Goal: Book appointment/travel/reservation

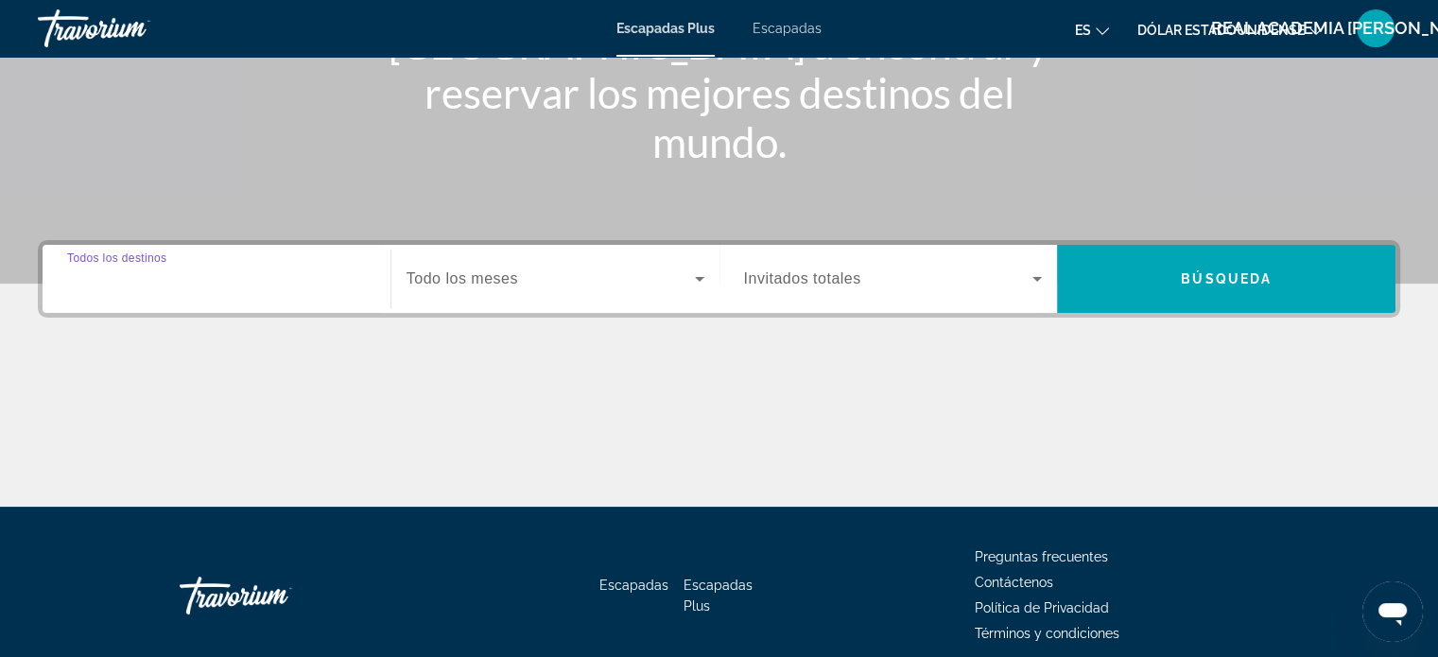
click at [182, 268] on input "Destination Todos los destinos" at bounding box center [216, 279] width 299 height 23
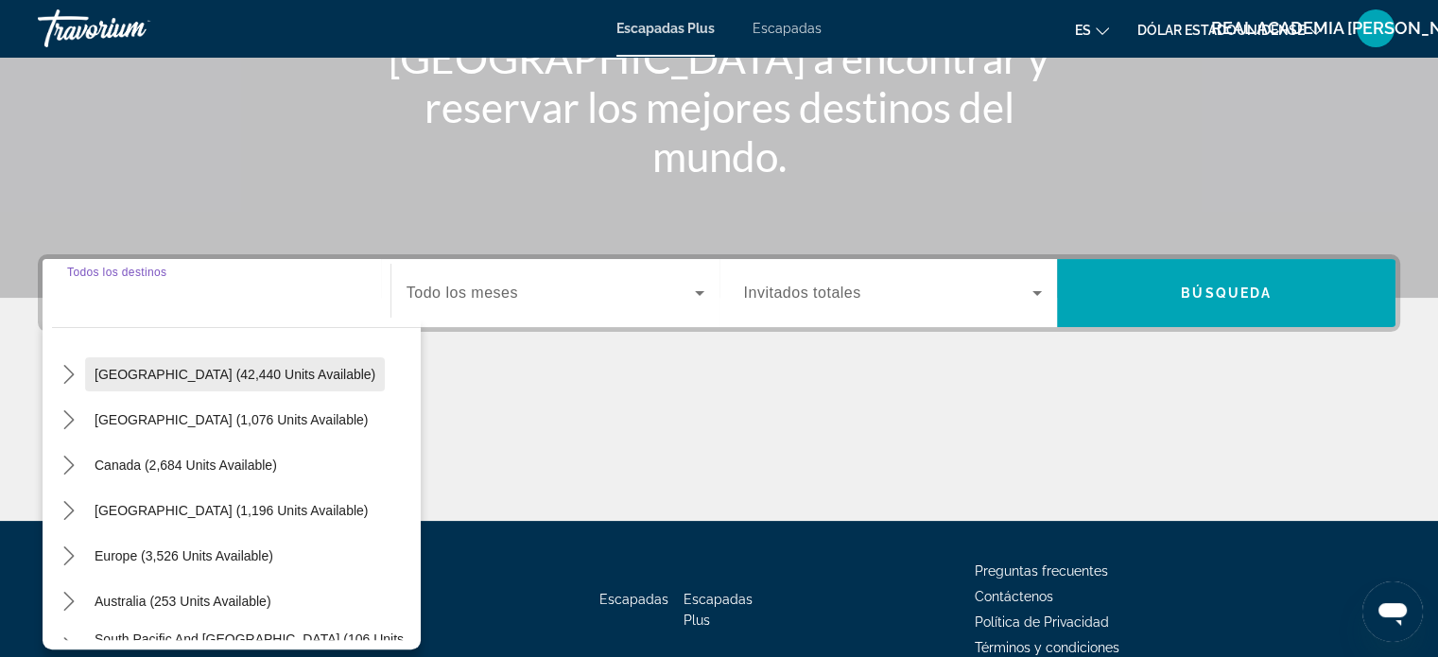
scroll to position [95, 0]
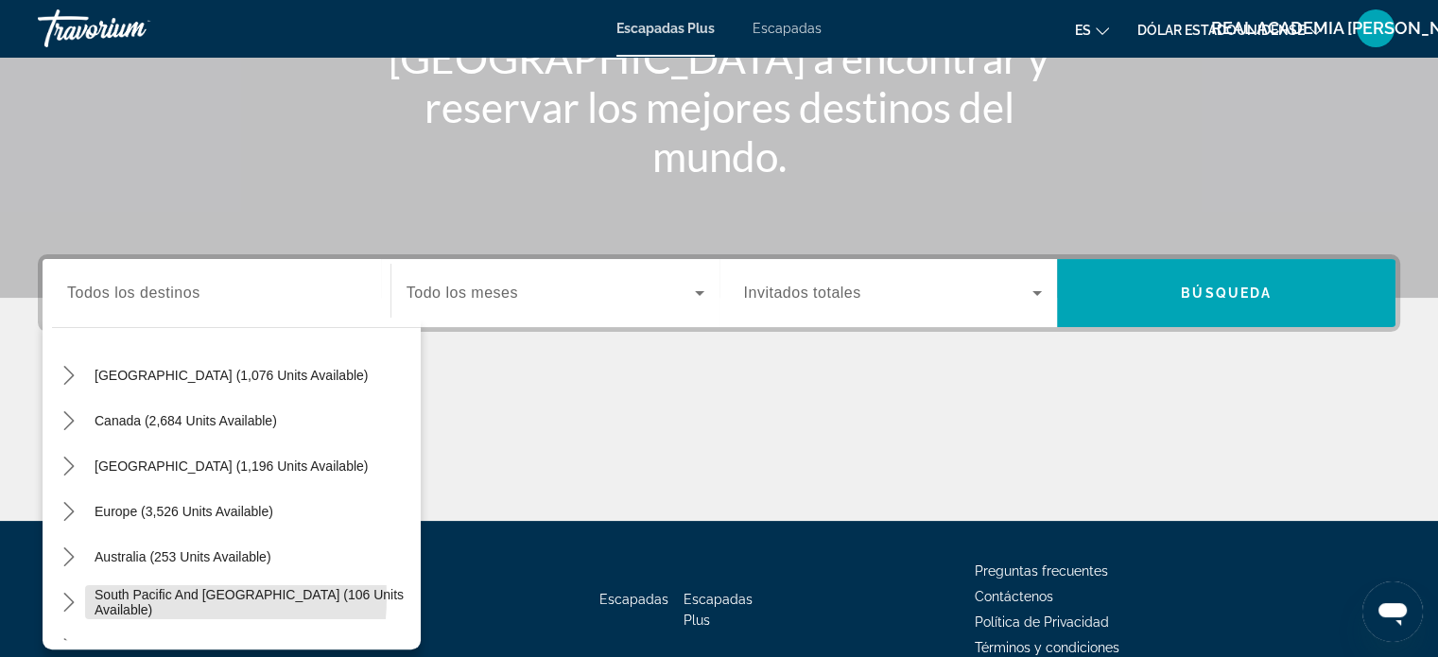
click at [158, 597] on span "South Pacific and [GEOGRAPHIC_DATA] (106 units available)" at bounding box center [253, 602] width 317 height 30
type input "**********"
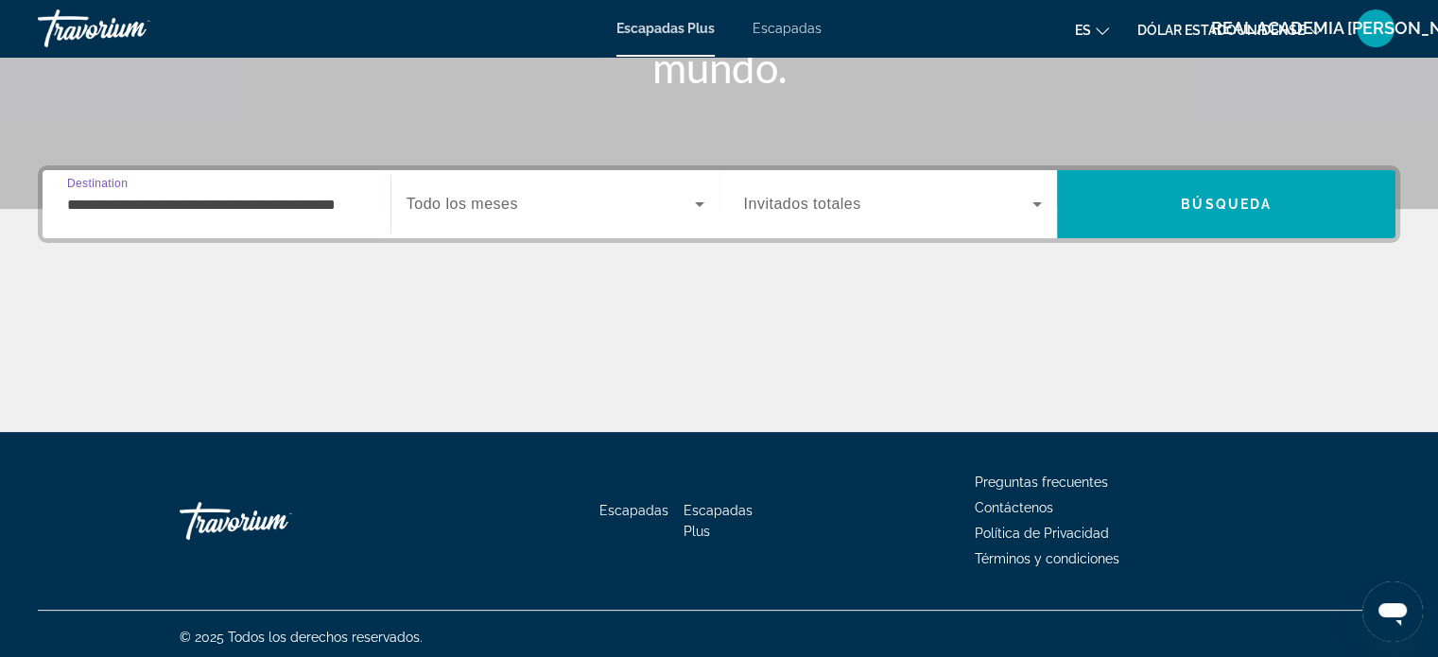
scroll to position [364, 0]
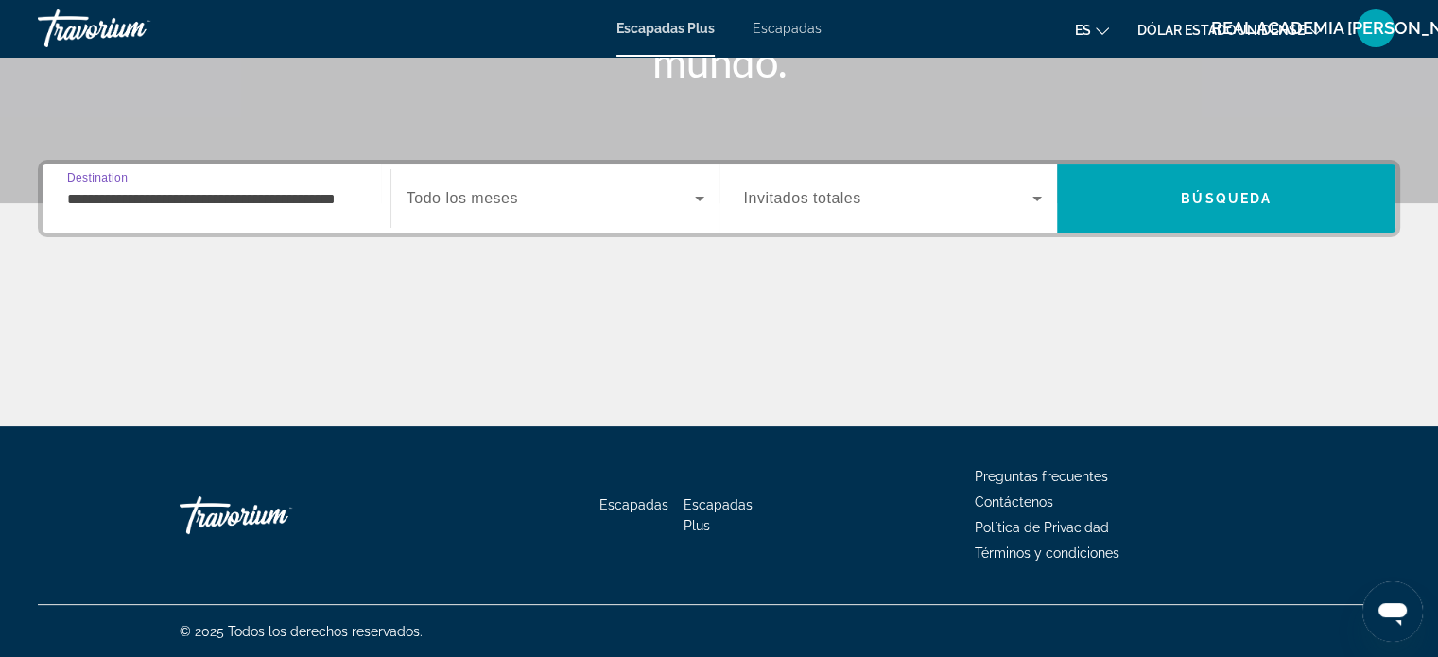
click at [657, 198] on span "Widget de búsqueda" at bounding box center [550, 198] width 288 height 23
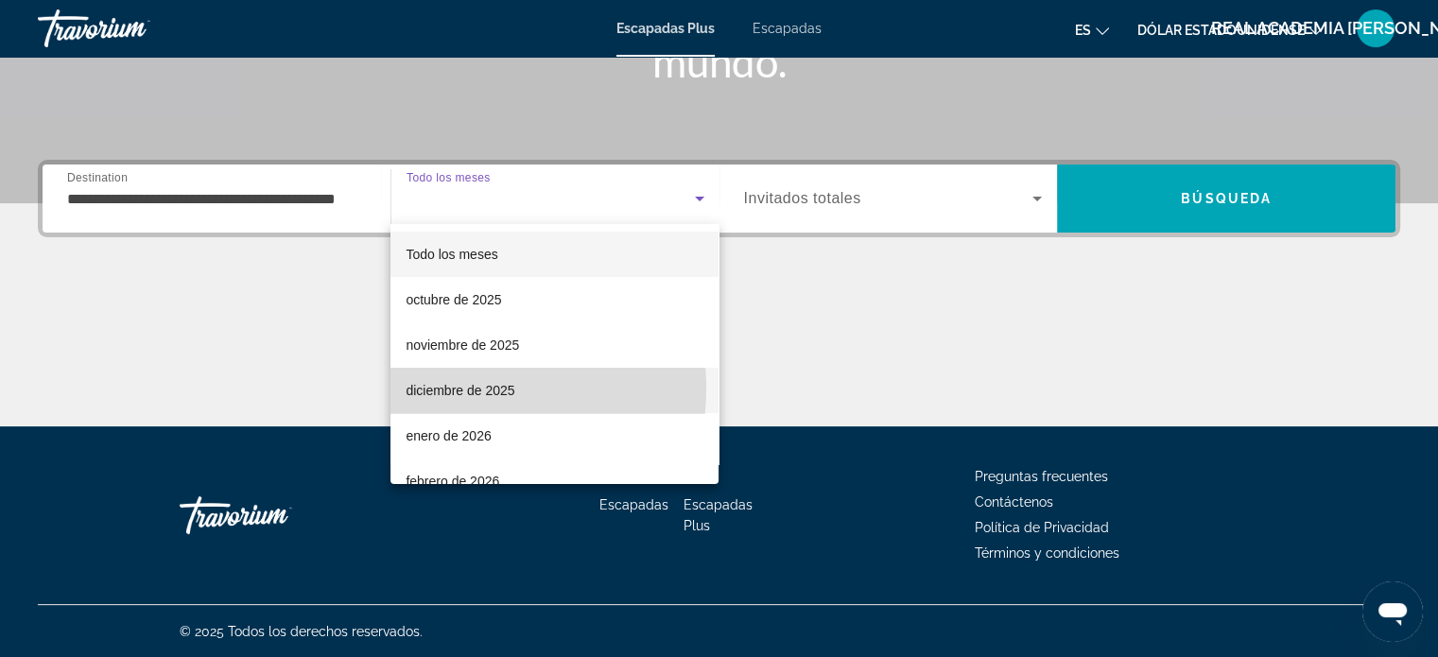
click at [457, 388] on font "diciembre de 2025" at bounding box center [459, 390] width 109 height 15
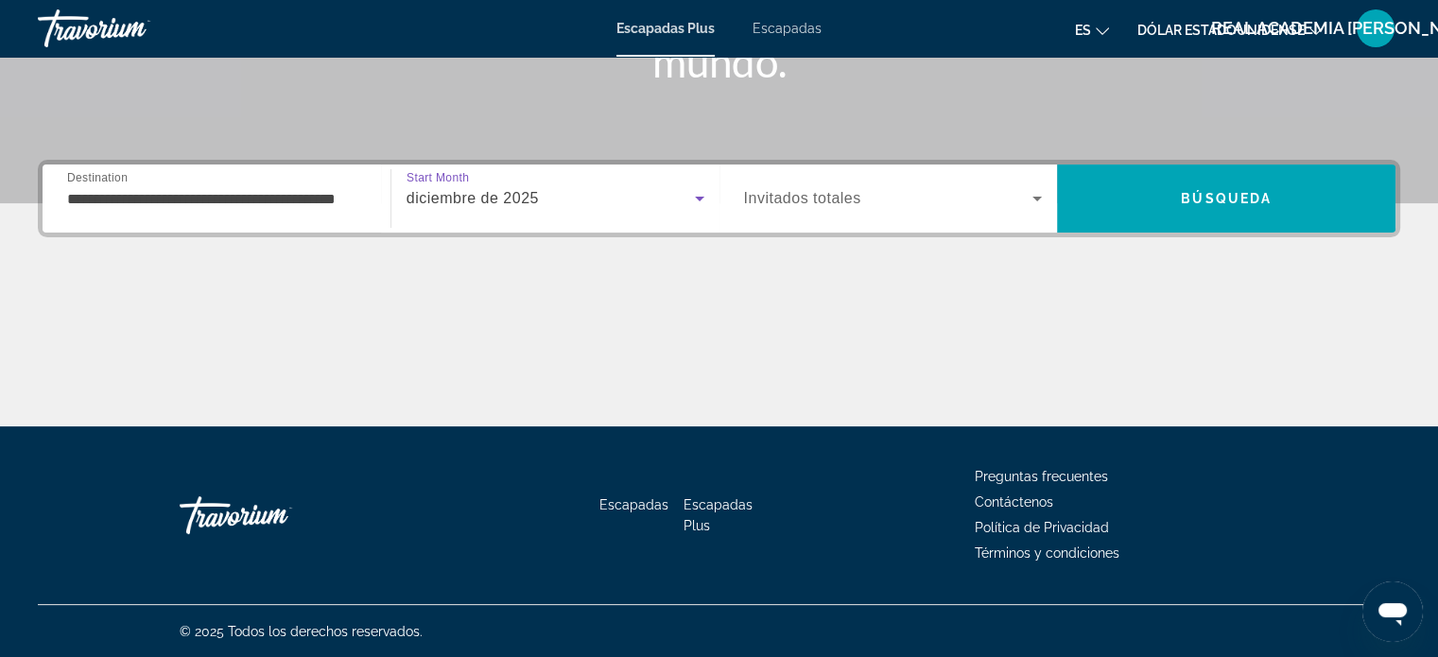
click at [1042, 199] on icon "Widget de búsqueda" at bounding box center [1037, 198] width 23 height 23
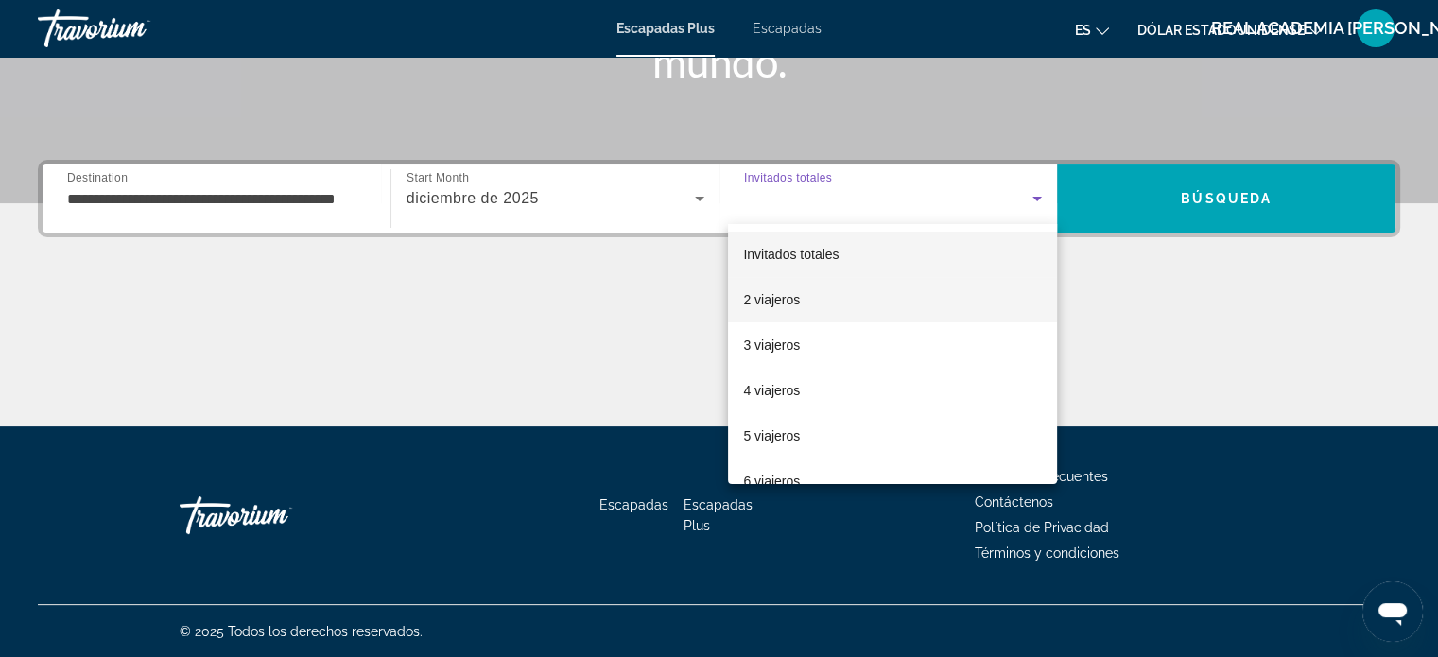
click at [782, 298] on font "2 viajeros" at bounding box center [771, 299] width 57 height 15
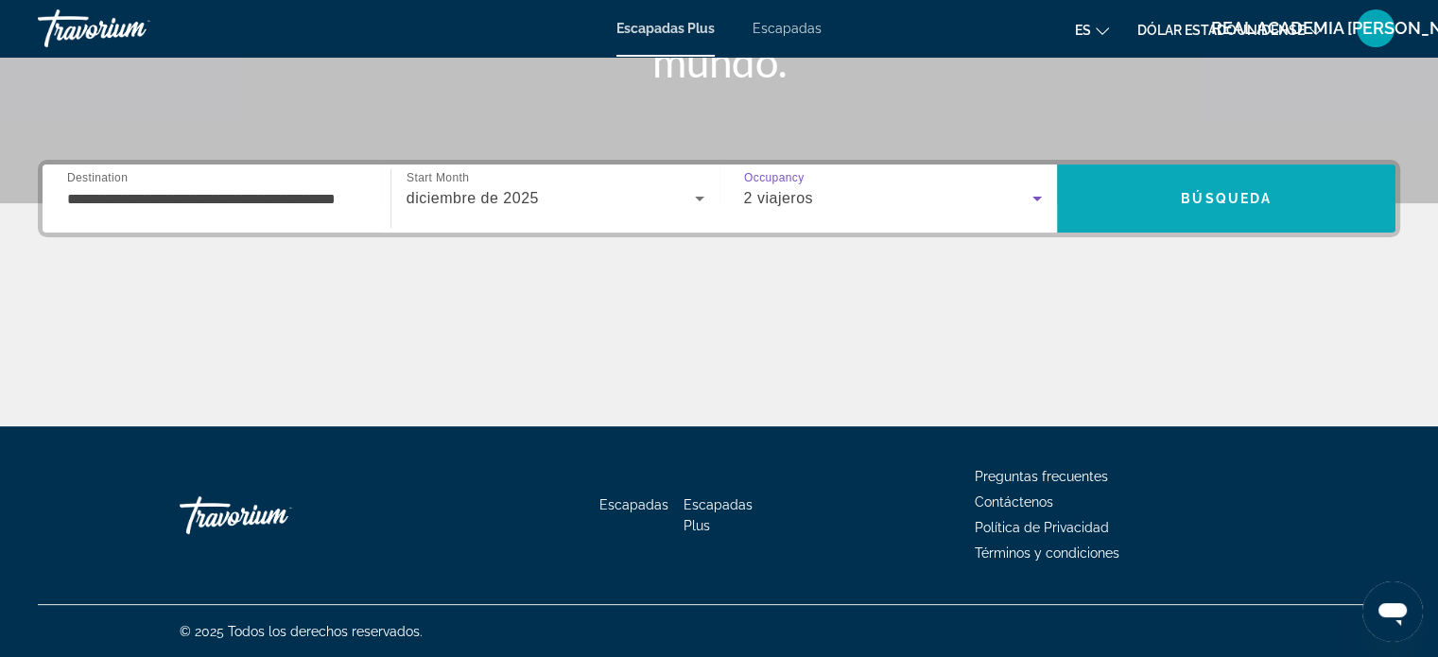
click at [1146, 211] on span "Buscar" at bounding box center [1226, 198] width 338 height 45
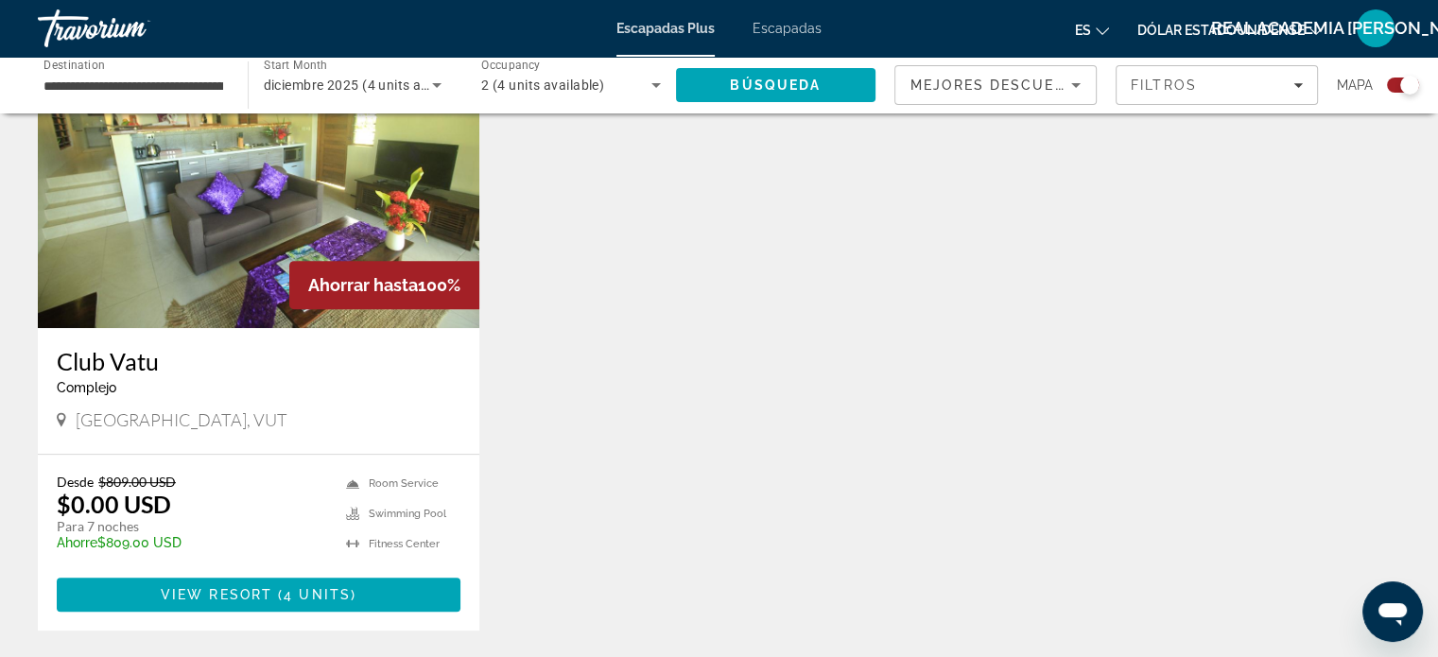
scroll to position [662, 0]
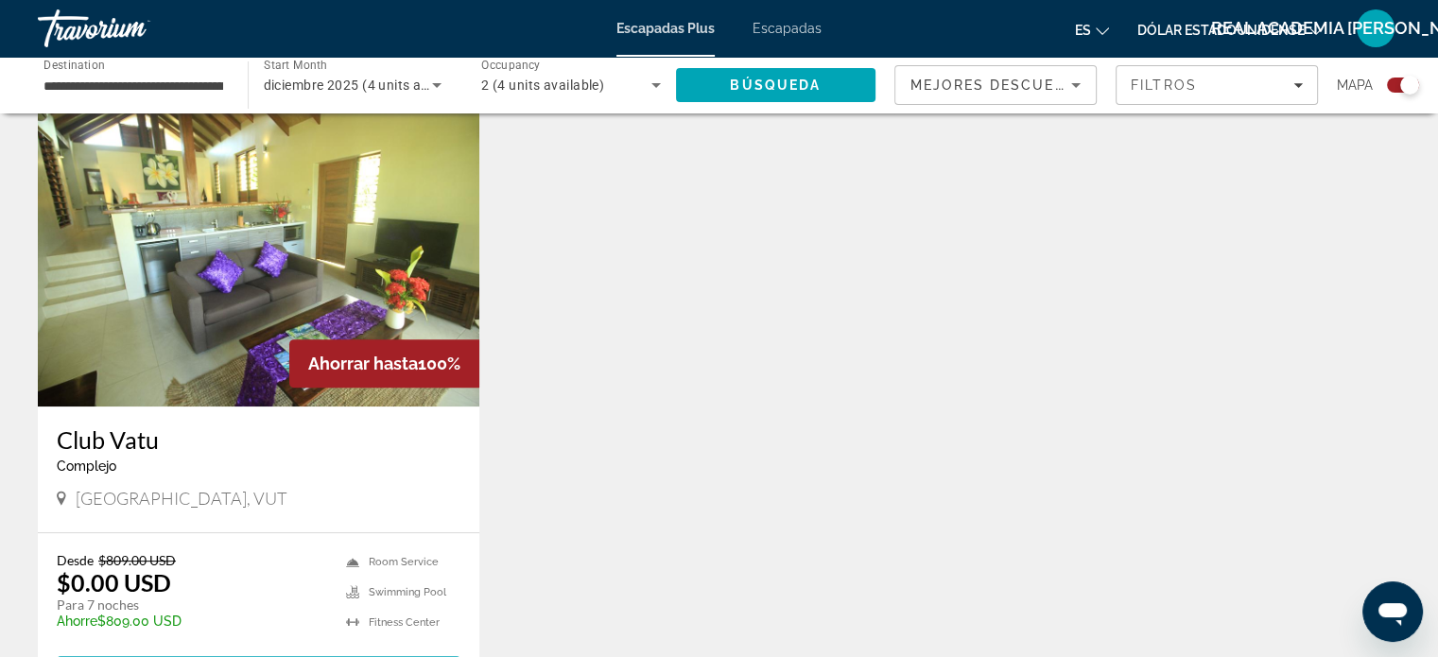
click at [287, 242] on img "Contenido principal" at bounding box center [258, 255] width 441 height 302
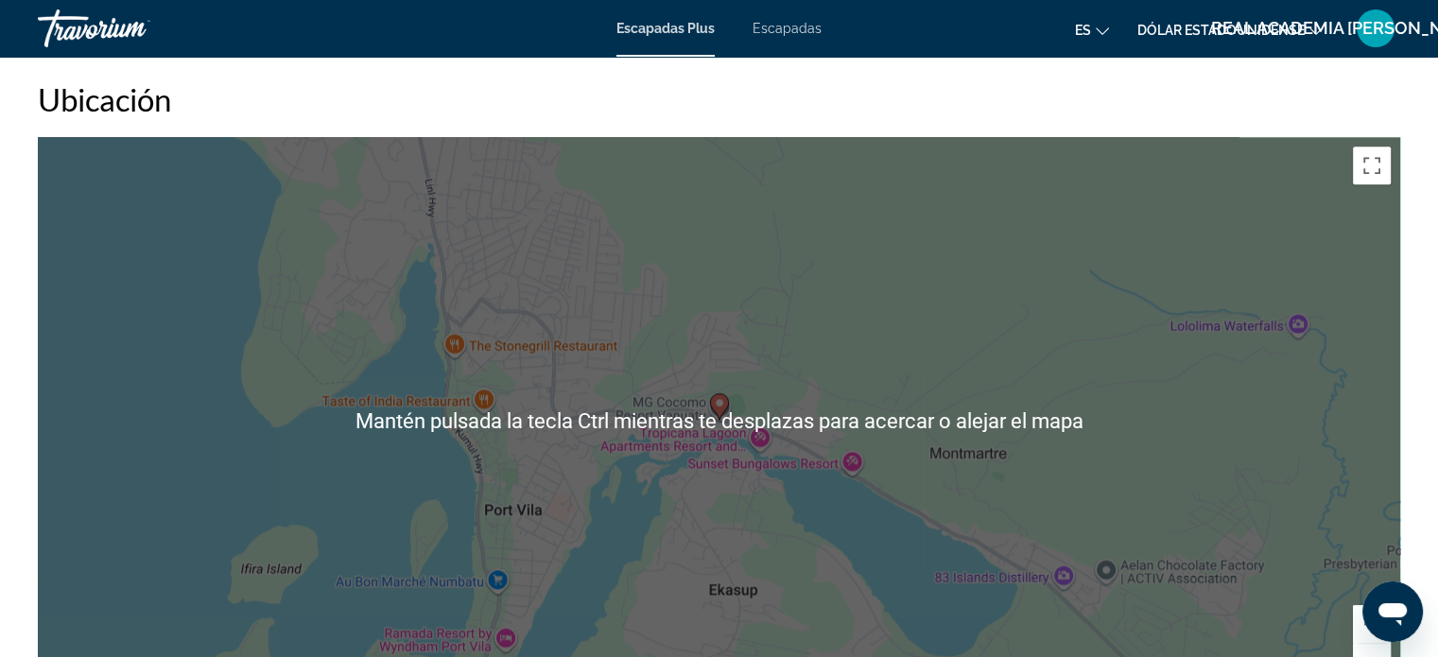
scroll to position [2079, 0]
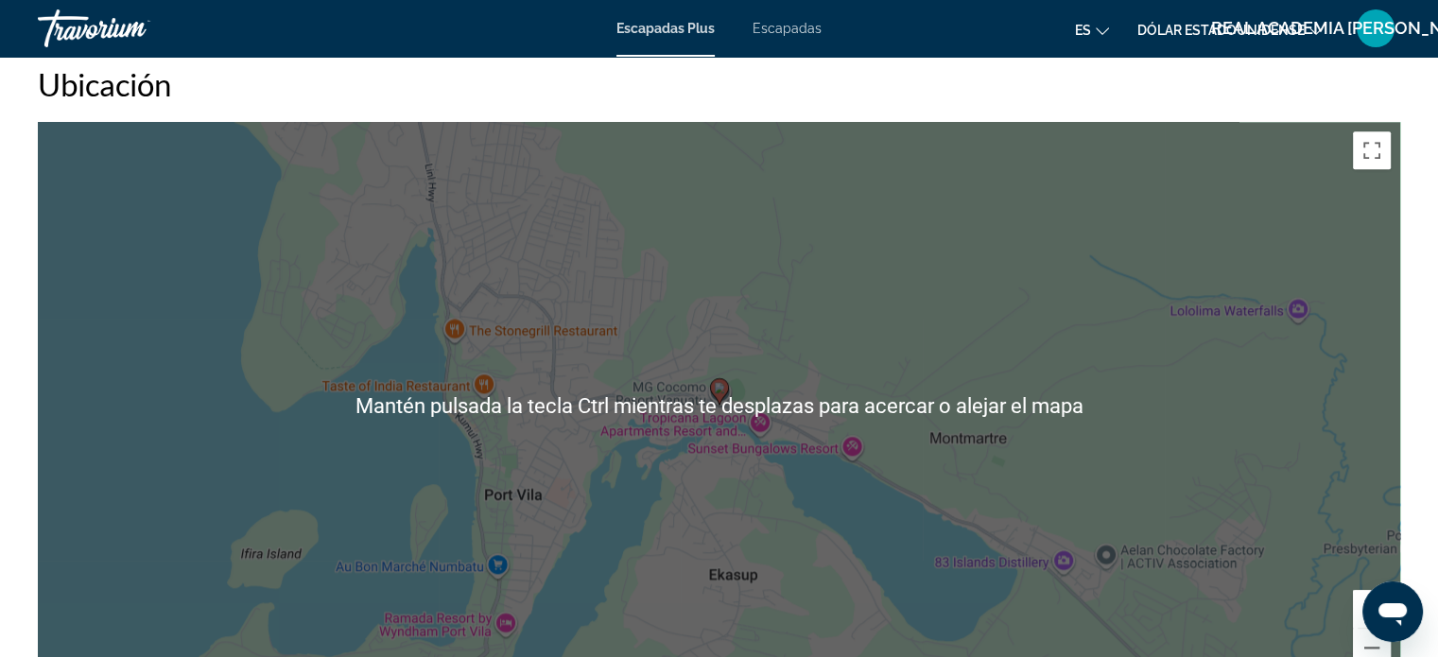
click at [847, 362] on div "Para activar la función de arrastre con el teclado, pulsa Alt + Intro. Cuando h…" at bounding box center [719, 405] width 1362 height 567
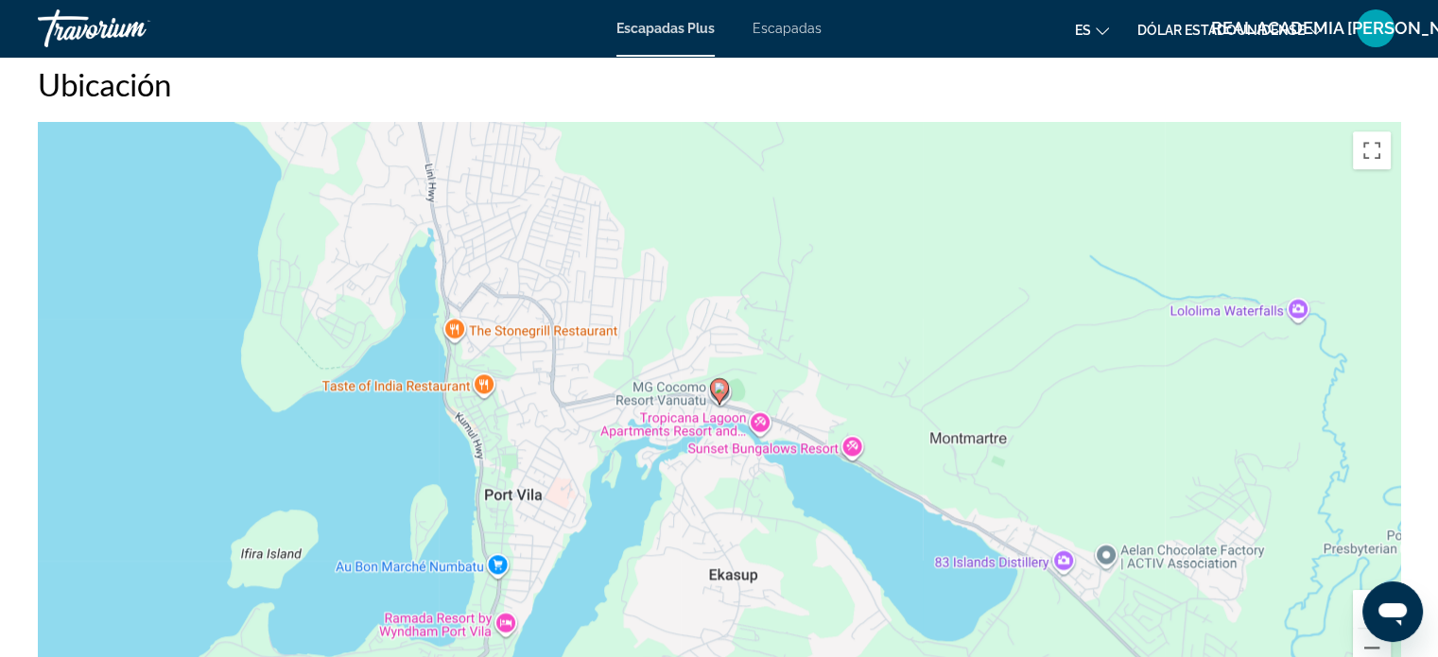
click at [847, 361] on div "Para activar la función de arrastre con el teclado, pulsa Alt + Intro. Cuando h…" at bounding box center [719, 405] width 1362 height 567
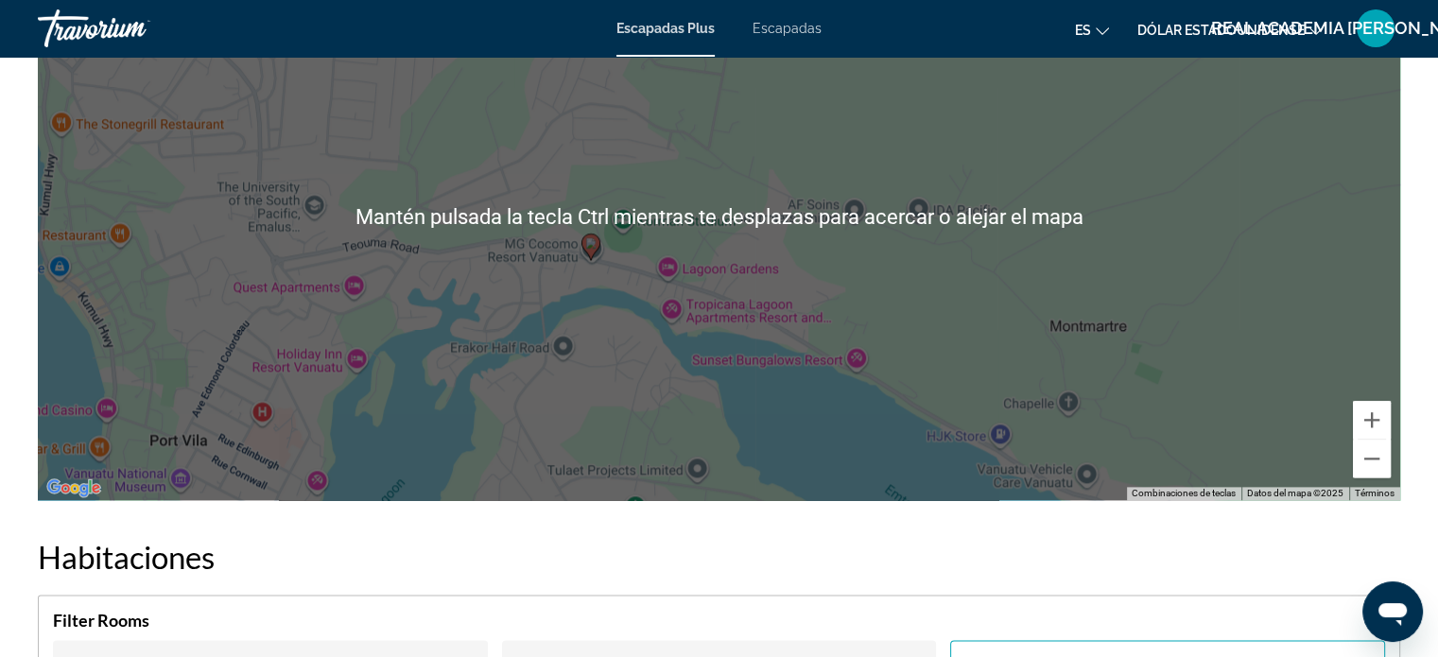
scroll to position [2363, 0]
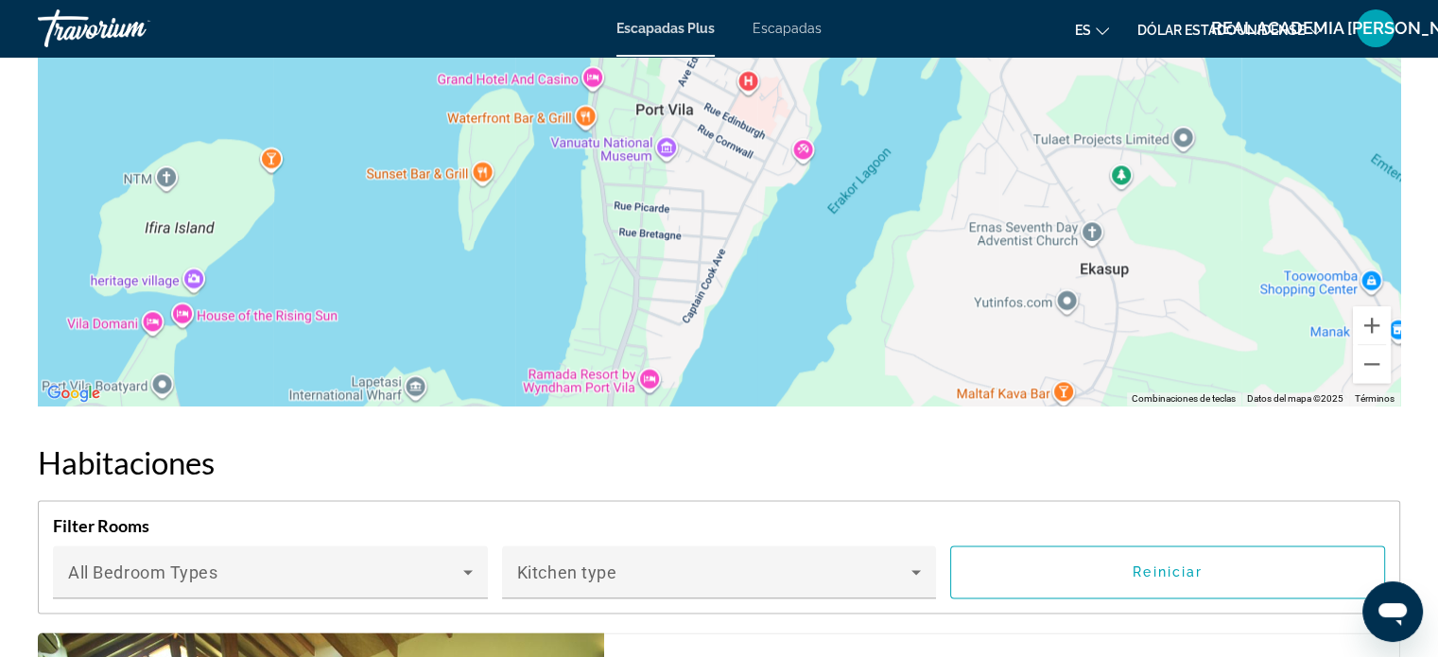
drag, startPoint x: 375, startPoint y: 269, endPoint x: 864, endPoint y: 33, distance: 542.8
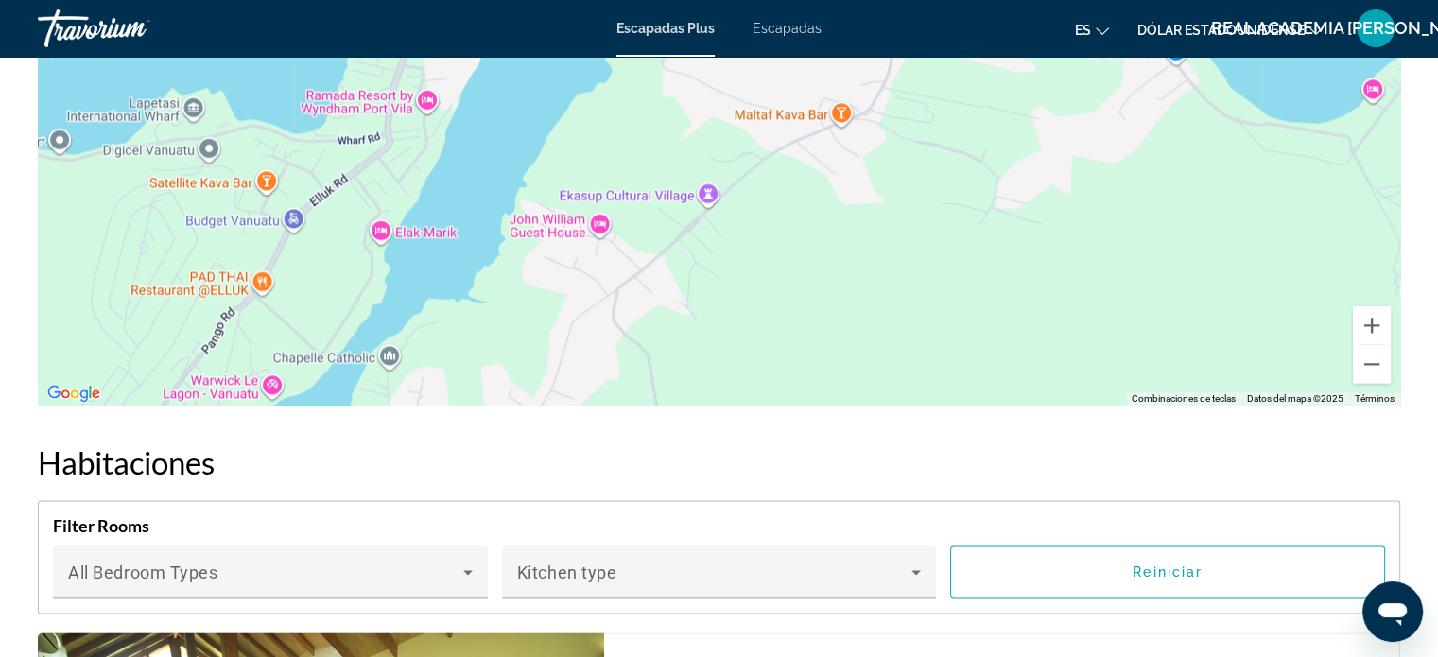
drag, startPoint x: 461, startPoint y: 236, endPoint x: 189, endPoint y: 20, distance: 347.8
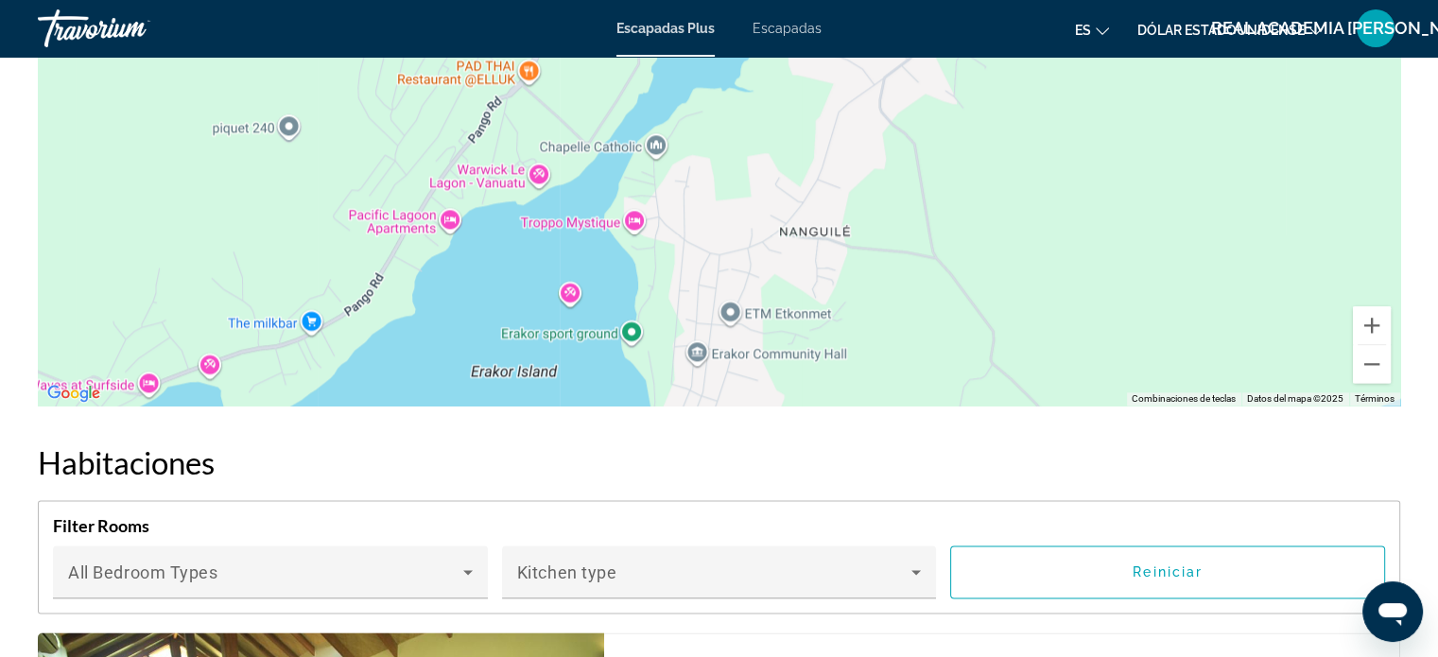
drag, startPoint x: 430, startPoint y: 277, endPoint x: 686, endPoint y: 75, distance: 326.4
click at [686, 75] on div "Contenido principal" at bounding box center [719, 121] width 1362 height 567
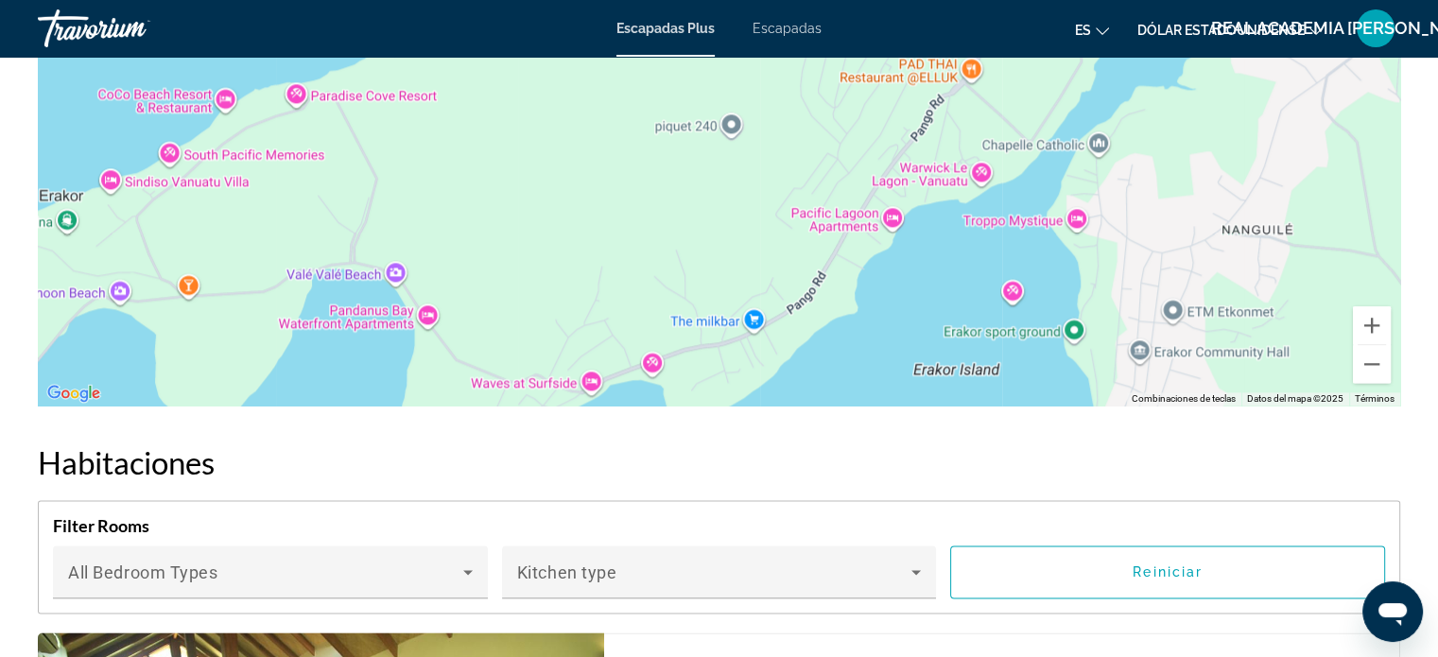
drag, startPoint x: 559, startPoint y: 332, endPoint x: 1003, endPoint y: 326, distance: 444.3
click at [1003, 326] on div "Contenido principal" at bounding box center [719, 121] width 1362 height 567
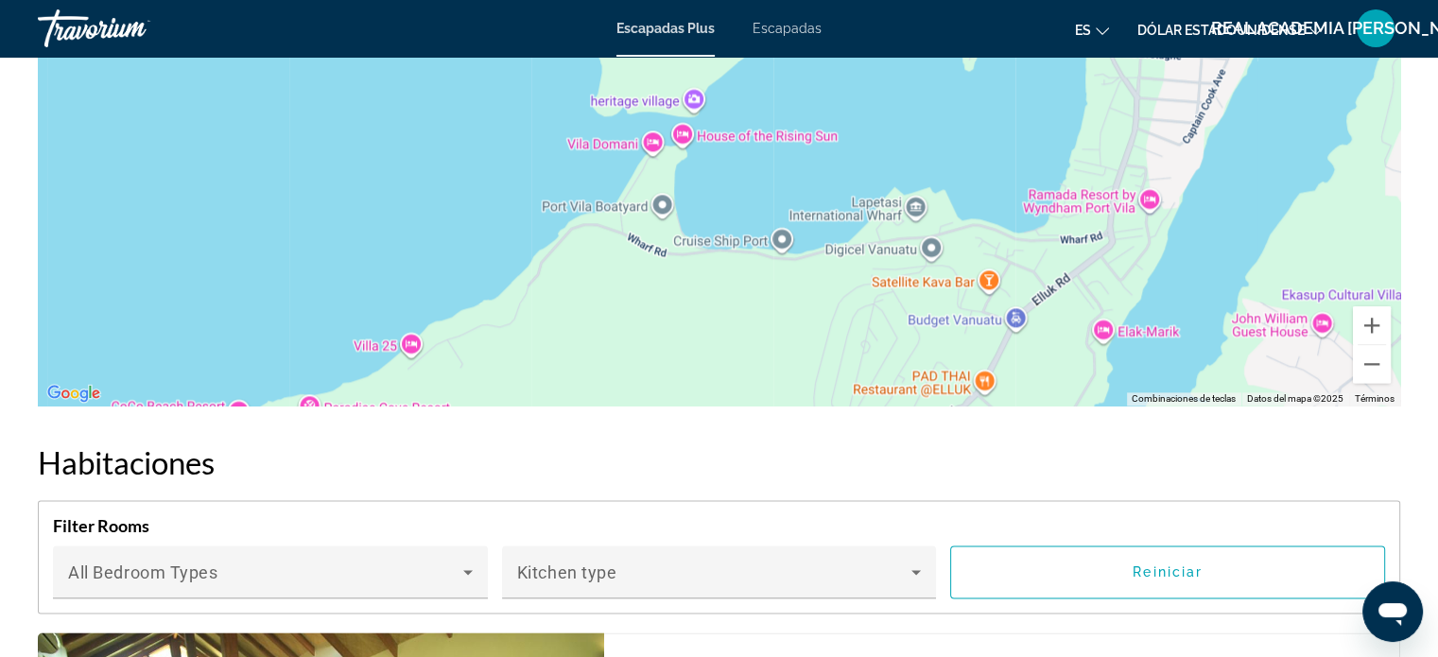
drag, startPoint x: 459, startPoint y: 207, endPoint x: 466, endPoint y: 524, distance: 316.7
click at [466, 524] on div "Visión general Escribe Complejo Todo incluido No todo incluido Dirección MG [GE…" at bounding box center [718, 434] width 1381 height 4158
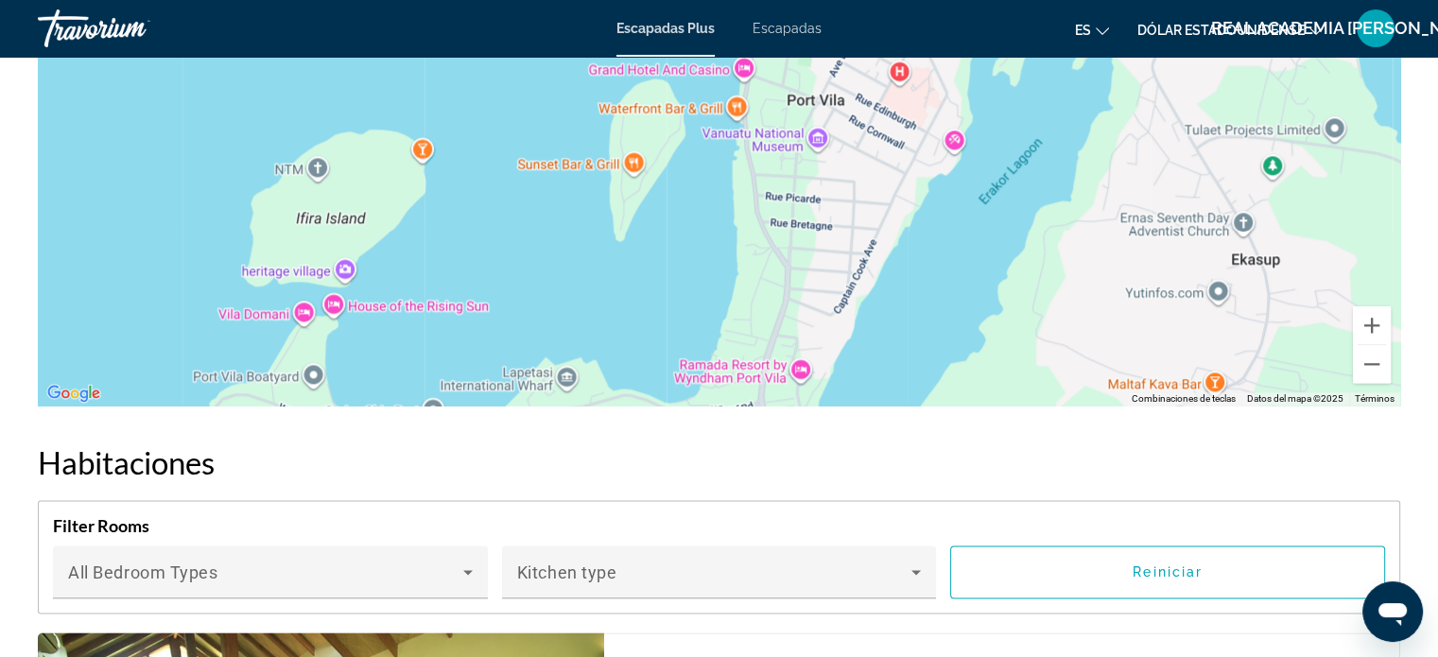
drag, startPoint x: 779, startPoint y: 239, endPoint x: 428, endPoint y: 400, distance: 385.7
click at [431, 404] on div "Para activar la función de arrastre con el teclado, pulsa Alt + Intro. Cuando h…" at bounding box center [719, 121] width 1362 height 567
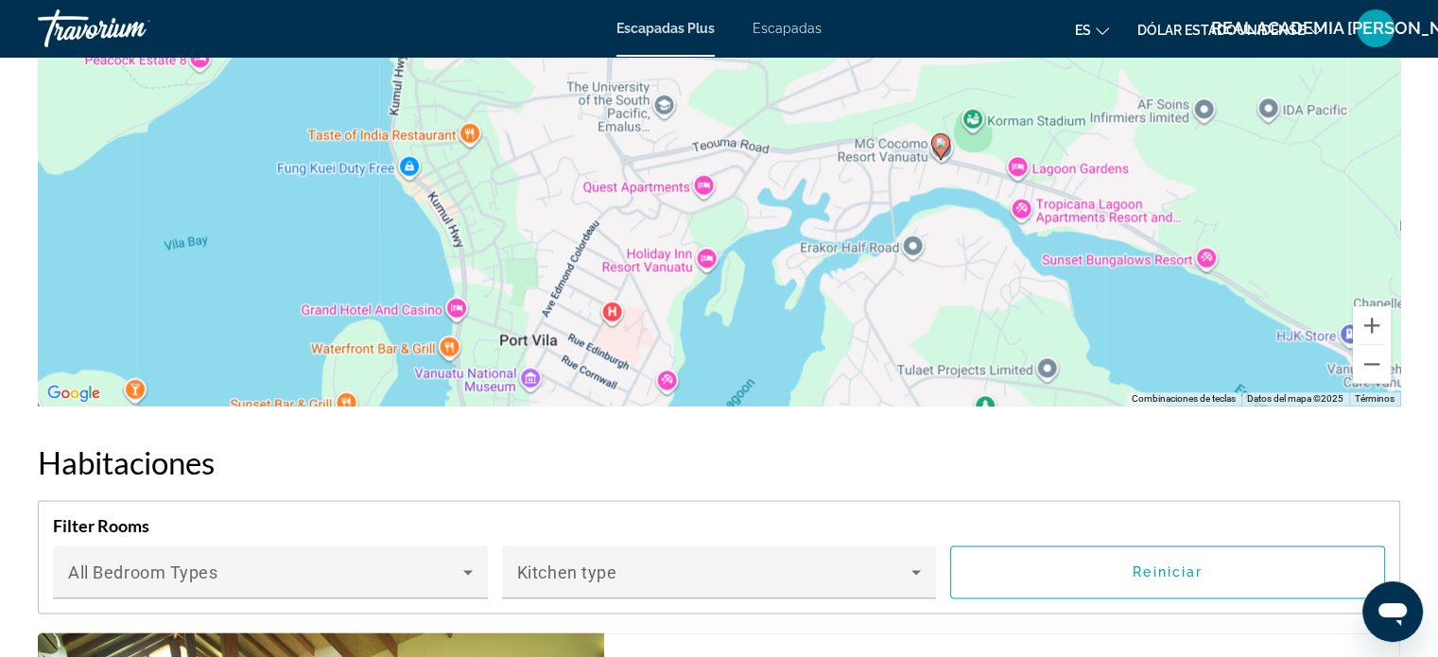
drag, startPoint x: 474, startPoint y: 241, endPoint x: 203, endPoint y: 481, distance: 361.5
click at [203, 481] on div "Visión general Escribe Complejo Todo incluido No todo incluido Dirección MG [GE…" at bounding box center [718, 434] width 1381 height 4158
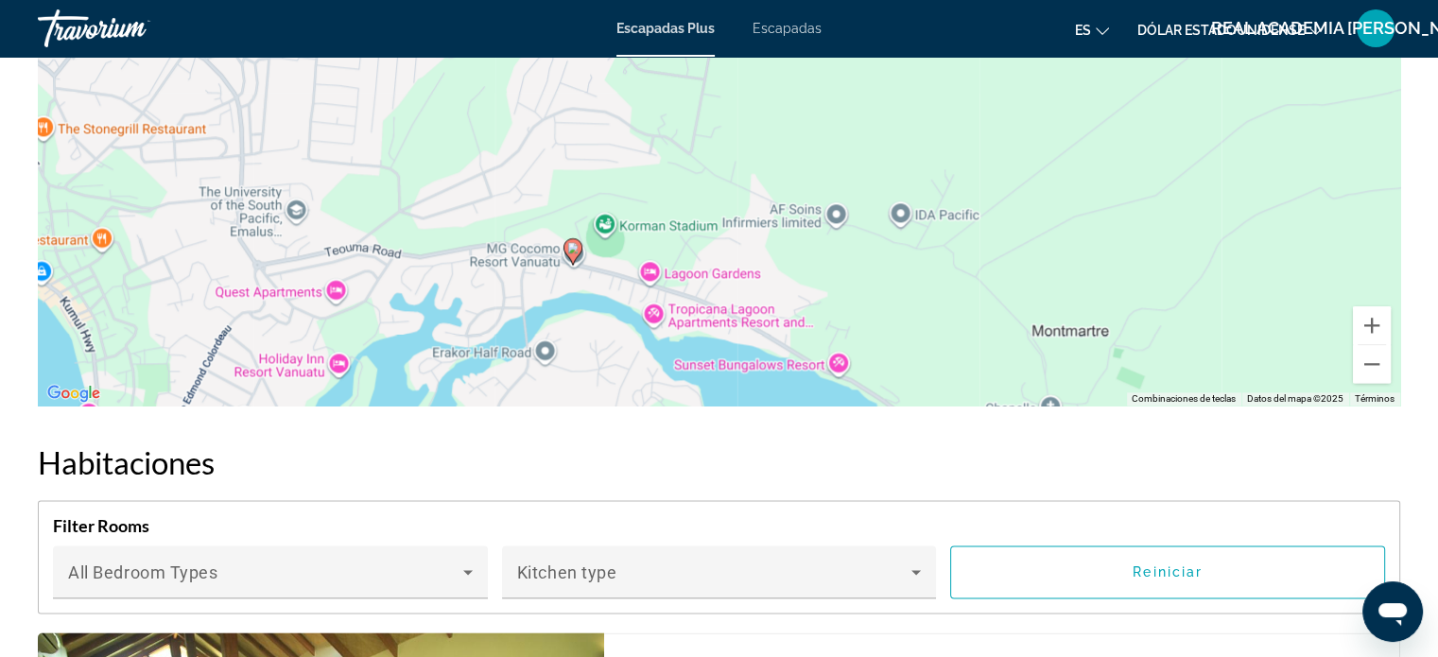
drag, startPoint x: 644, startPoint y: 304, endPoint x: 278, endPoint y: 408, distance: 380.3
click at [278, 408] on div "Visión general Escribe Complejo Todo incluido No todo incluido Dirección MG [GE…" at bounding box center [718, 434] width 1381 height 4158
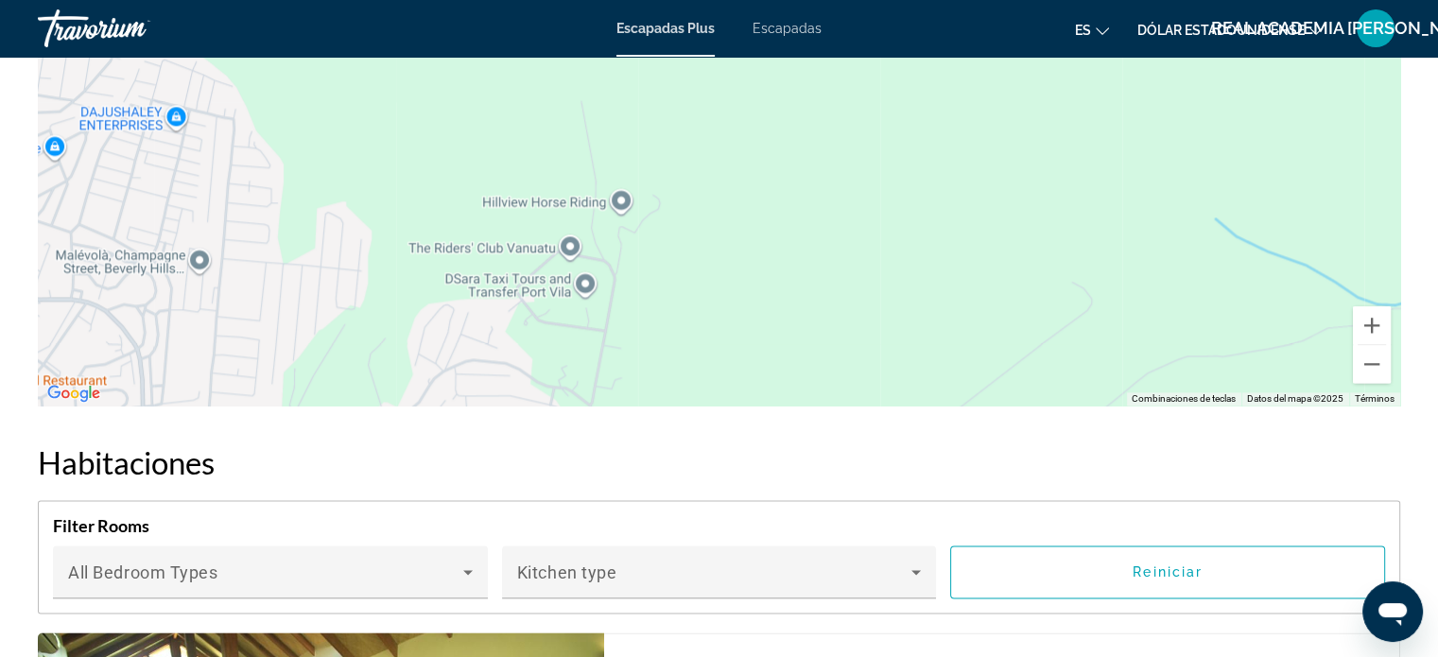
drag, startPoint x: 725, startPoint y: 236, endPoint x: 624, endPoint y: 492, distance: 275.4
click at [624, 492] on div "Visión general Escribe Complejo Todo incluido No todo incluido Dirección MG [GE…" at bounding box center [718, 434] width 1381 height 4158
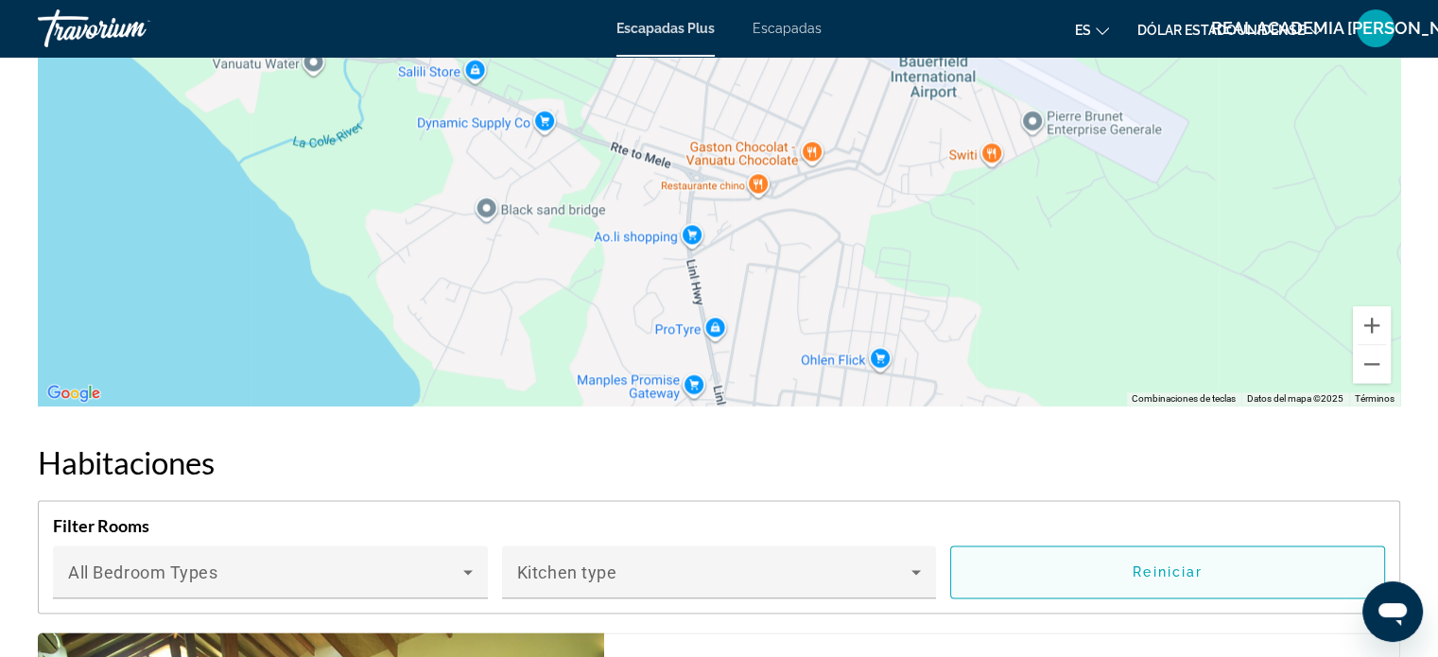
drag, startPoint x: 405, startPoint y: 218, endPoint x: 1230, endPoint y: 545, distance: 887.6
click at [1230, 545] on div "Visión general Escribe Complejo Todo incluido No todo incluido Dirección MG [GE…" at bounding box center [718, 434] width 1381 height 4158
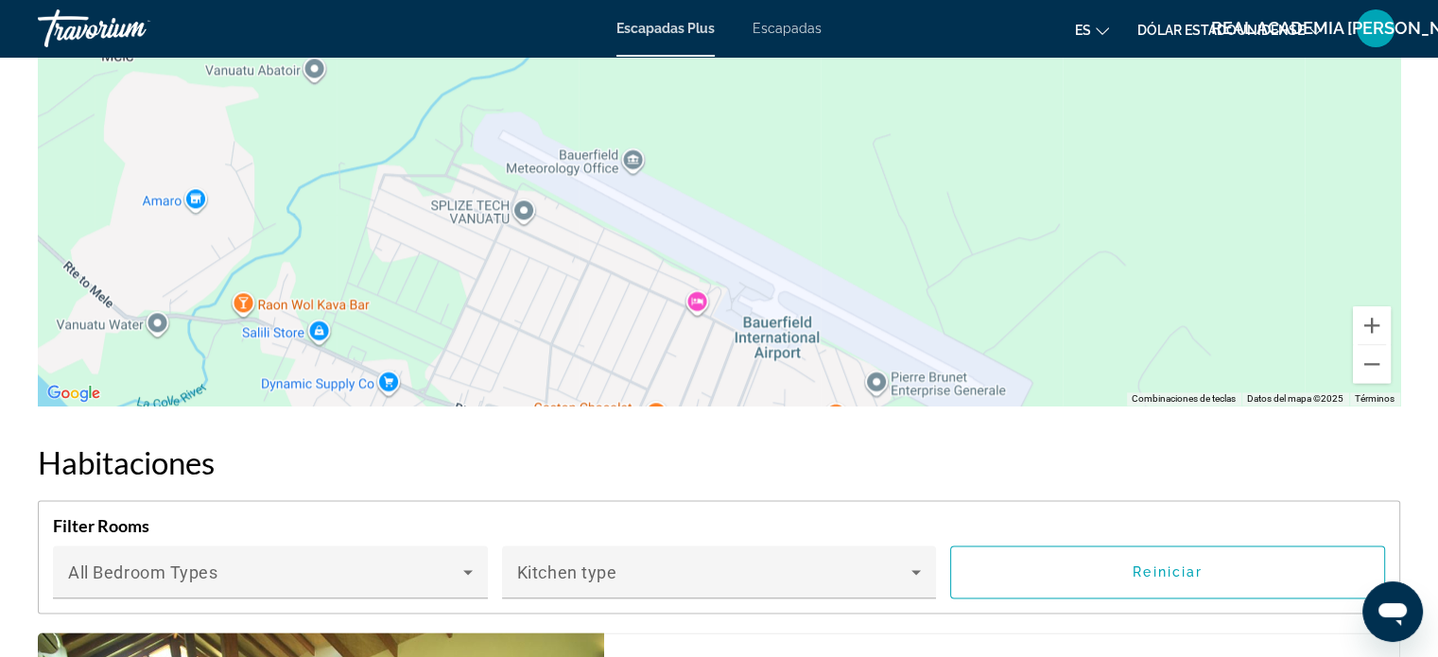
drag, startPoint x: 907, startPoint y: 241, endPoint x: 749, endPoint y: 502, distance: 305.4
click at [749, 502] on div "Visión general Escribe Complejo Todo incluido No todo incluido Dirección MG [GE…" at bounding box center [718, 434] width 1381 height 4158
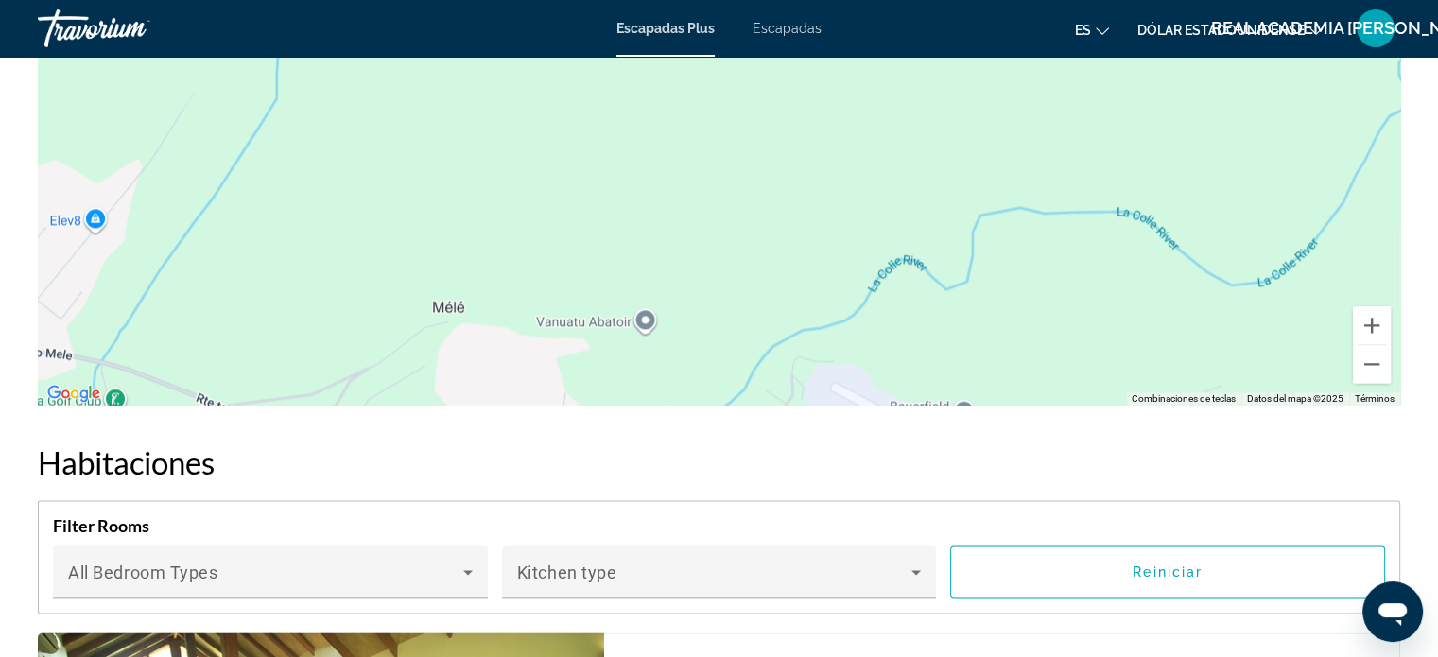
drag, startPoint x: 646, startPoint y: 234, endPoint x: 976, endPoint y: 486, distance: 415.5
click at [976, 486] on div "Visión general Escribe Complejo Todo incluido No todo incluido Dirección MG [GE…" at bounding box center [718, 434] width 1381 height 4158
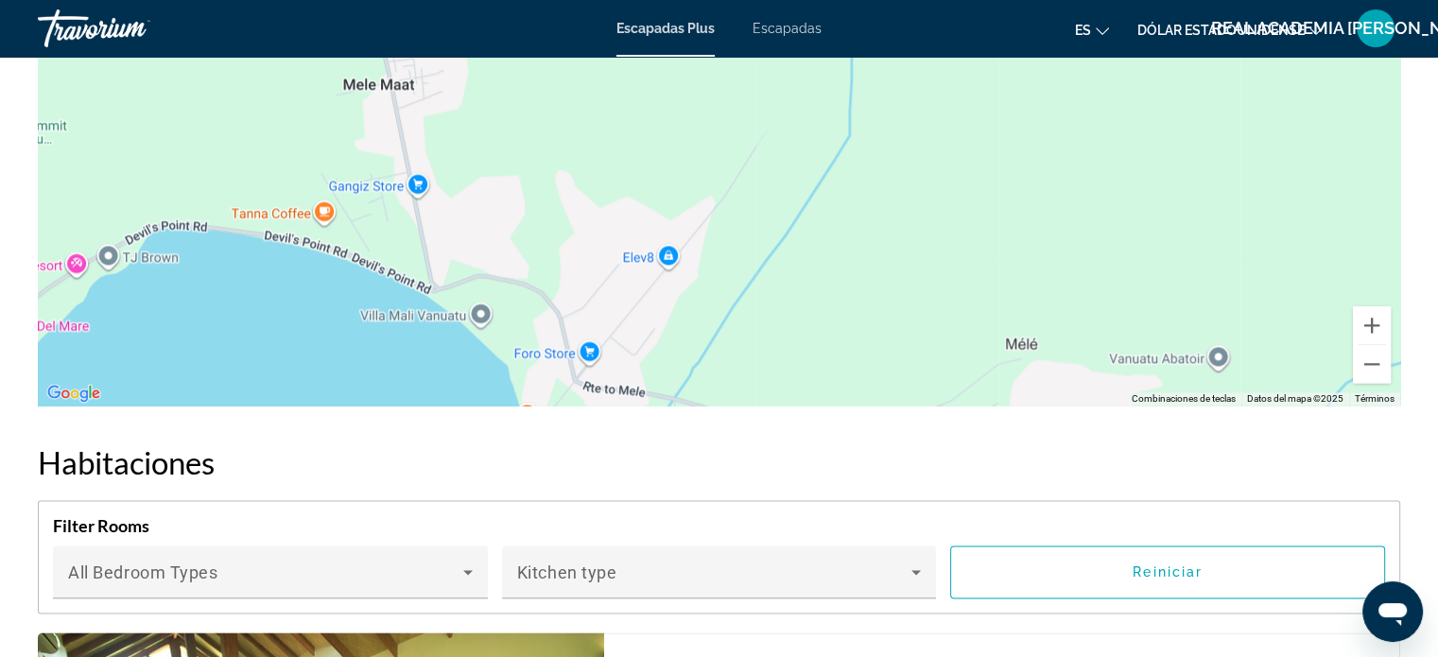
drag, startPoint x: 392, startPoint y: 291, endPoint x: 975, endPoint y: 327, distance: 584.3
click at [975, 327] on div "Contenido principal" at bounding box center [719, 121] width 1362 height 567
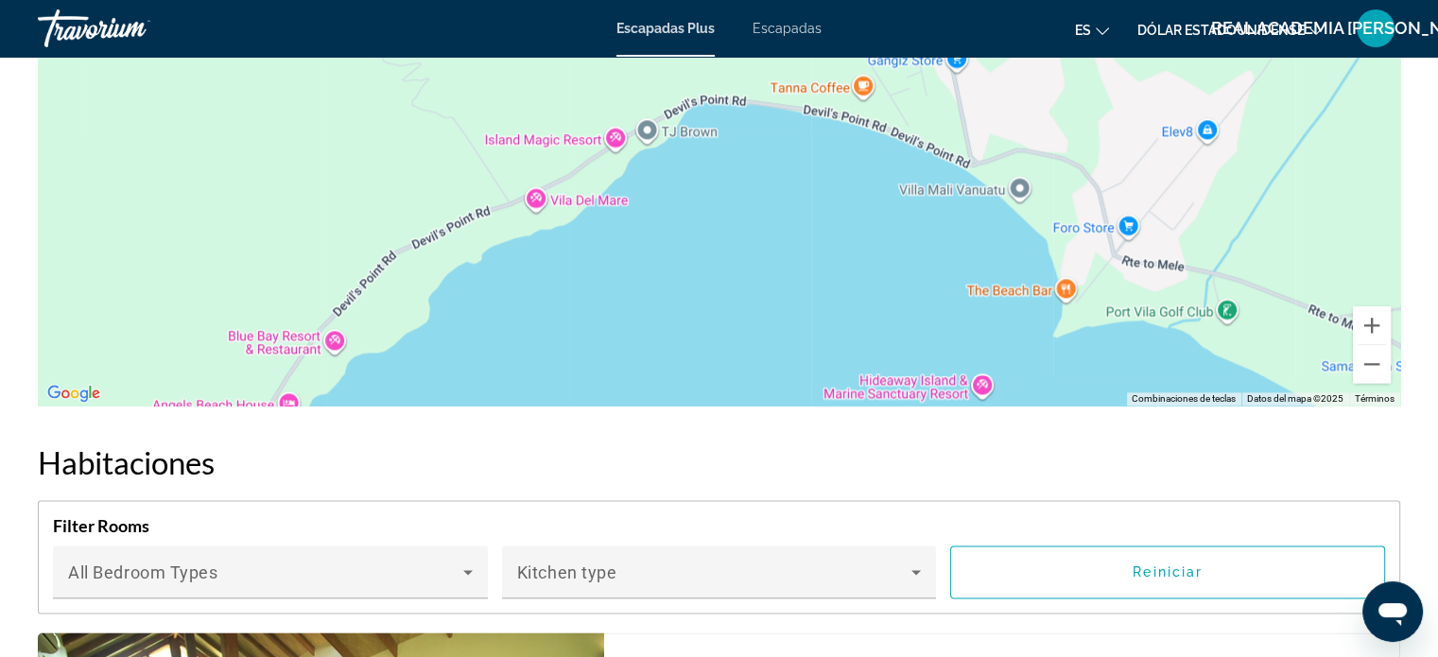
drag, startPoint x: 465, startPoint y: 241, endPoint x: 1004, endPoint y: 115, distance: 553.2
click at [1004, 115] on div "Contenido principal" at bounding box center [719, 121] width 1362 height 567
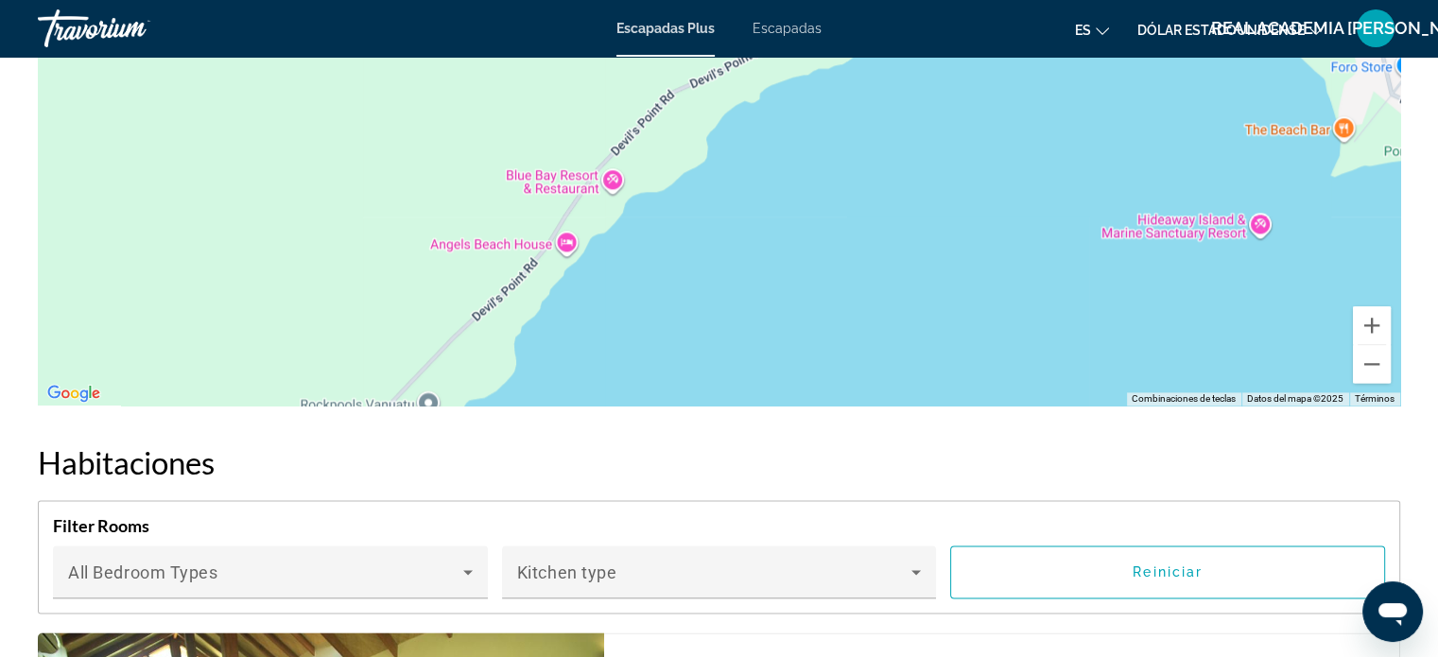
drag, startPoint x: 693, startPoint y: 209, endPoint x: 957, endPoint y: 48, distance: 308.8
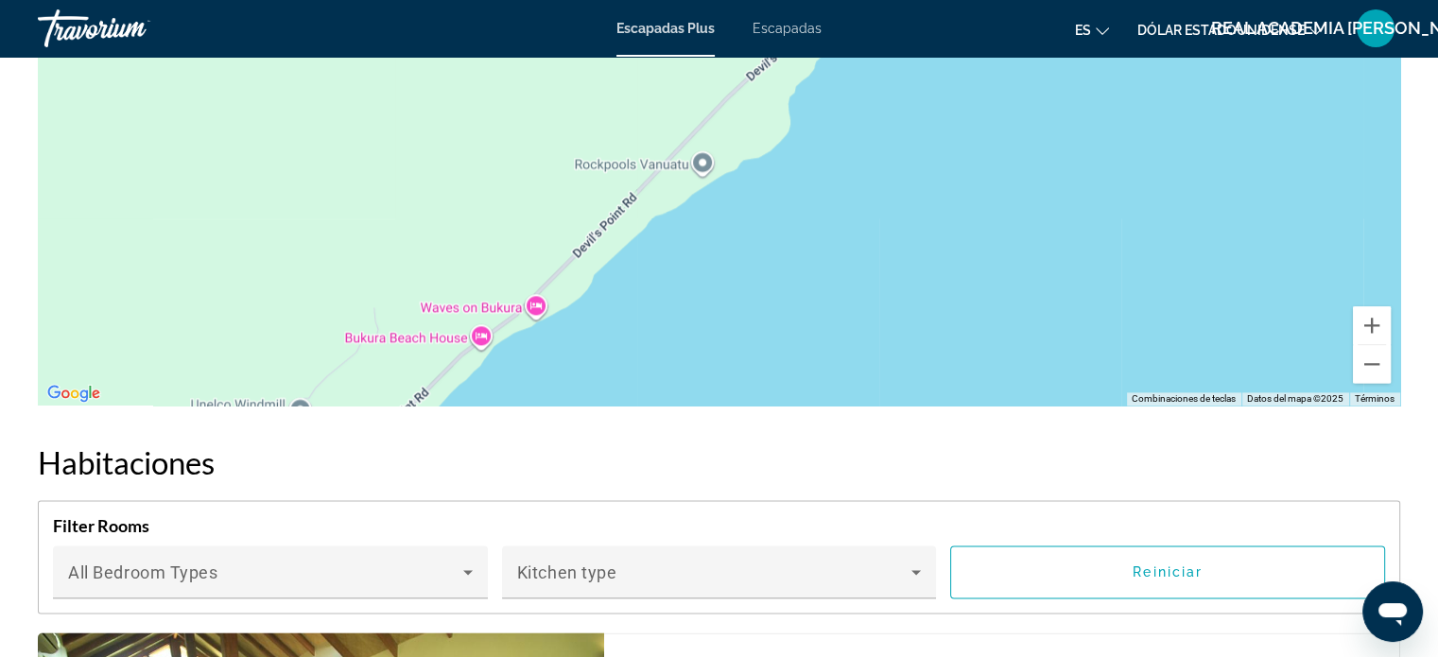
drag, startPoint x: 568, startPoint y: 304, endPoint x: 841, endPoint y: 52, distance: 371.9
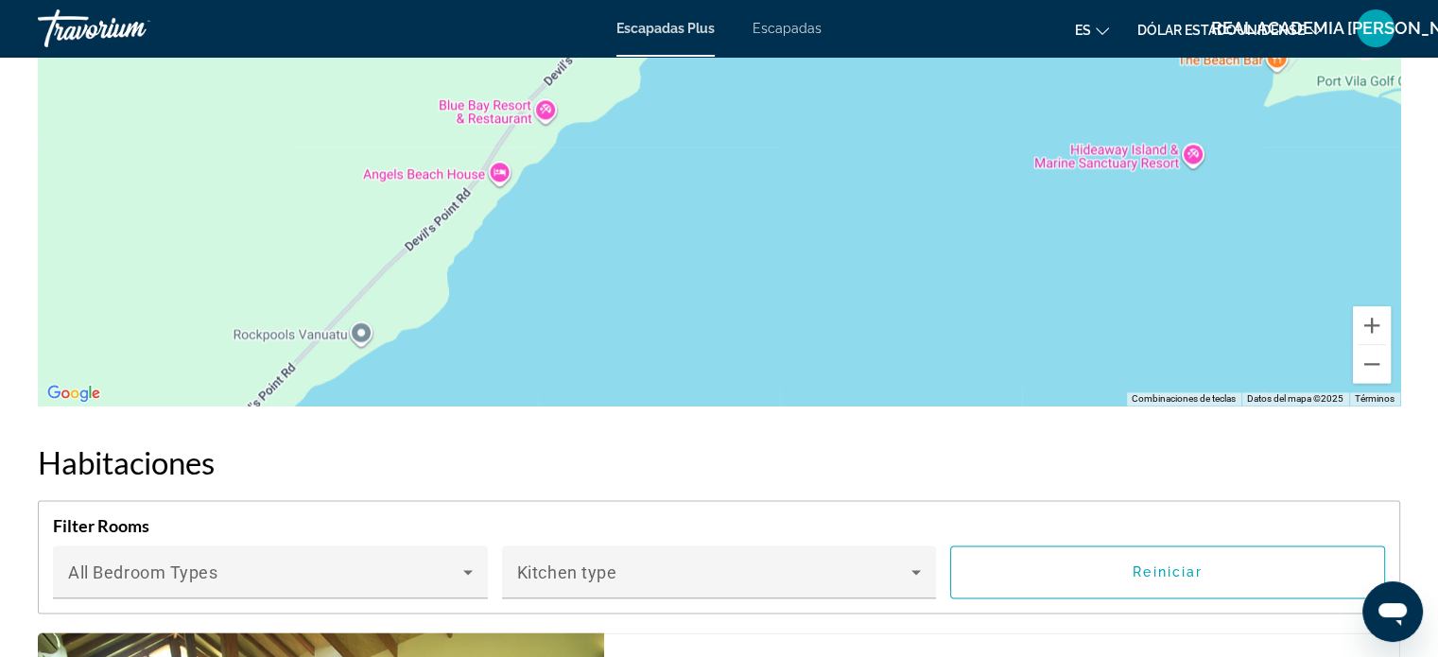
drag, startPoint x: 572, startPoint y: 293, endPoint x: 208, endPoint y: 500, distance: 418.6
click at [208, 499] on div "Visión general Escribe Complejo Todo incluido No todo incluido Dirección MG [GE…" at bounding box center [718, 434] width 1381 height 4158
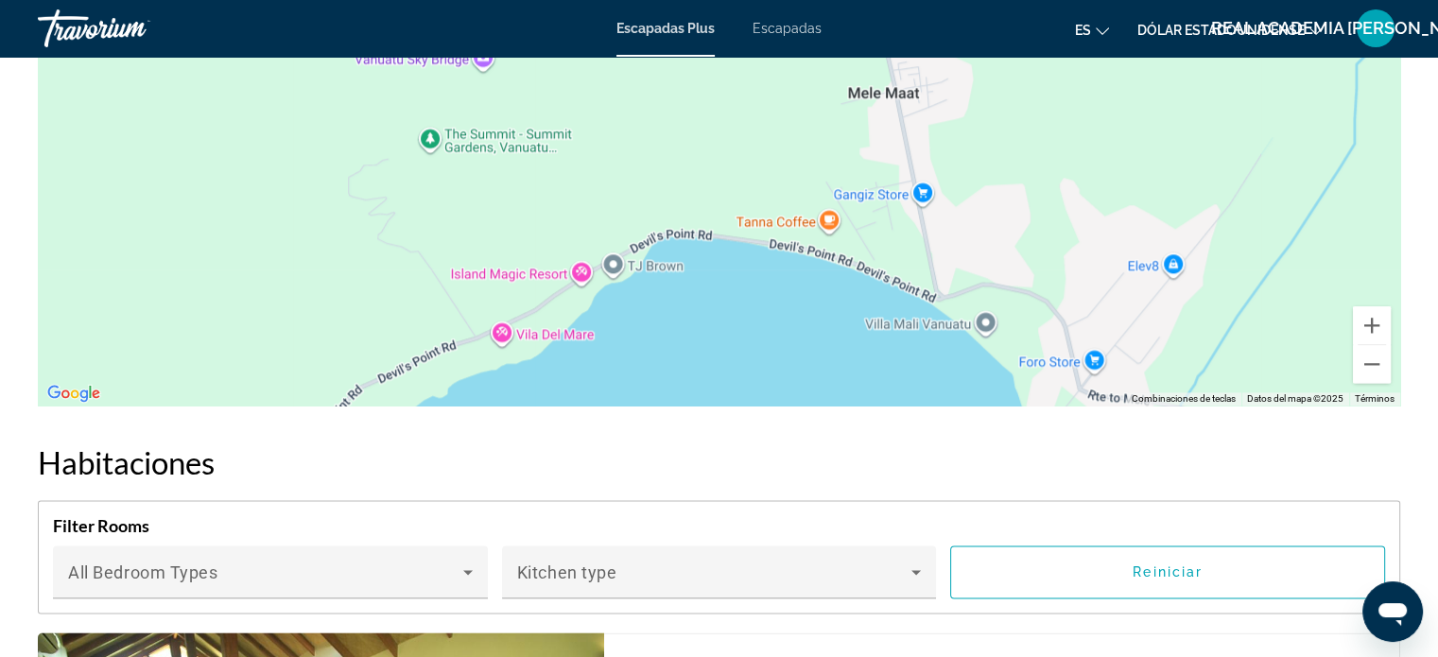
drag, startPoint x: 622, startPoint y: 198, endPoint x: 387, endPoint y: 531, distance: 407.5
click at [412, 544] on div "Visión general Escribe Complejo Todo incluido No todo incluido Dirección MG [GE…" at bounding box center [718, 434] width 1381 height 4158
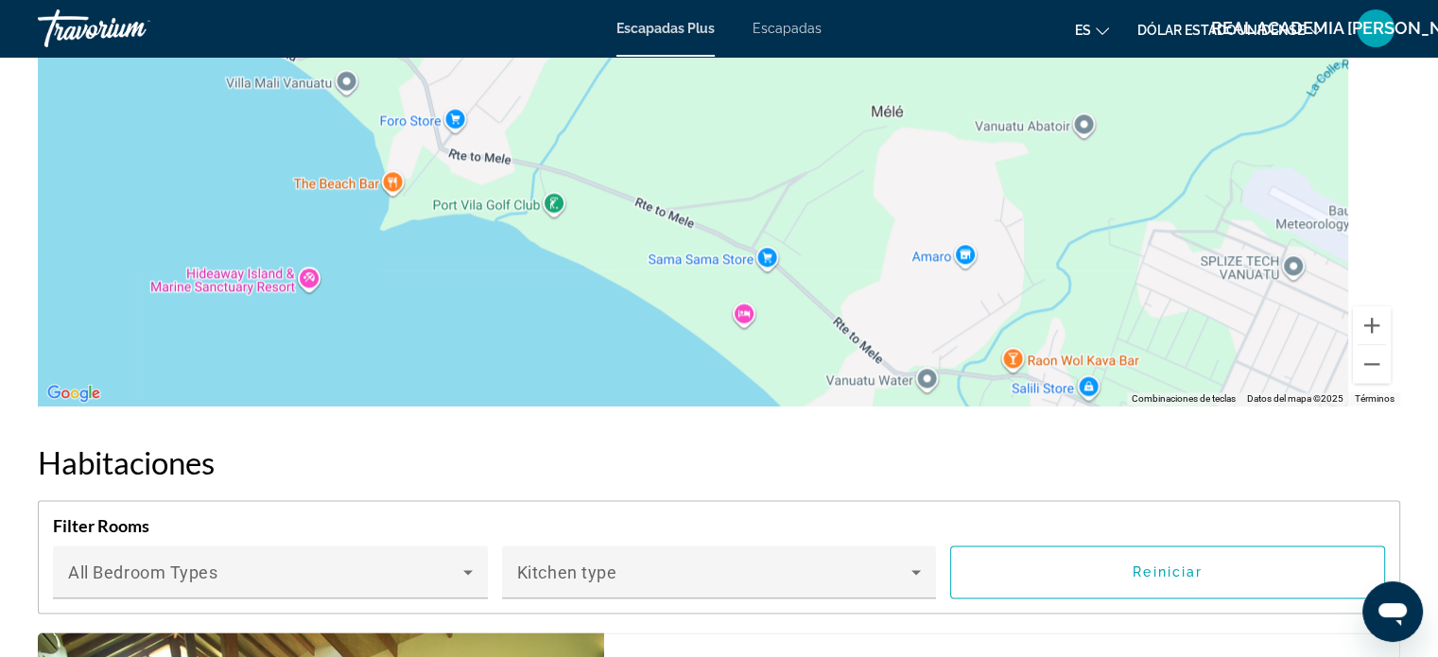
drag, startPoint x: 784, startPoint y: 322, endPoint x: 415, endPoint y: 143, distance: 410.9
click at [158, 64] on div "Contenido principal" at bounding box center [719, 121] width 1362 height 567
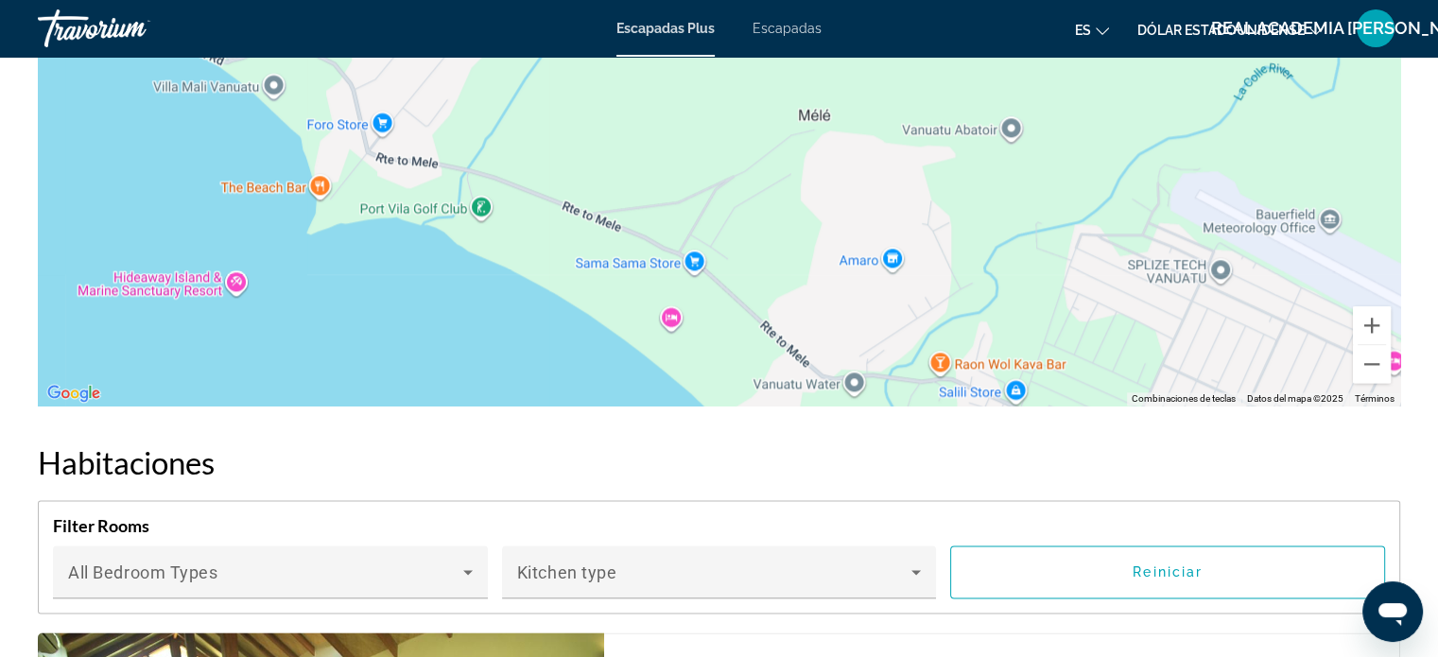
drag, startPoint x: 861, startPoint y: 227, endPoint x: 653, endPoint y: 189, distance: 211.3
click at [664, 191] on div "Contenido principal" at bounding box center [719, 121] width 1362 height 567
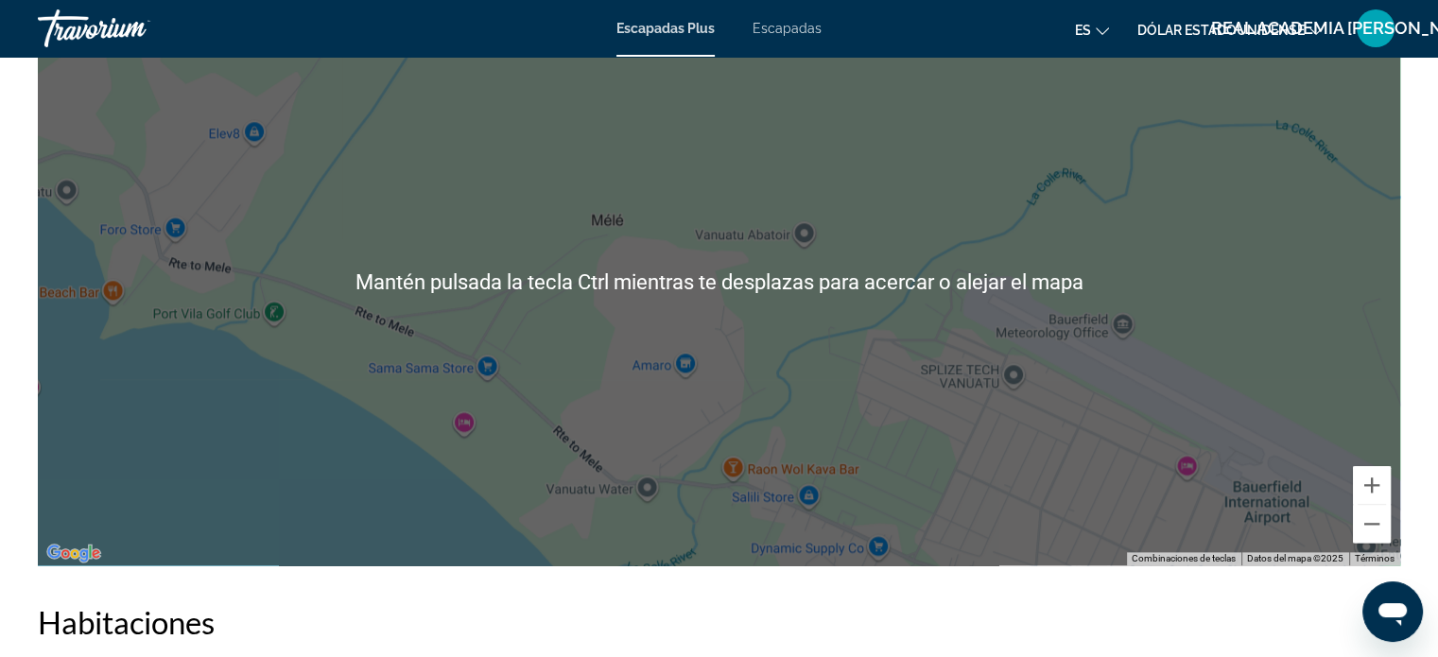
scroll to position [2174, 0]
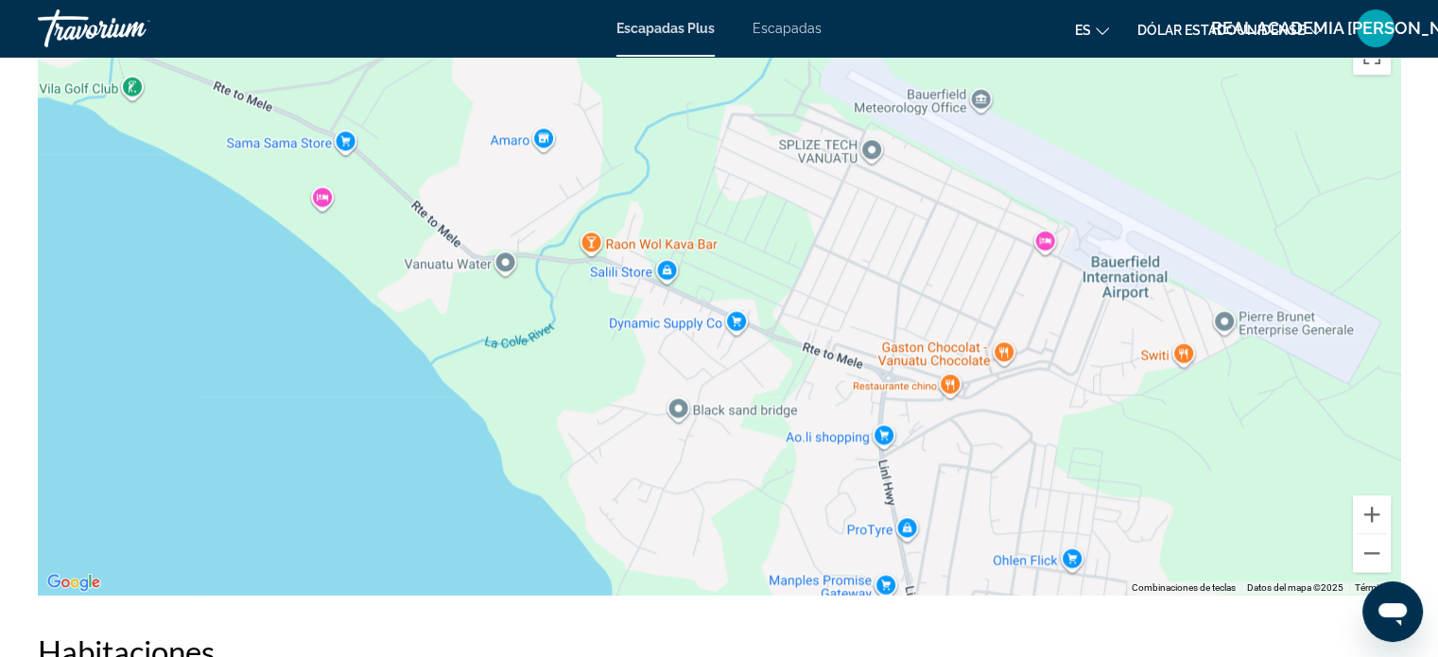
drag, startPoint x: 769, startPoint y: 388, endPoint x: 588, endPoint y: 87, distance: 351.9
click at [597, 89] on div "Contenido principal" at bounding box center [719, 310] width 1362 height 567
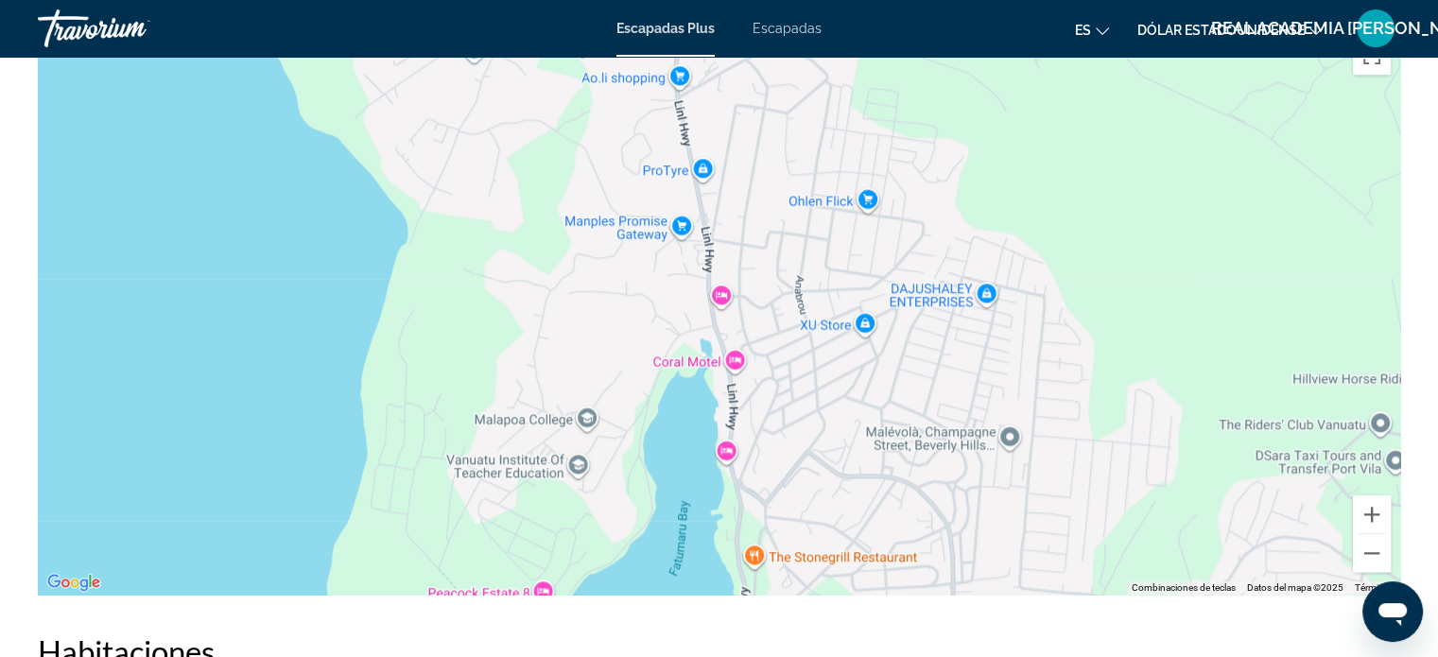
drag, startPoint x: 954, startPoint y: 411, endPoint x: 809, endPoint y: 150, distance: 298.3
click at [809, 150] on div "Contenido principal" at bounding box center [719, 310] width 1362 height 567
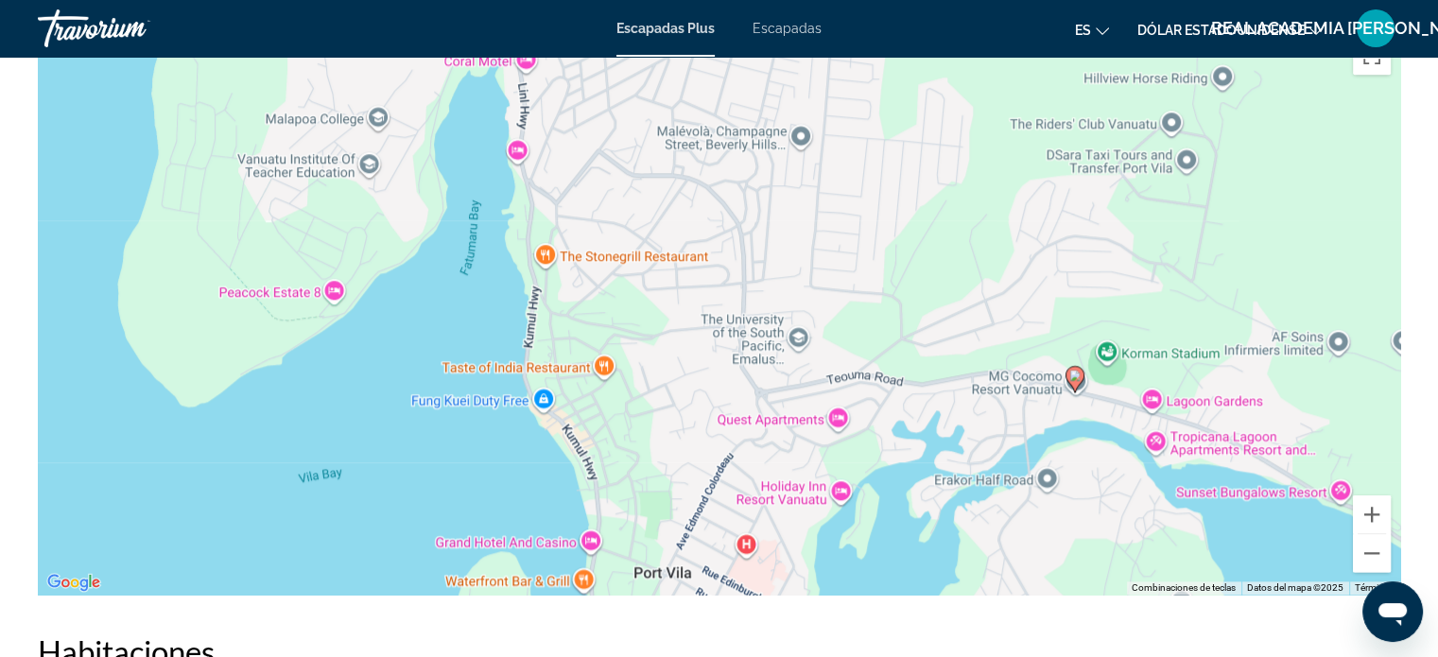
drag, startPoint x: 965, startPoint y: 455, endPoint x: 762, endPoint y: 158, distance: 359.7
click at [762, 158] on div "Para activar la función de arrastre con el teclado, pulsa Alt + Intro. Cuando h…" at bounding box center [719, 310] width 1362 height 567
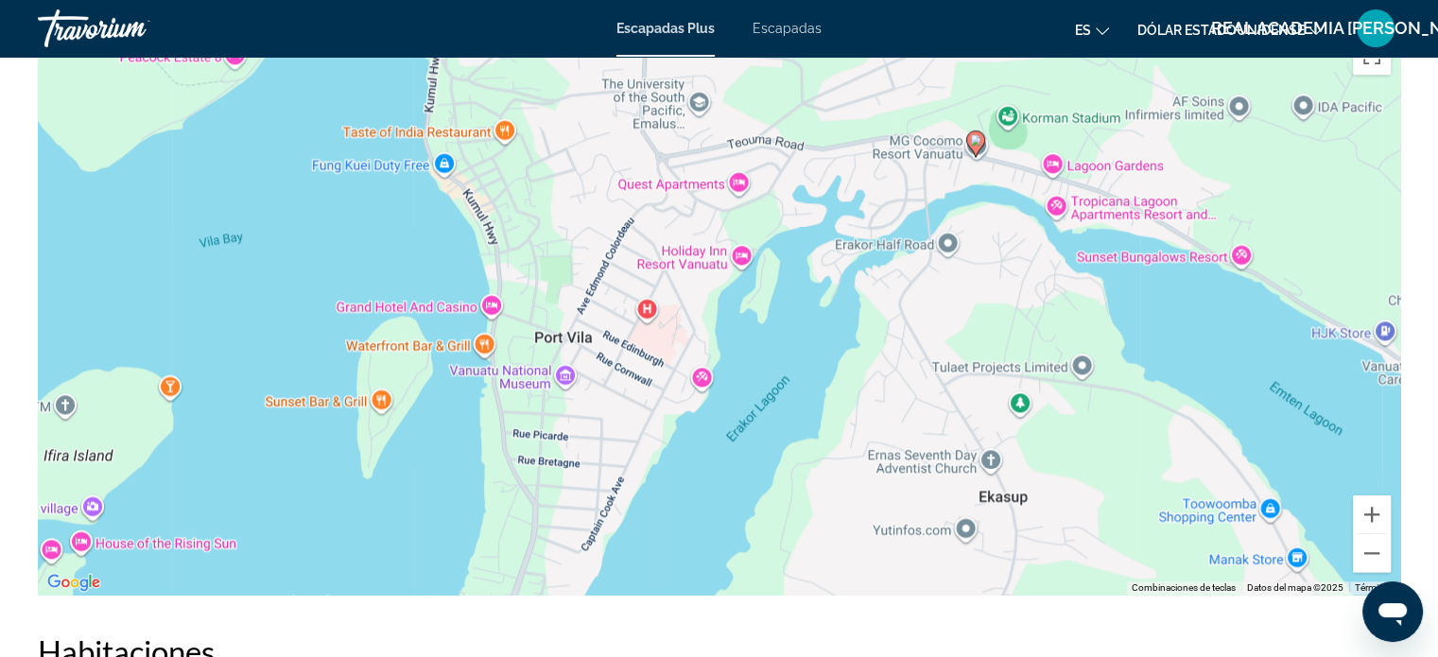
drag, startPoint x: 879, startPoint y: 464, endPoint x: 781, endPoint y: 233, distance: 250.7
click at [784, 233] on div "Para activar la función de arrastre con el teclado, pulsa Alt + Intro. Cuando h…" at bounding box center [719, 310] width 1362 height 567
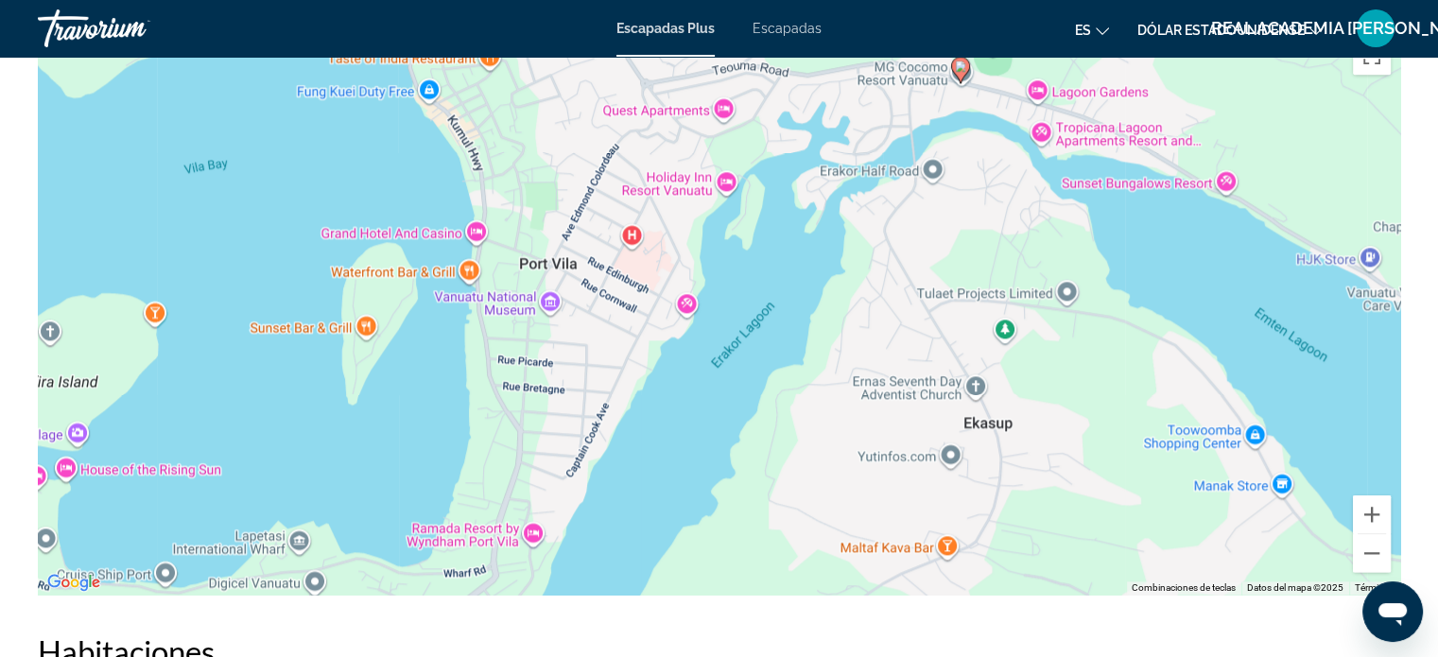
drag, startPoint x: 513, startPoint y: 456, endPoint x: 508, endPoint y: 385, distance: 71.0
click at [509, 384] on div "Para activar la función de arrastre con el teclado, pulsa Alt + Intro. Cuando h…" at bounding box center [719, 310] width 1362 height 567
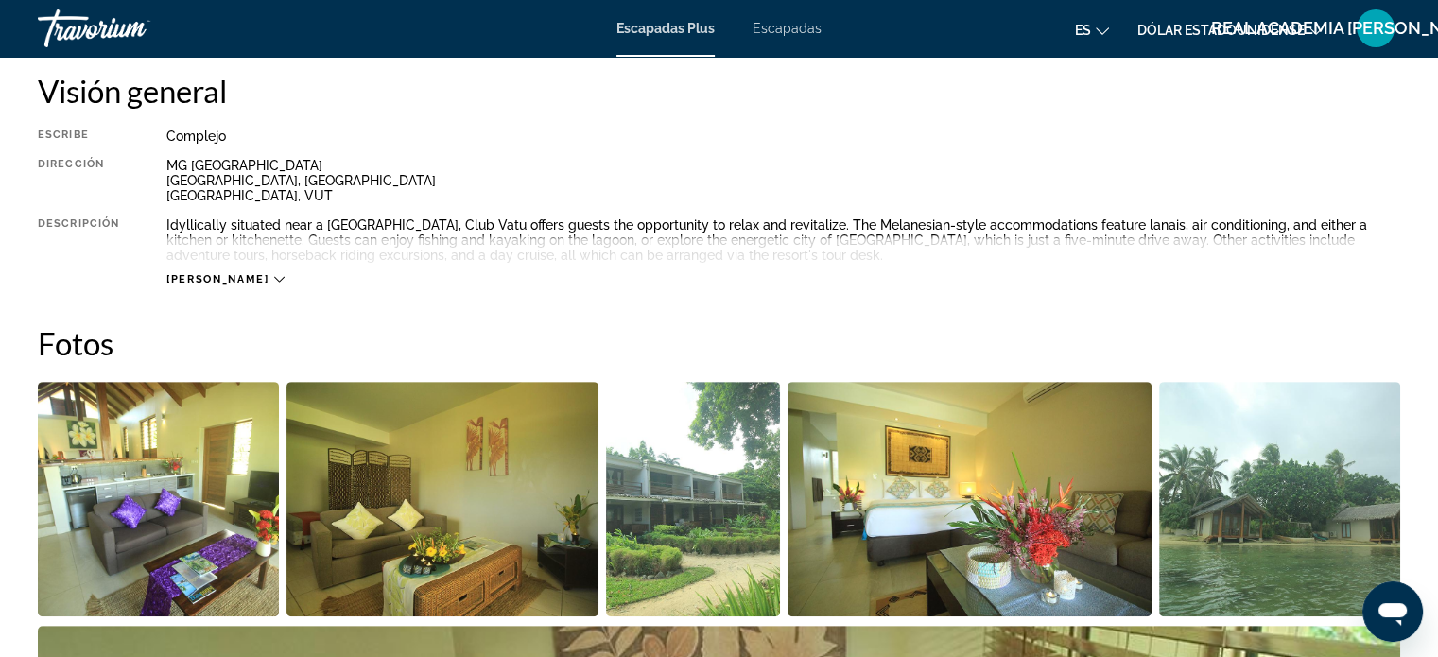
scroll to position [473, 0]
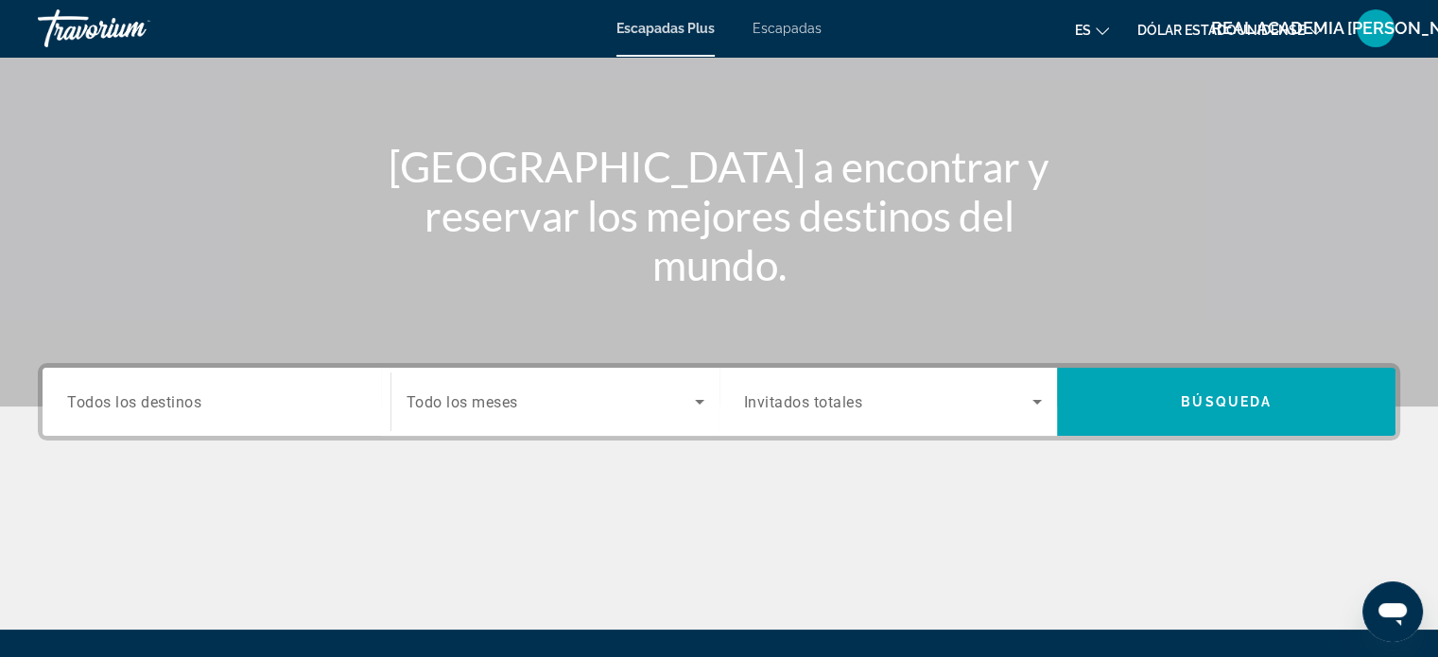
scroll to position [189, 0]
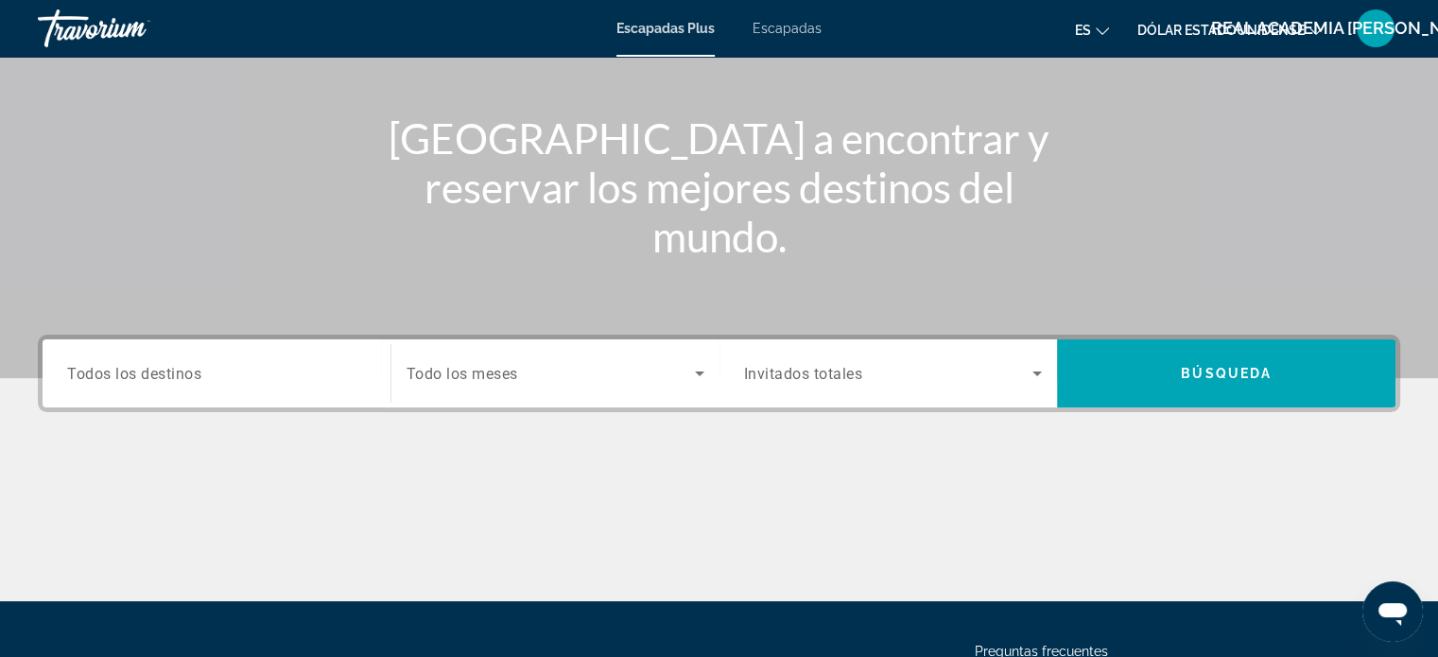
click at [168, 367] on span "Todos los destinos" at bounding box center [134, 373] width 134 height 18
click at [168, 367] on input "Destination Todos los destinos" at bounding box center [216, 374] width 299 height 23
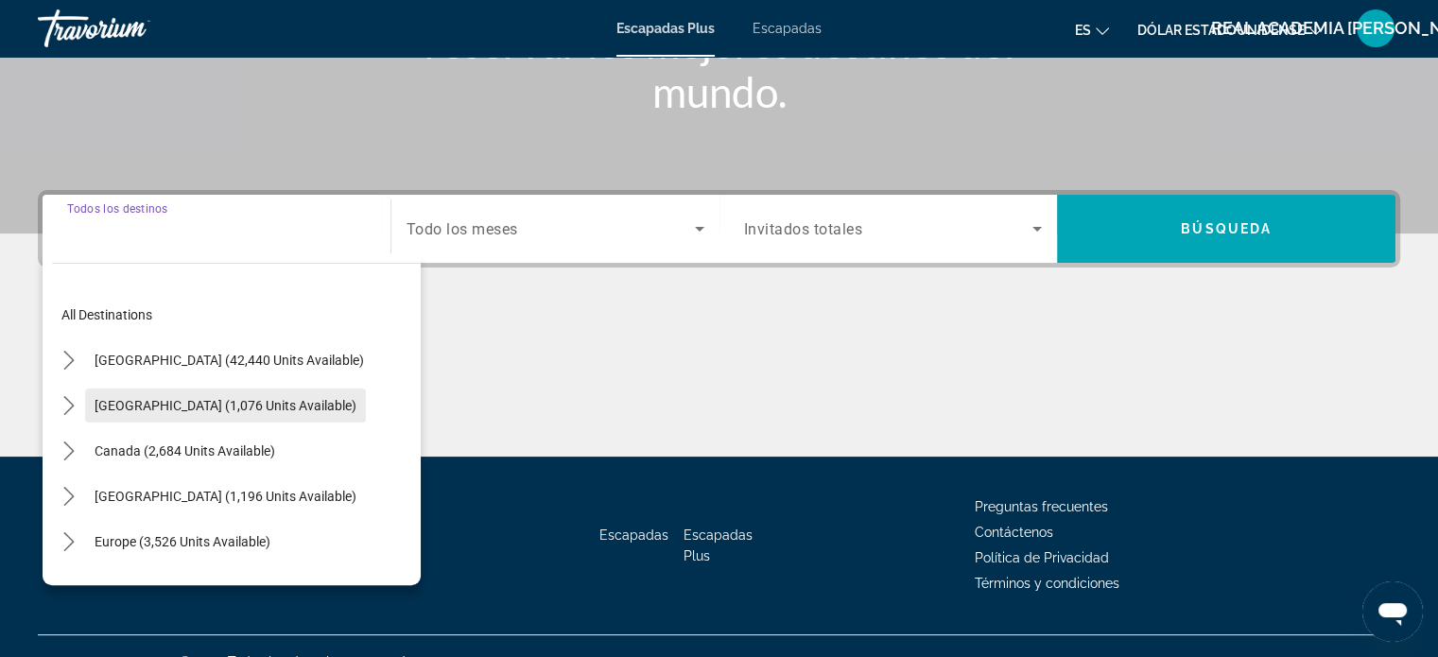
scroll to position [364, 0]
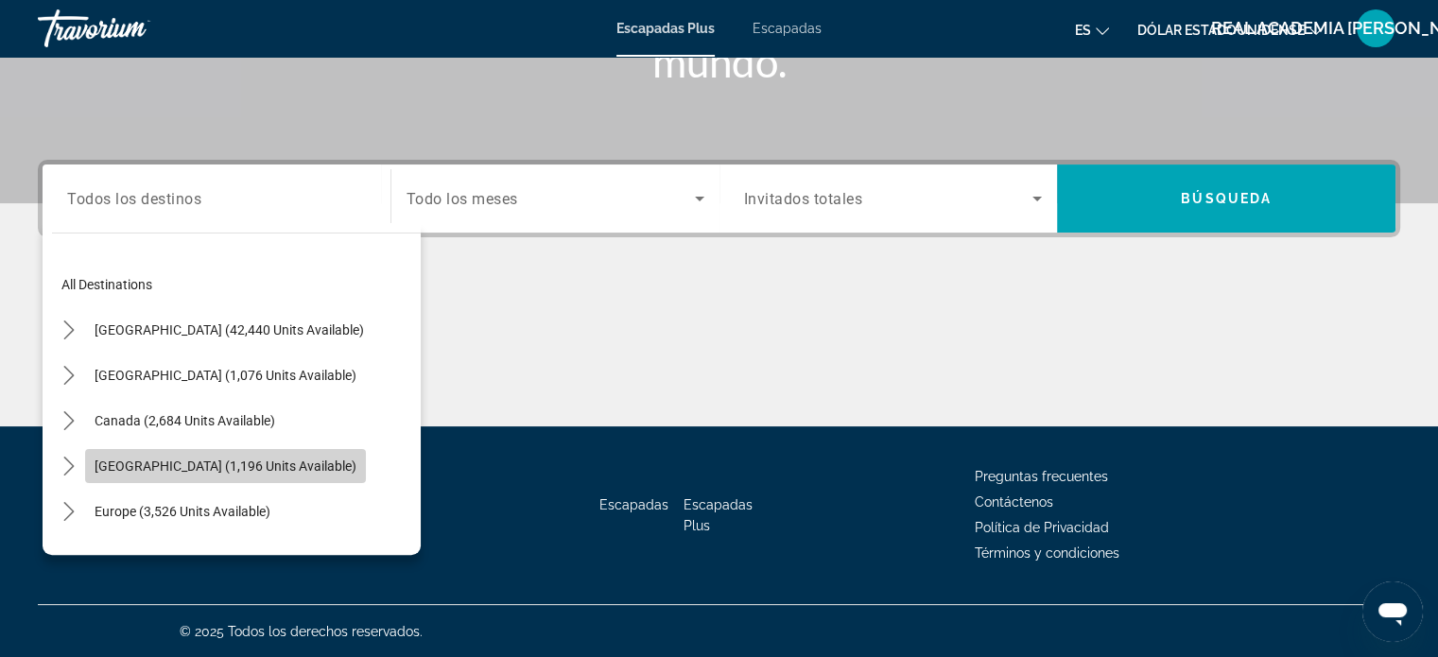
click at [192, 459] on span "[GEOGRAPHIC_DATA] (1,196 units available)" at bounding box center [226, 465] width 262 height 15
type input "**********"
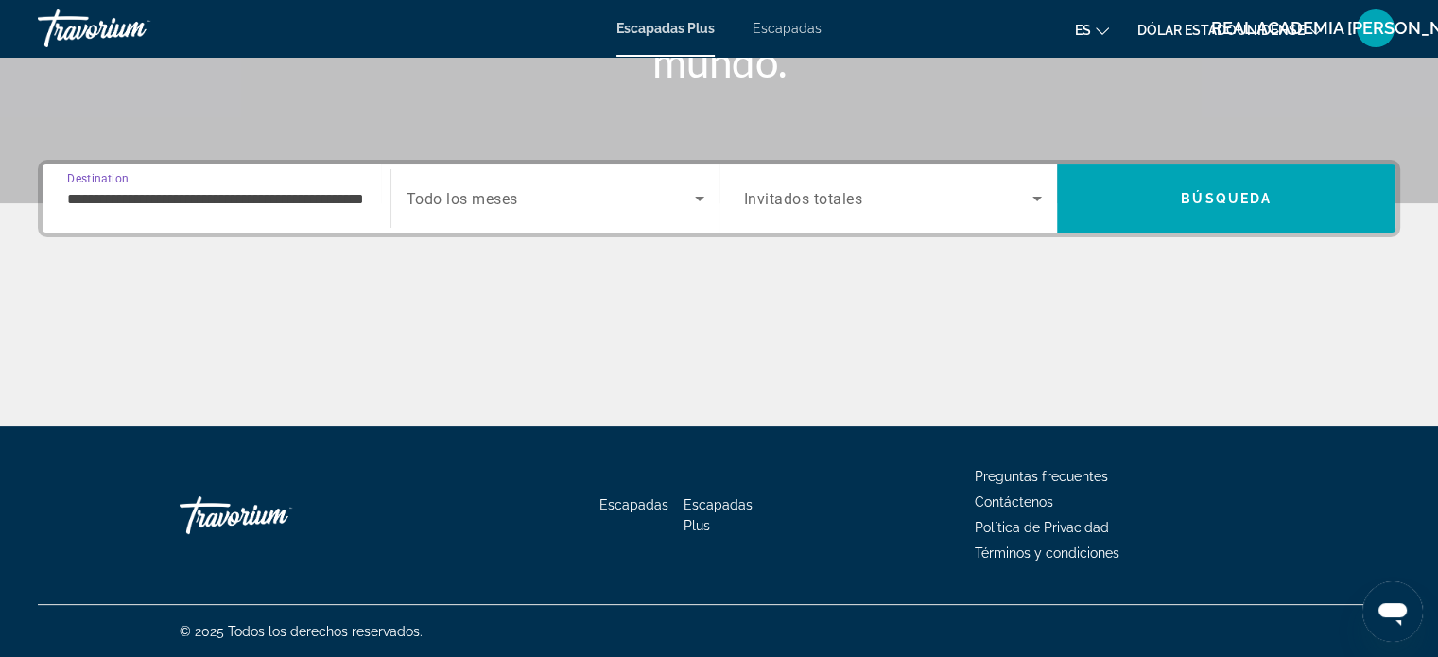
click at [574, 203] on span "Search widget" at bounding box center [550, 198] width 288 height 23
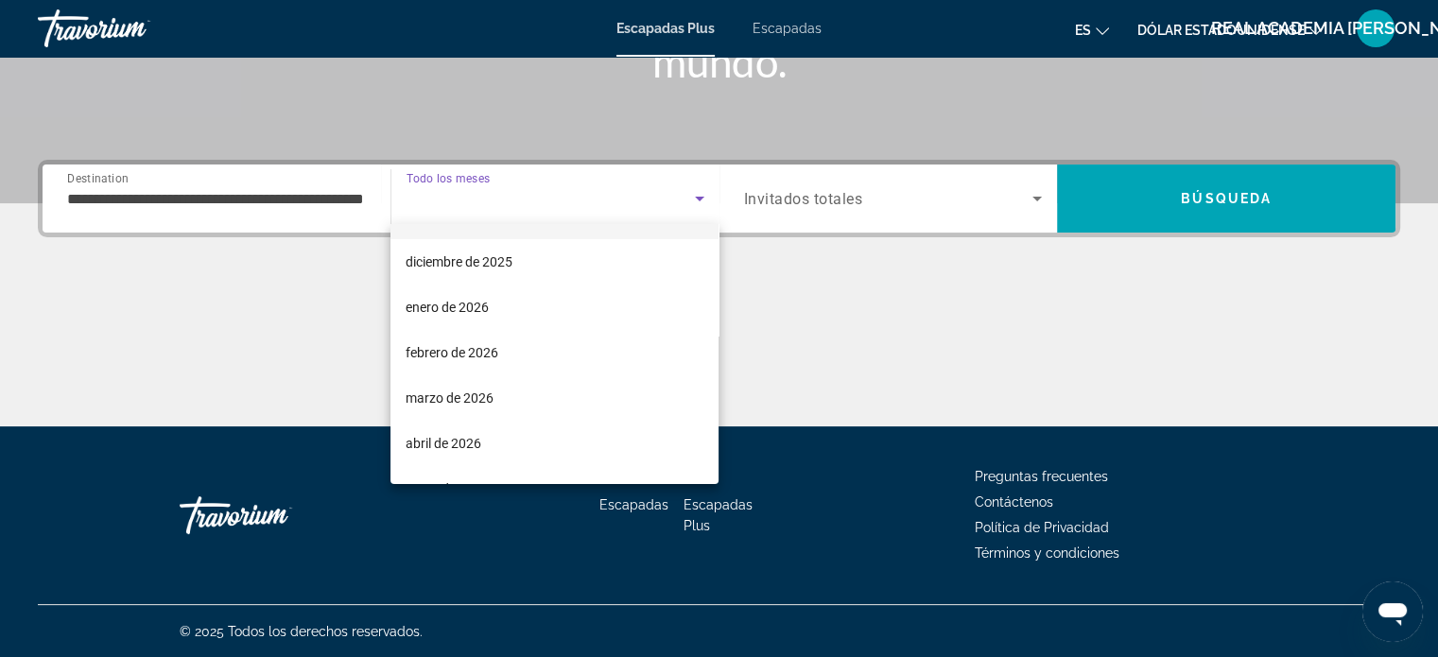
scroll to position [189, 0]
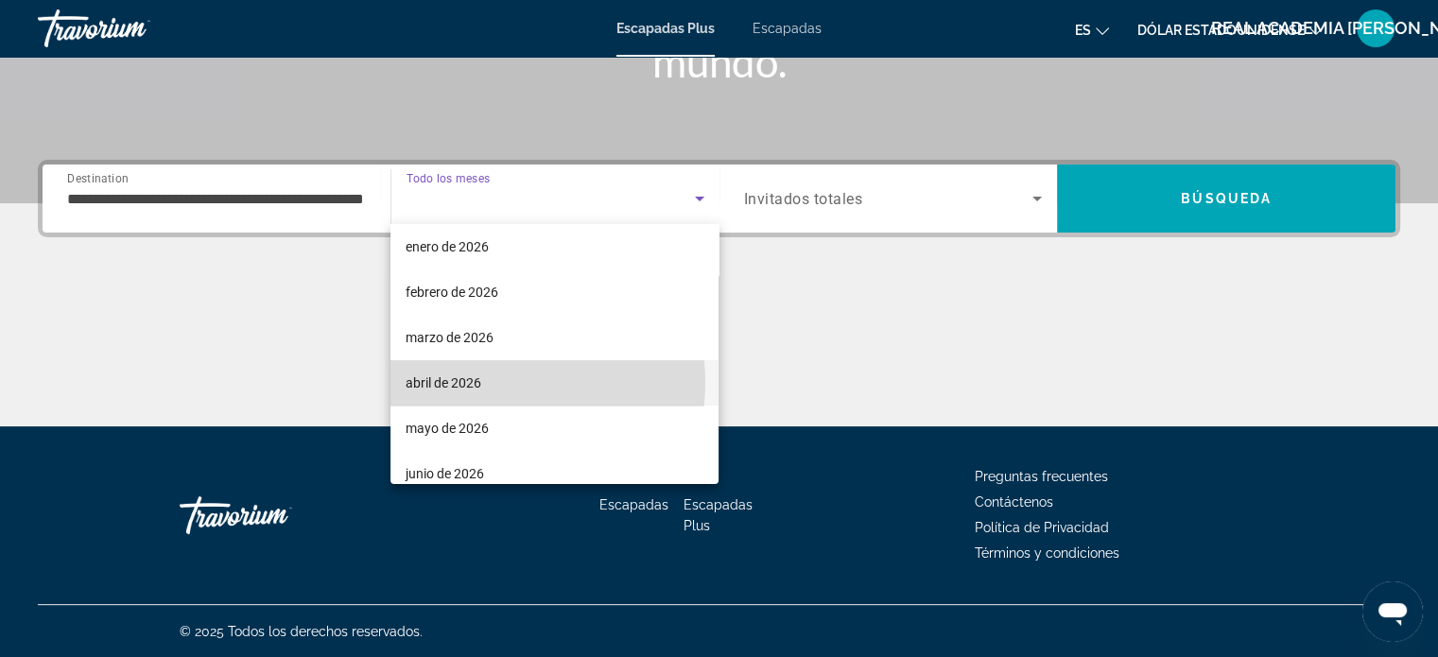
click at [473, 382] on font "abril de 2026" at bounding box center [443, 382] width 76 height 15
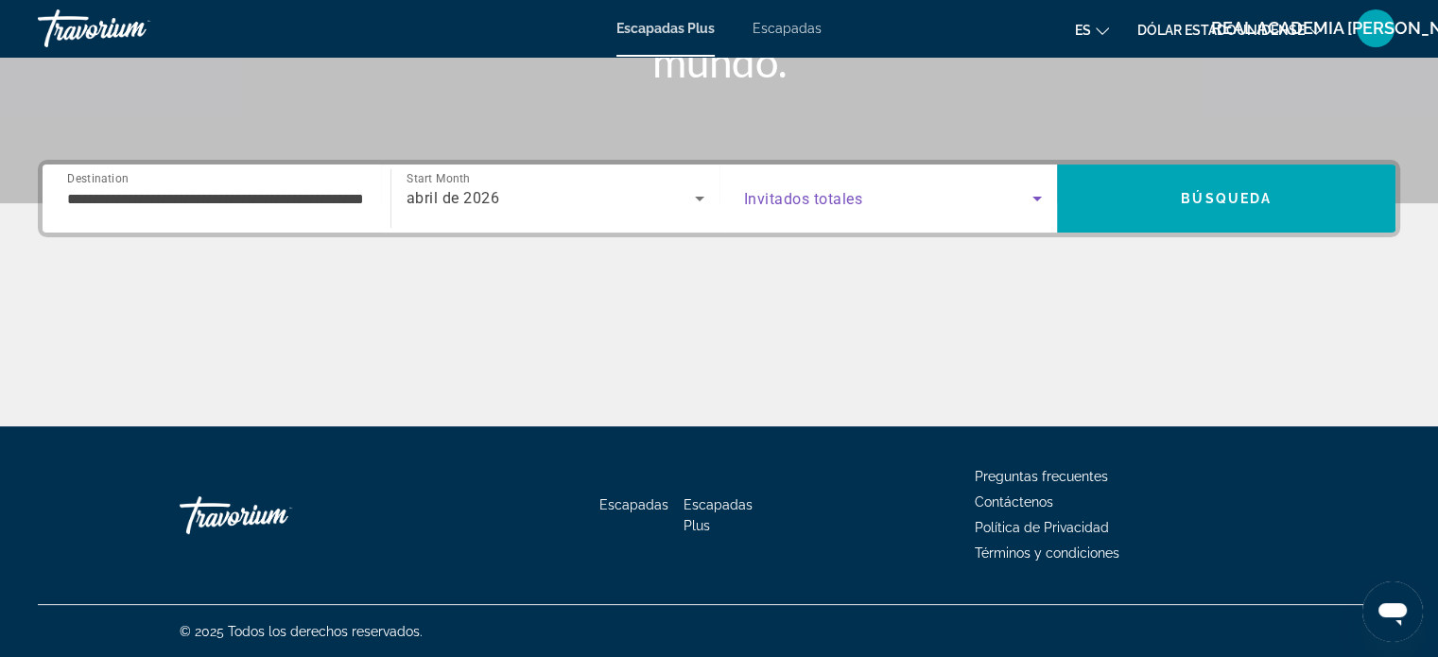
click at [1000, 196] on span "Search widget" at bounding box center [888, 198] width 289 height 23
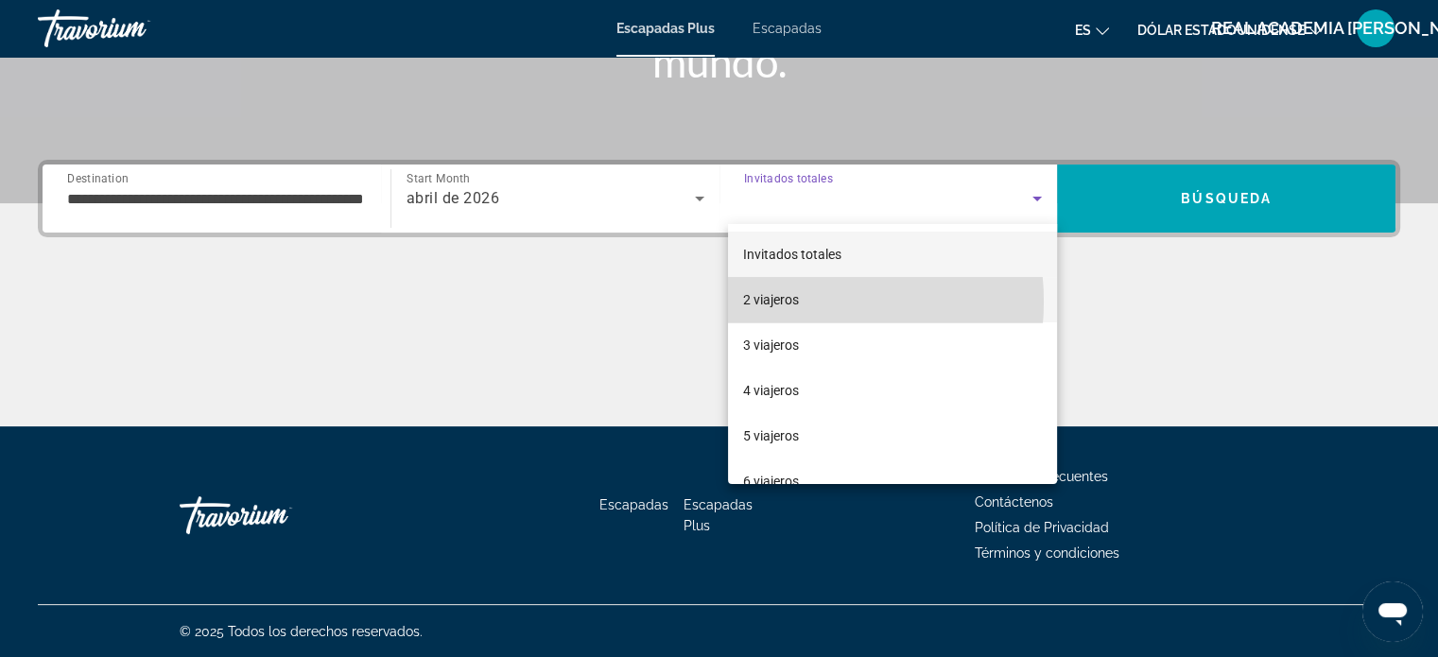
click at [780, 302] on font "2 viajeros" at bounding box center [771, 299] width 56 height 15
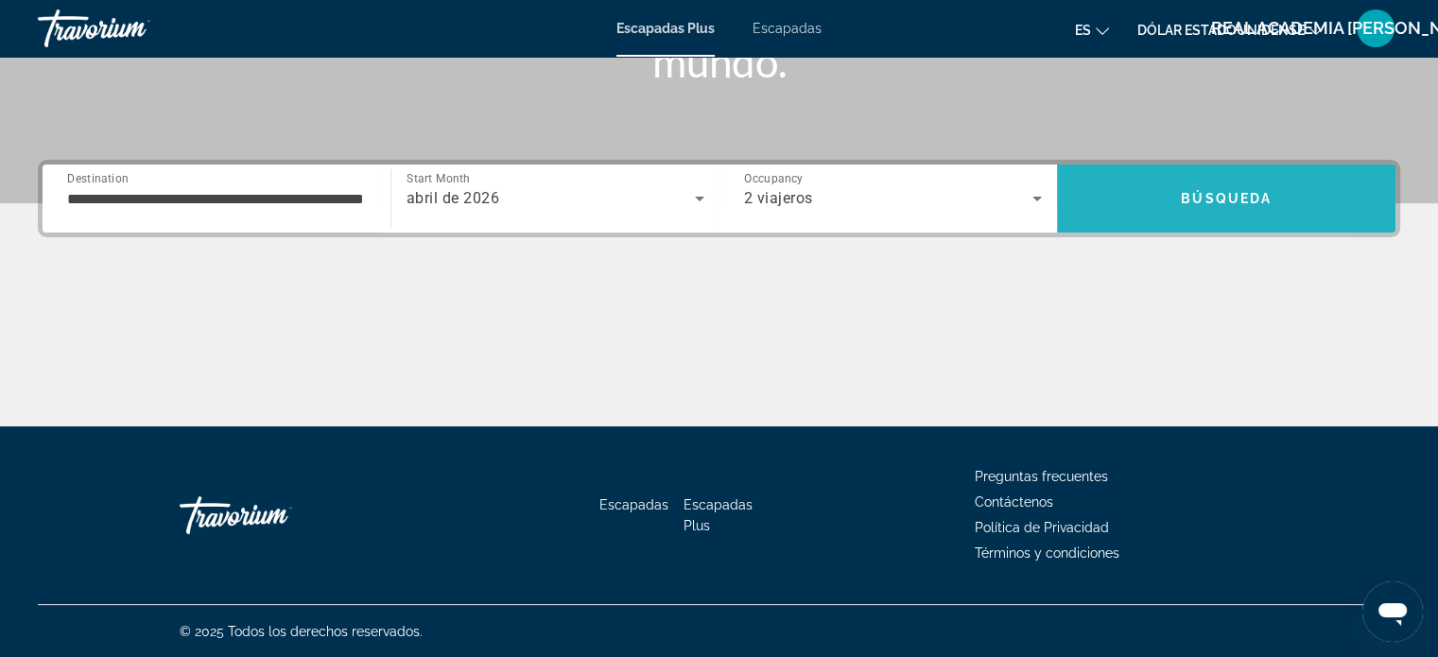
click at [1134, 198] on span "Search" at bounding box center [1226, 198] width 338 height 45
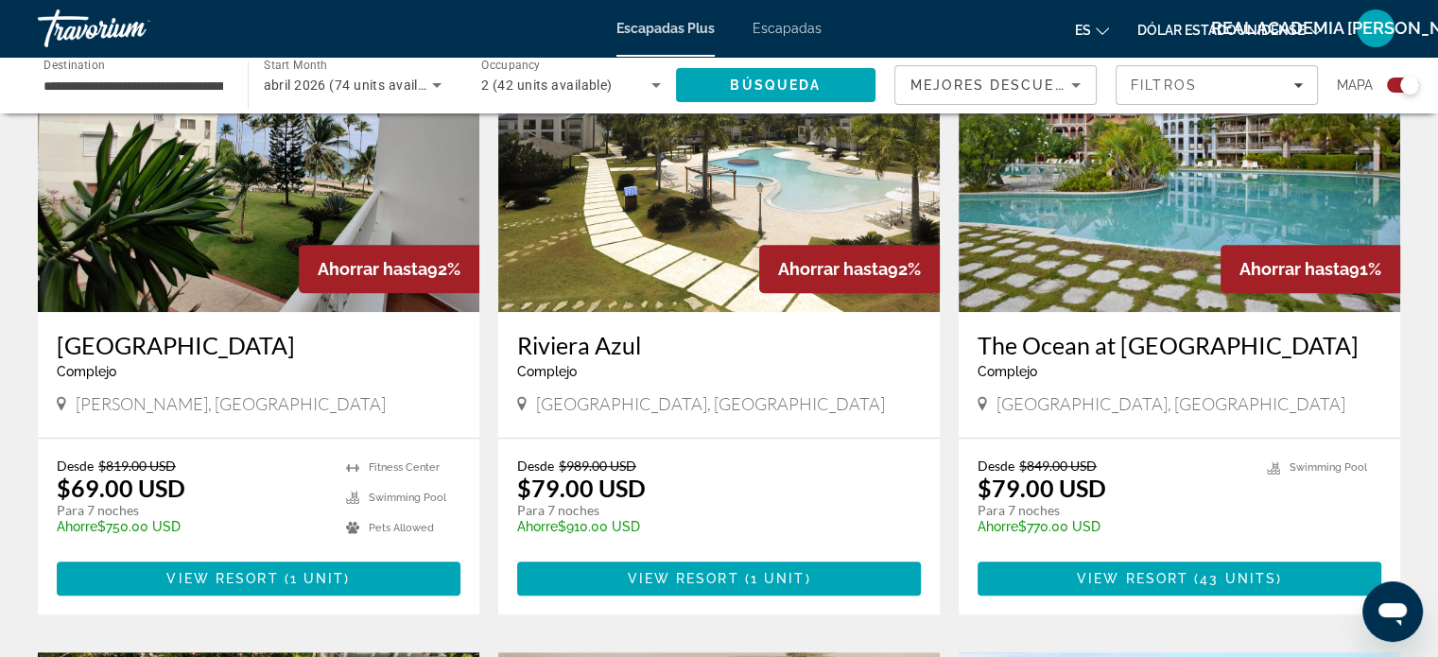
scroll to position [662, 0]
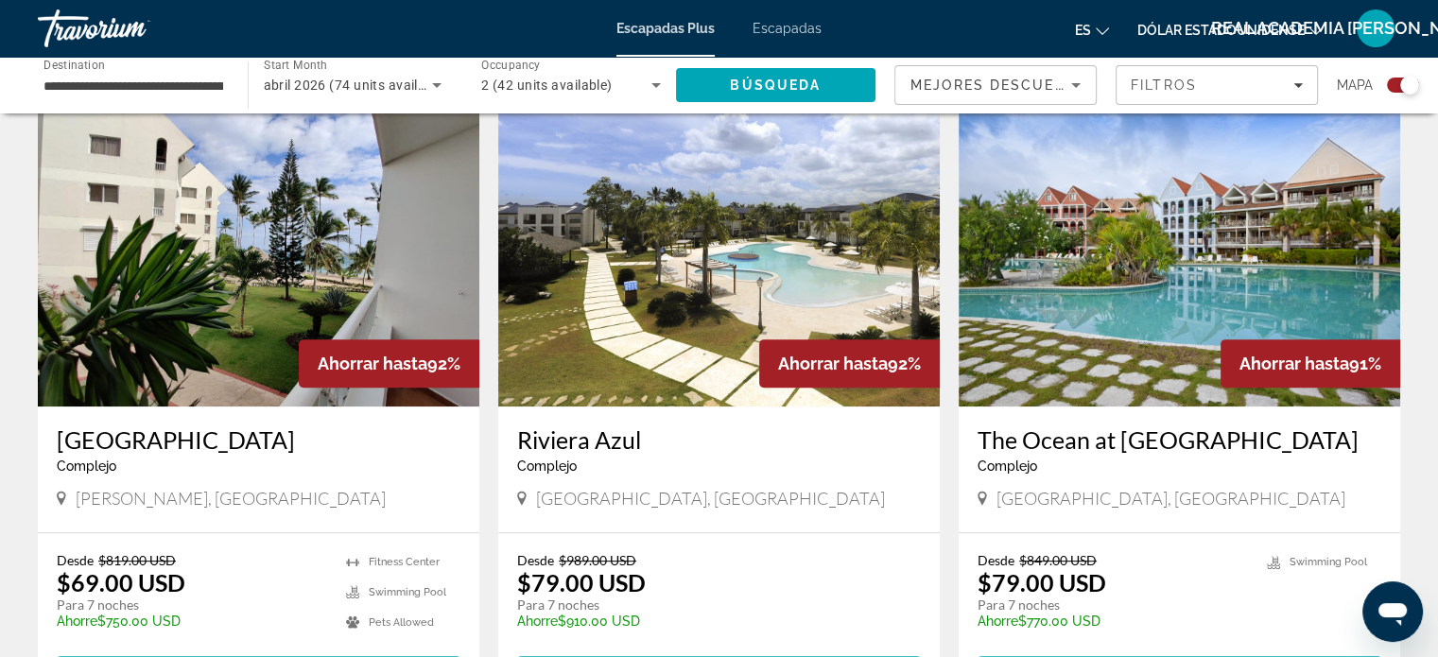
click at [1051, 300] on img "Contenido principal" at bounding box center [1178, 255] width 441 height 302
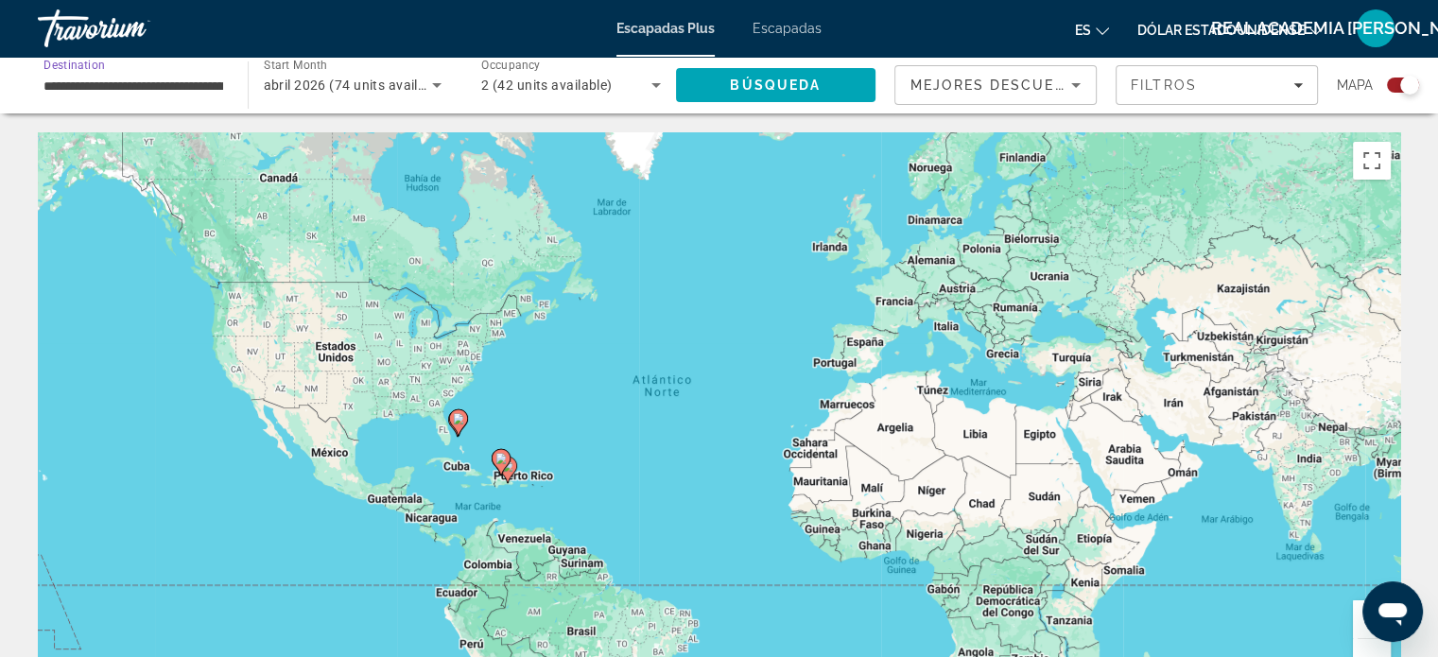
click at [104, 83] on input "**********" at bounding box center [133, 86] width 180 height 23
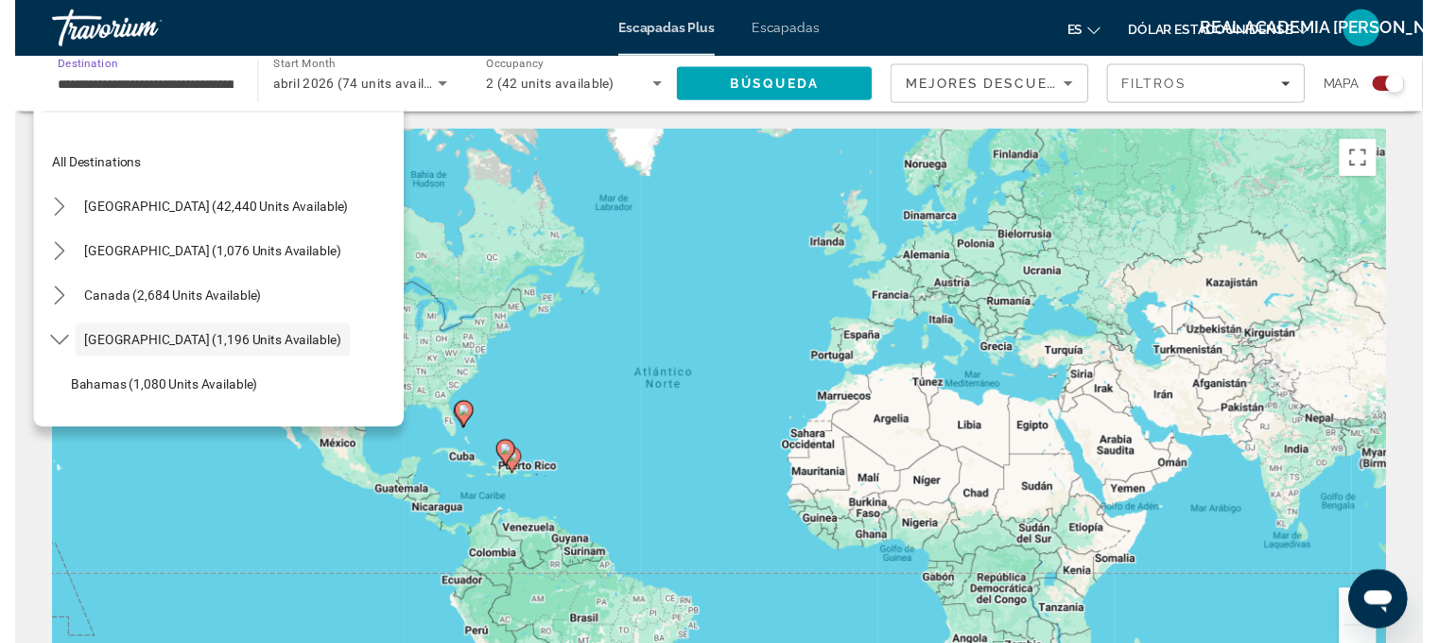
scroll to position [67, 0]
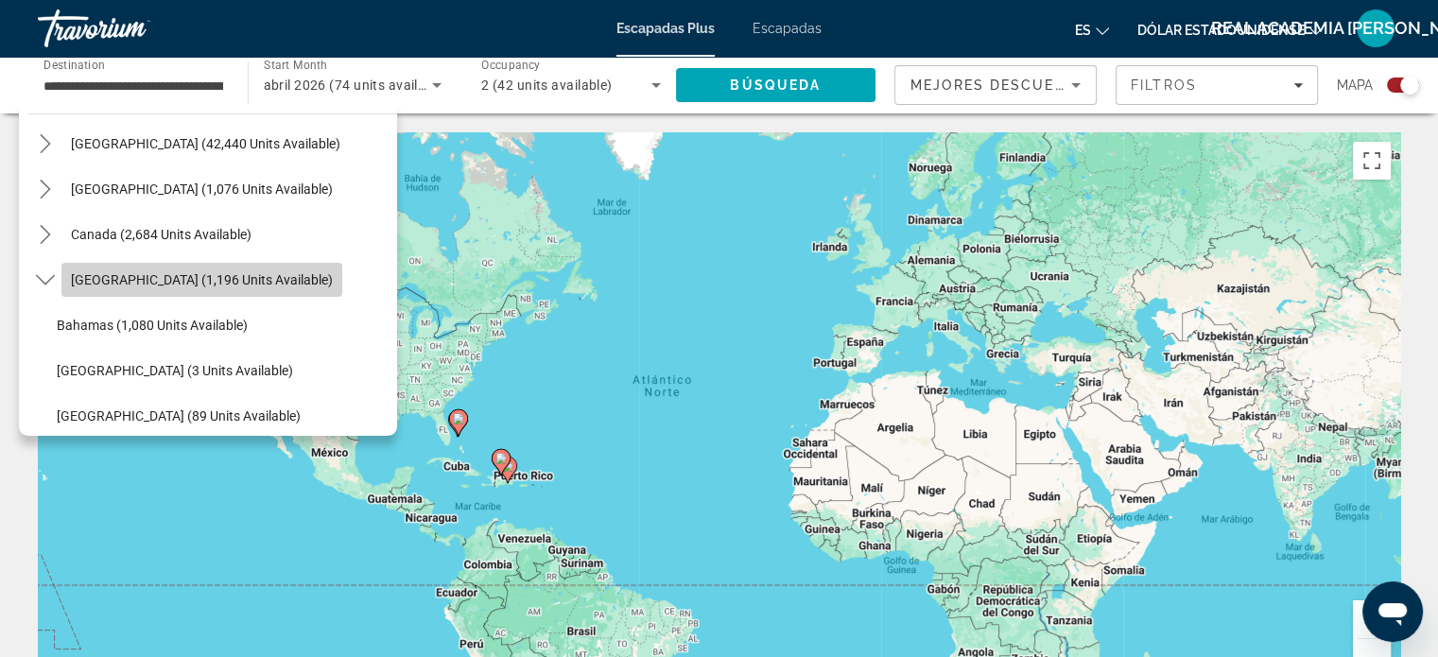
click at [158, 275] on span "[GEOGRAPHIC_DATA] (1,196 units available)" at bounding box center [202, 279] width 262 height 15
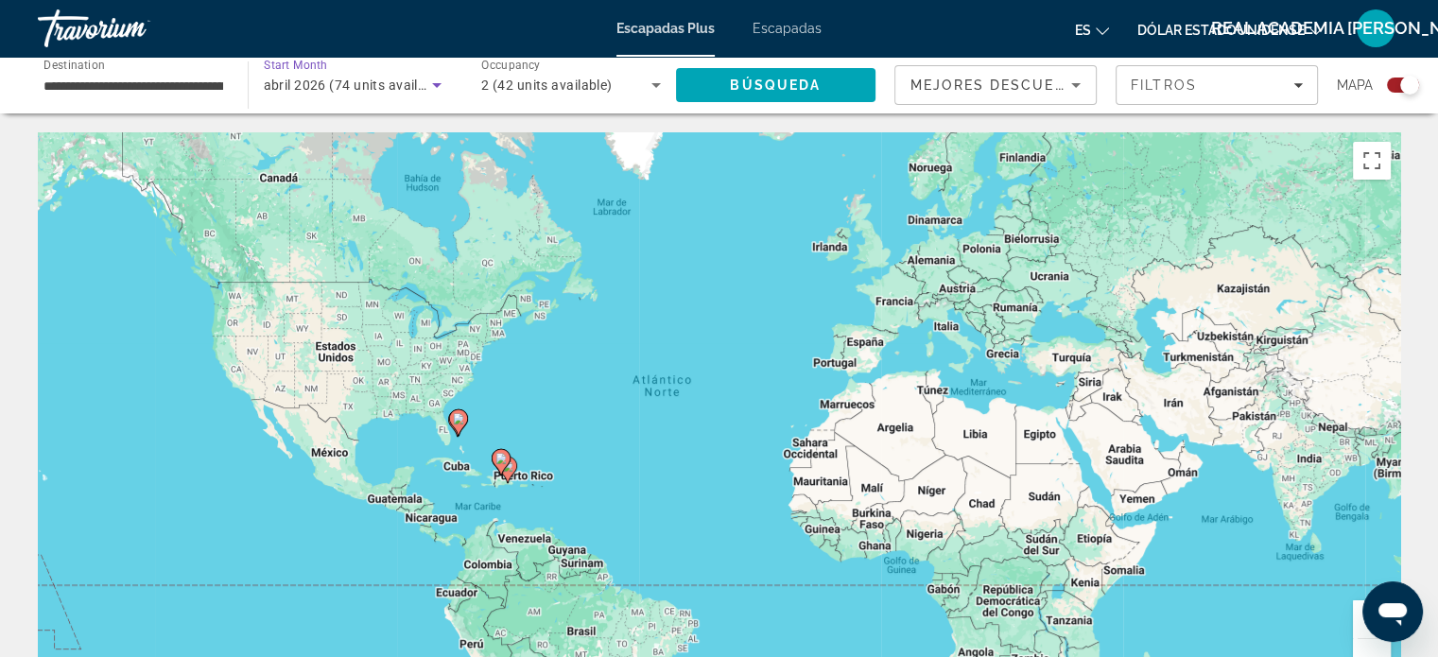
click at [405, 81] on span "abril 2026 (74 units available)" at bounding box center [357, 85] width 186 height 15
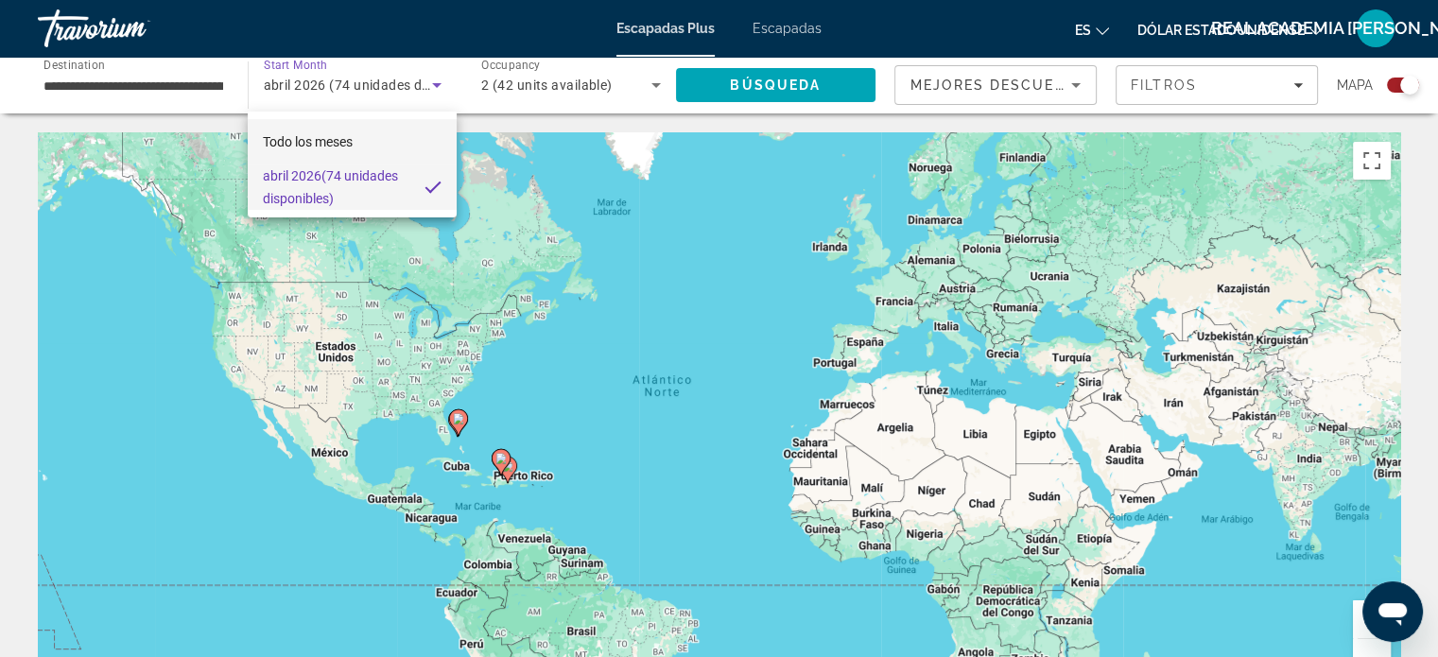
click at [336, 136] on font "Todo los meses" at bounding box center [308, 141] width 90 height 15
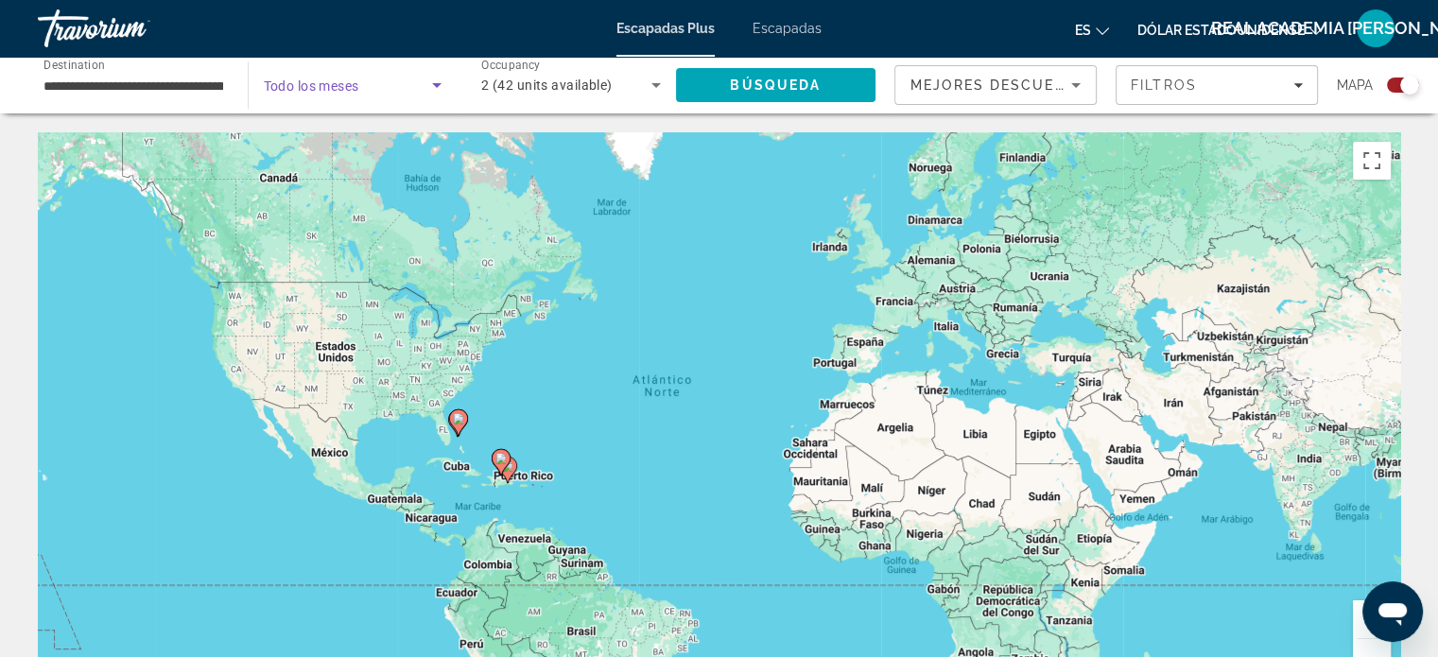
click at [397, 78] on span "Search widget" at bounding box center [348, 85] width 169 height 23
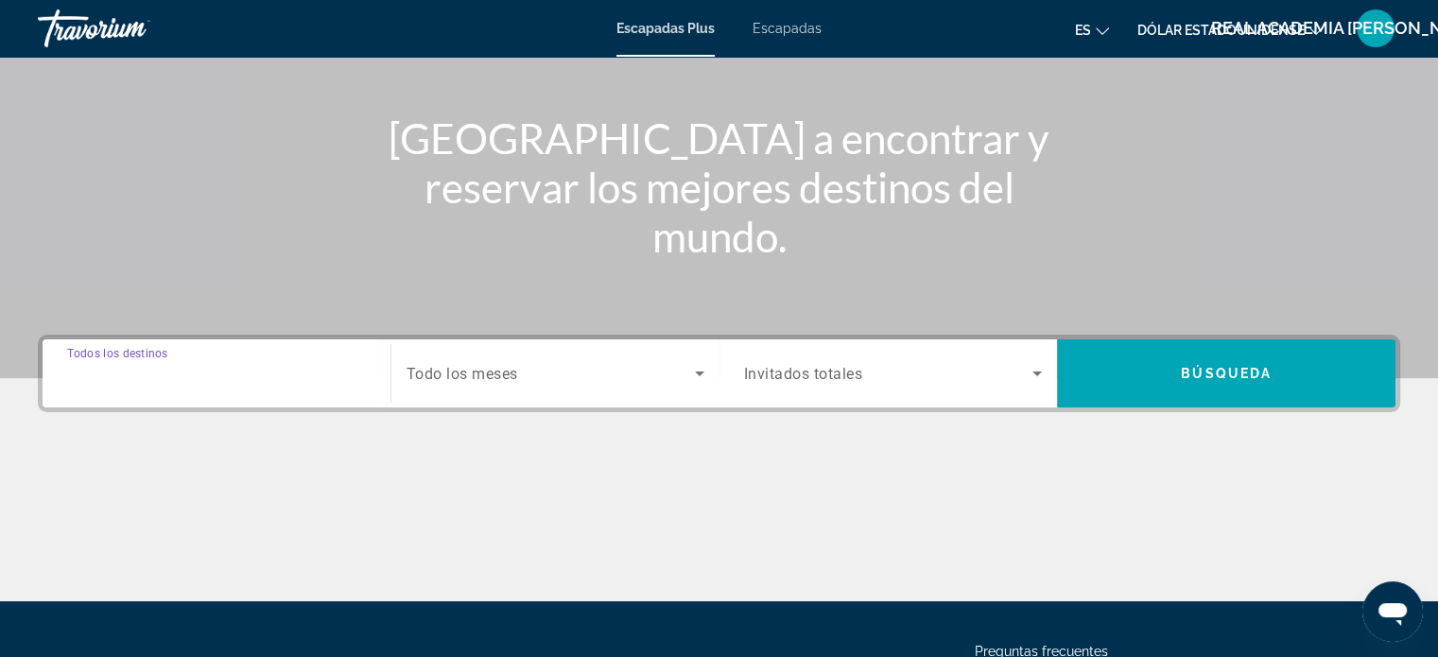
click at [225, 370] on input "Destination Todos los destinos" at bounding box center [216, 374] width 299 height 23
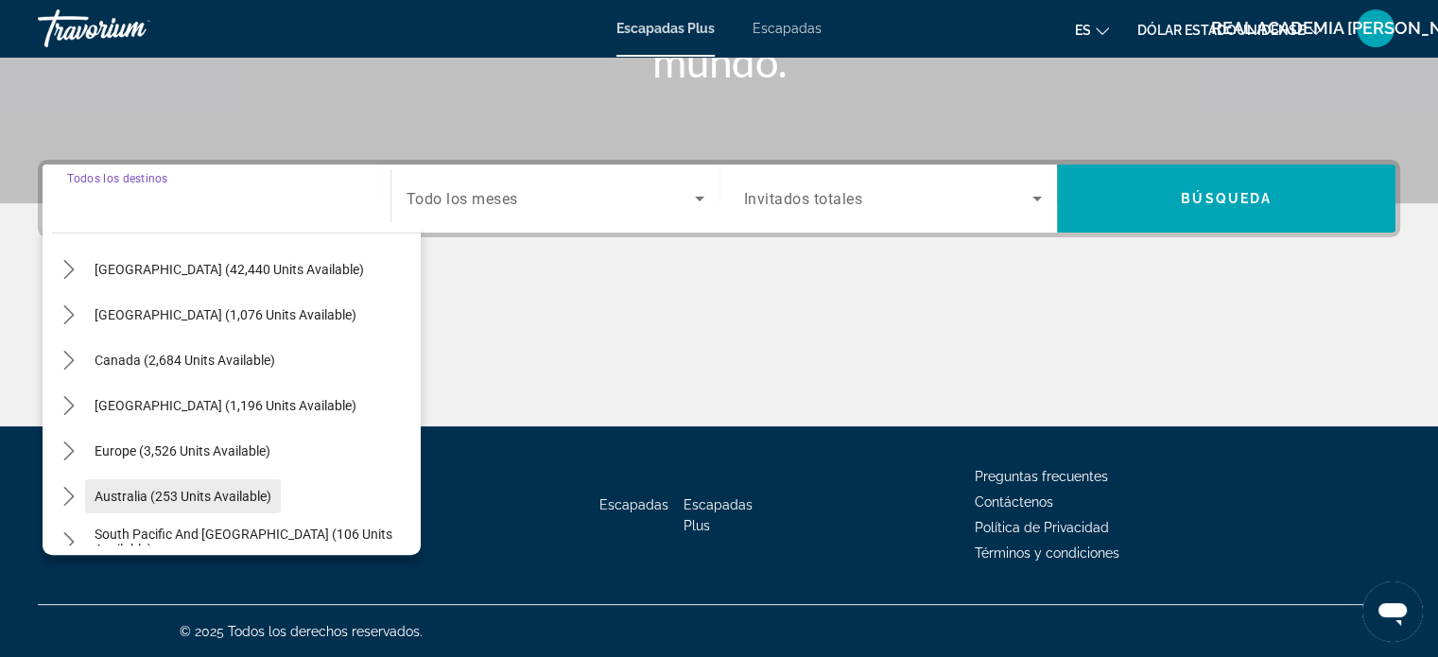
scroll to position [95, 0]
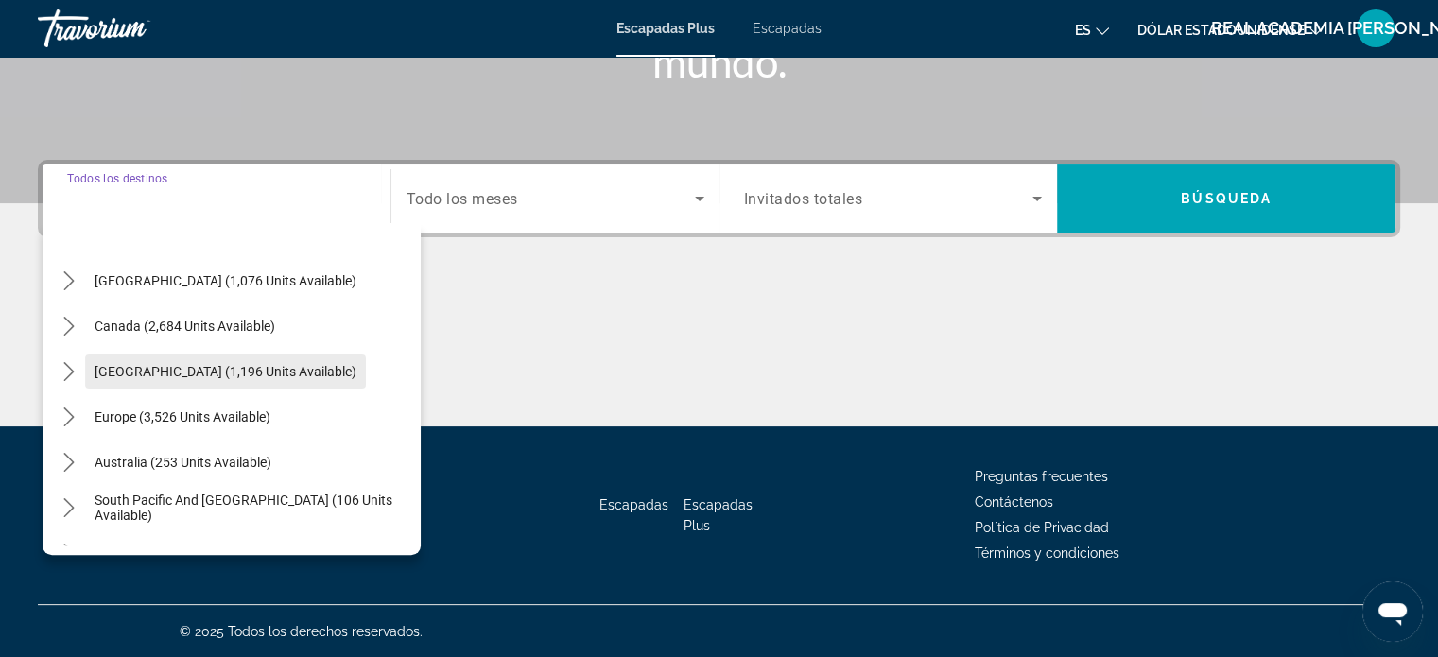
click at [199, 371] on span "[GEOGRAPHIC_DATA] (1,196 units available)" at bounding box center [226, 371] width 262 height 15
type input "**********"
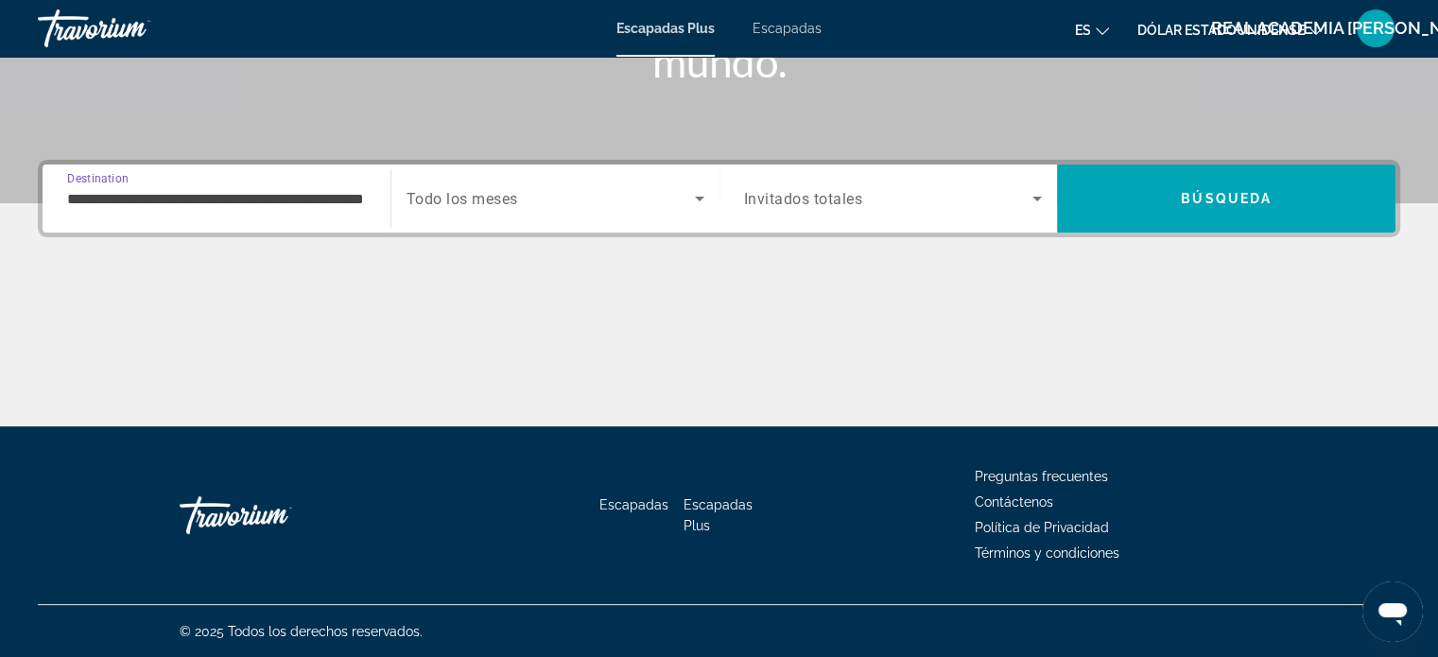
click at [557, 199] on span "Search widget" at bounding box center [550, 198] width 288 height 23
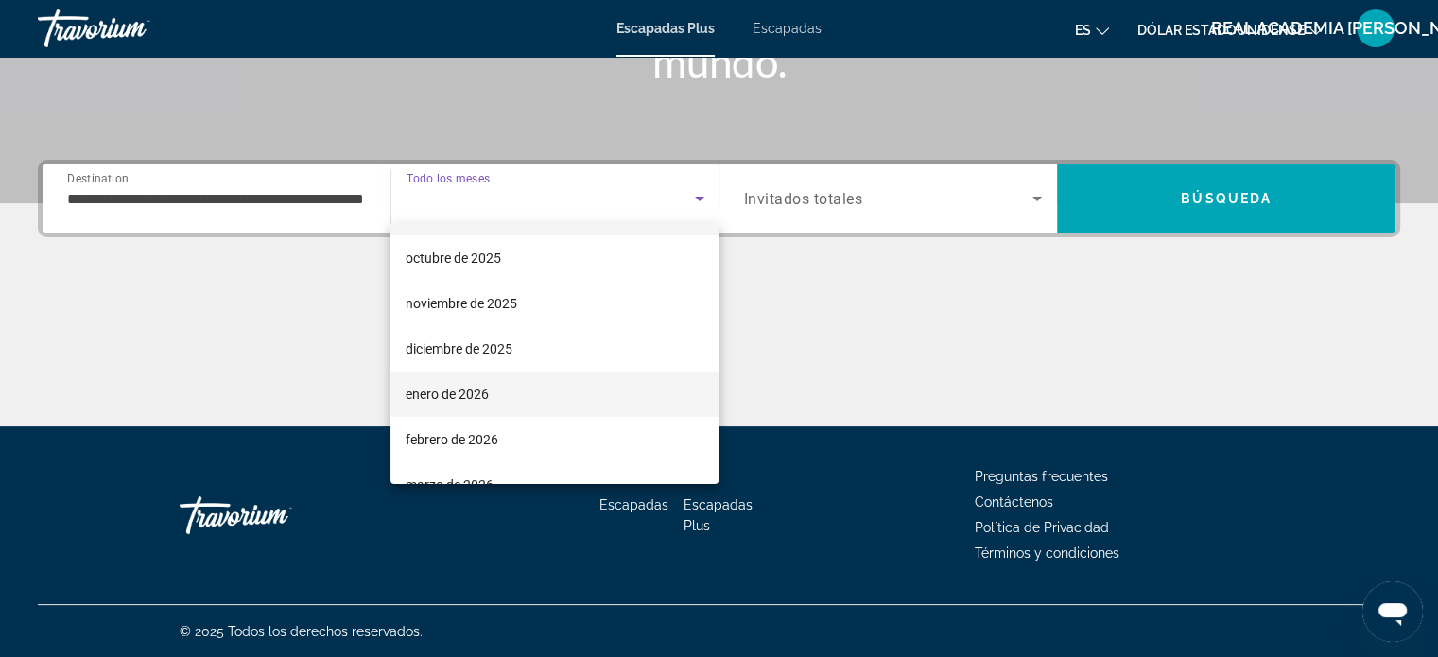
scroll to position [0, 0]
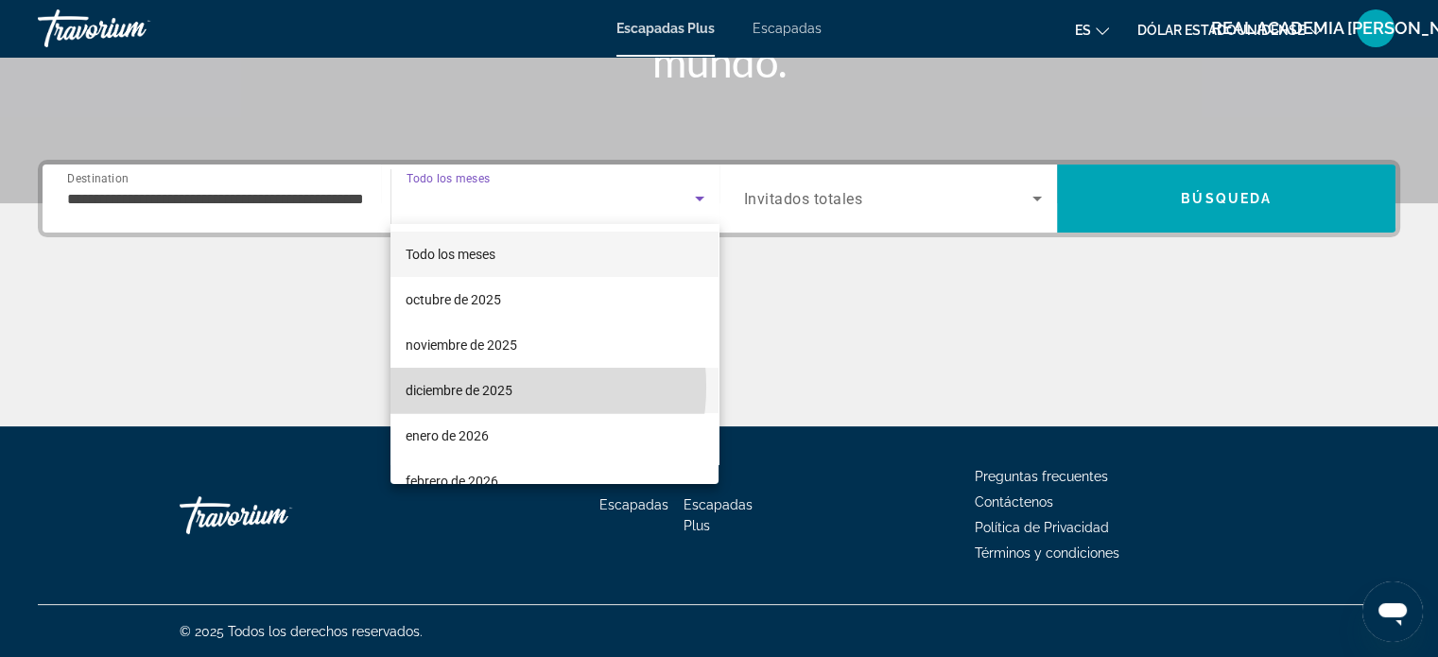
click at [485, 387] on font "diciembre de 2025" at bounding box center [458, 390] width 107 height 15
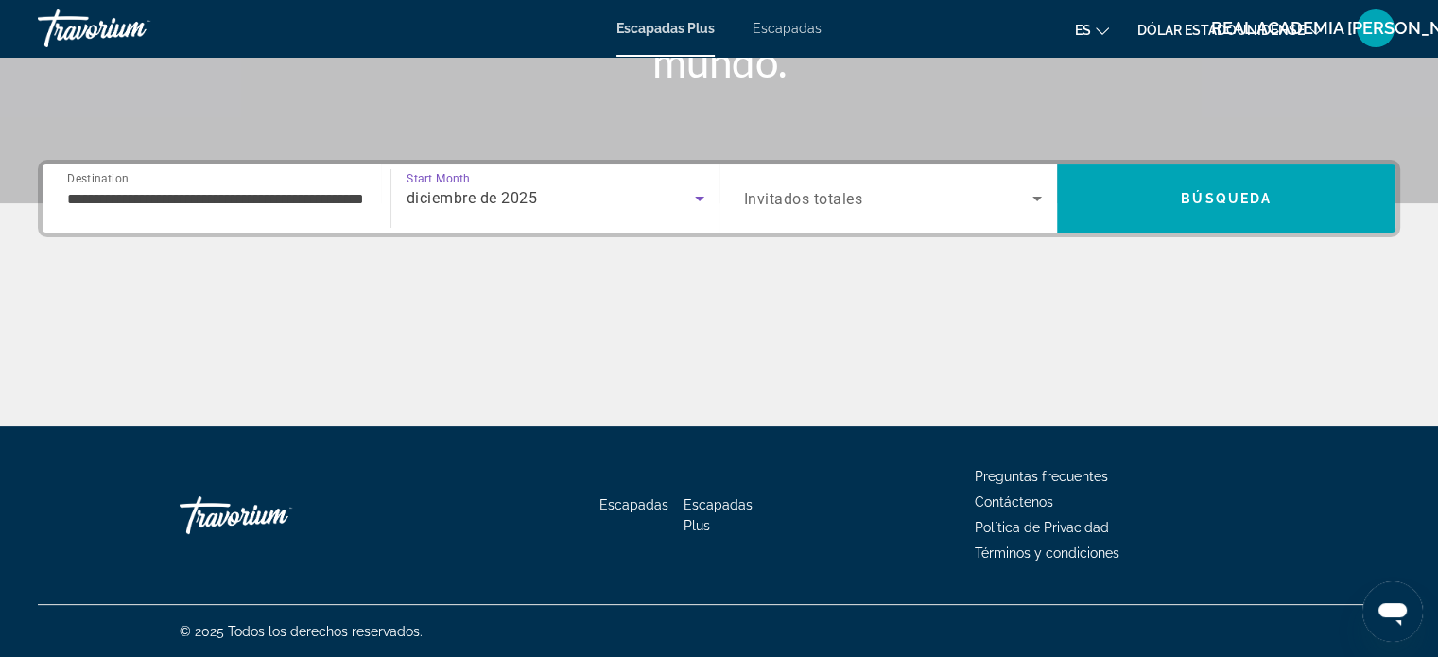
click at [874, 192] on span "Search widget" at bounding box center [888, 198] width 289 height 23
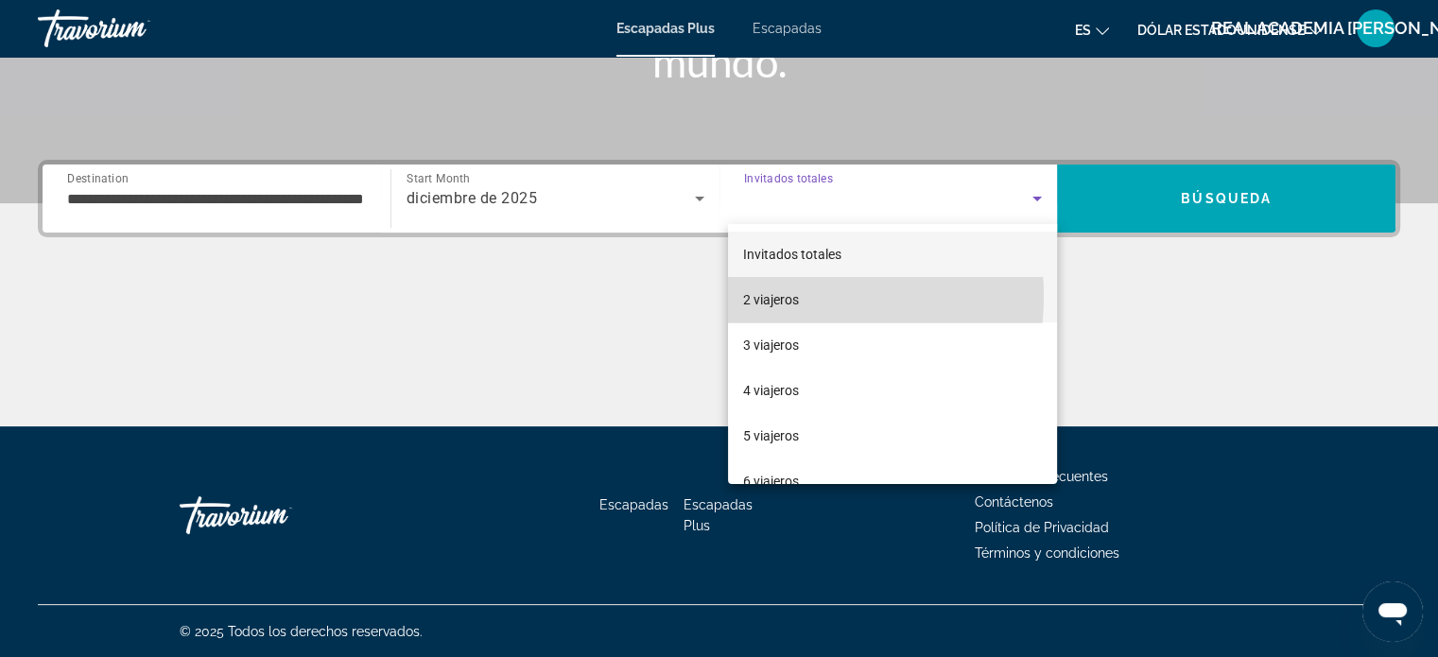
click at [771, 296] on font "2 viajeros" at bounding box center [771, 299] width 56 height 15
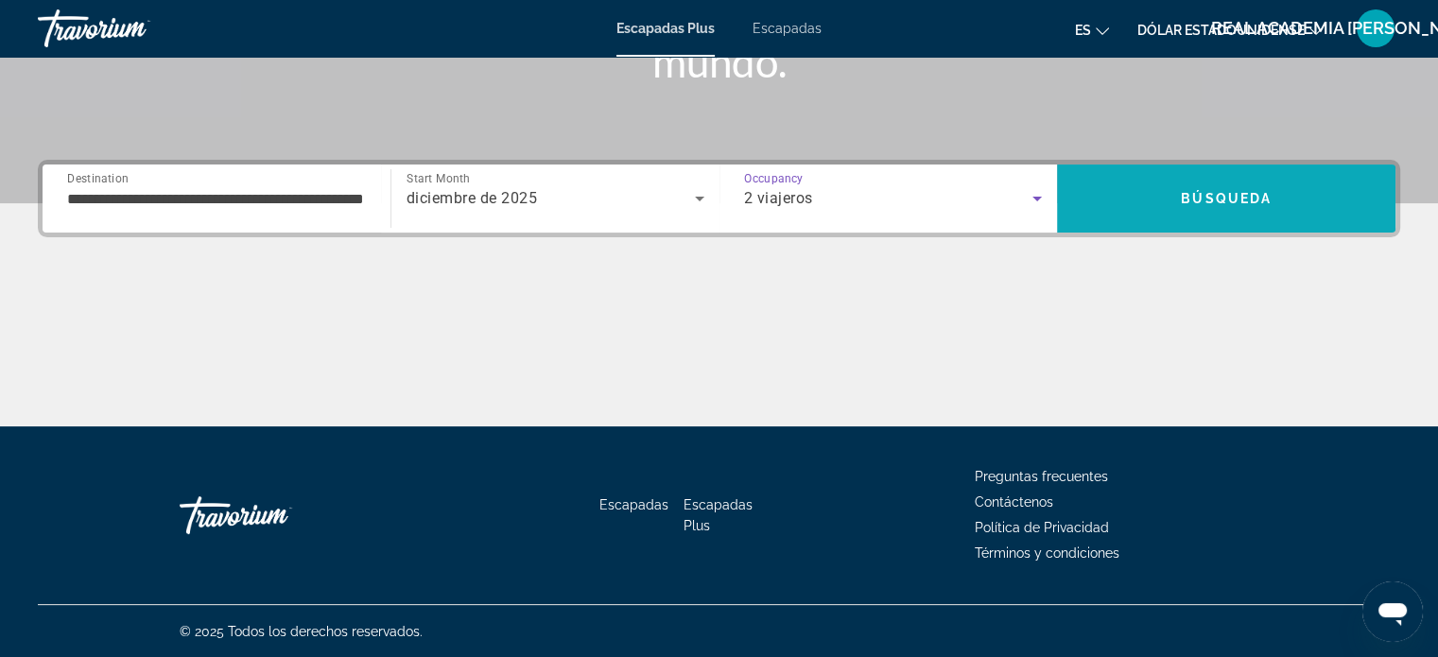
click at [1106, 203] on span "Search" at bounding box center [1226, 198] width 338 height 45
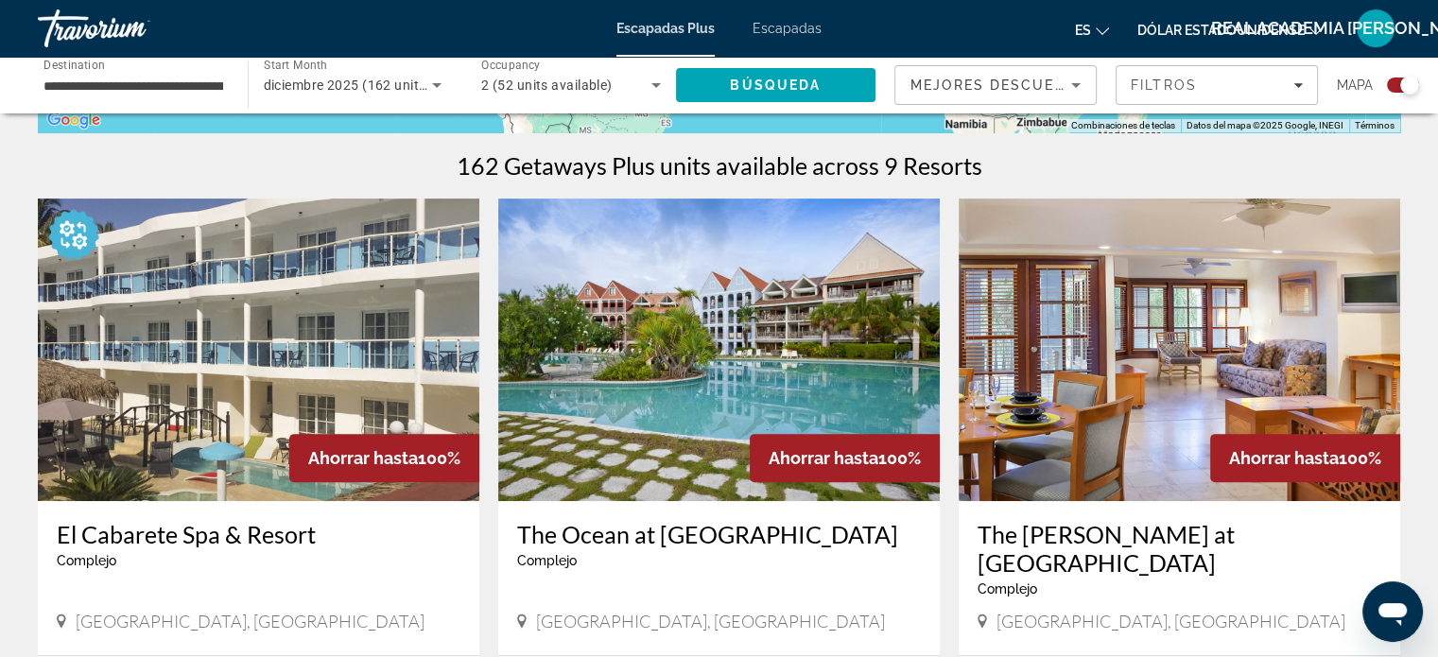
scroll to position [662, 0]
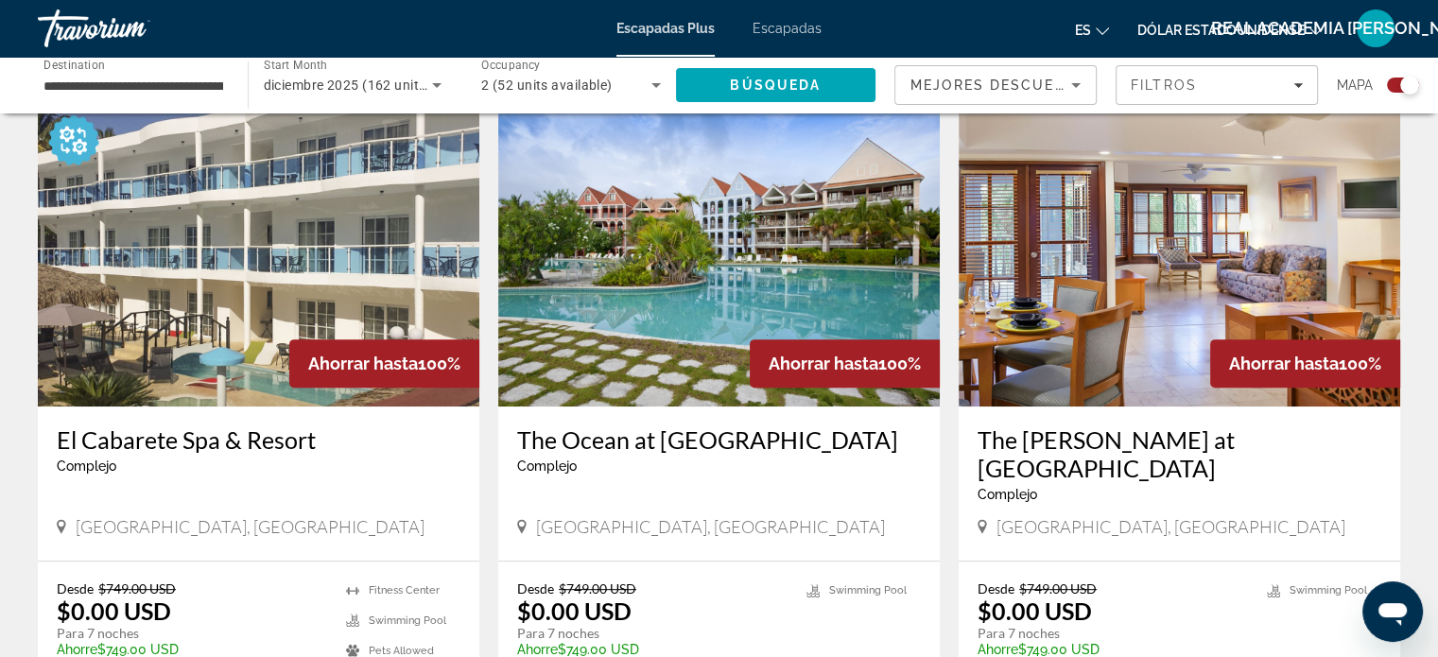
click at [806, 249] on img "Contenido principal" at bounding box center [718, 255] width 441 height 302
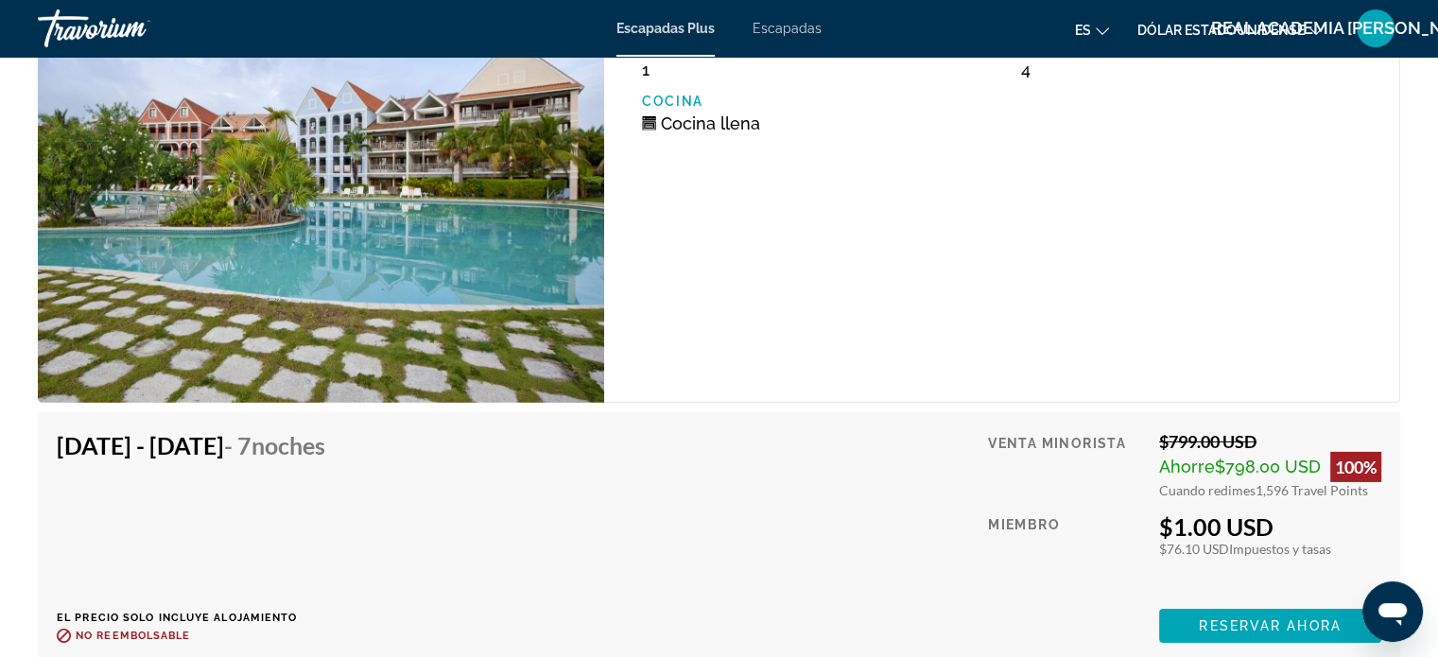
scroll to position [6144, 0]
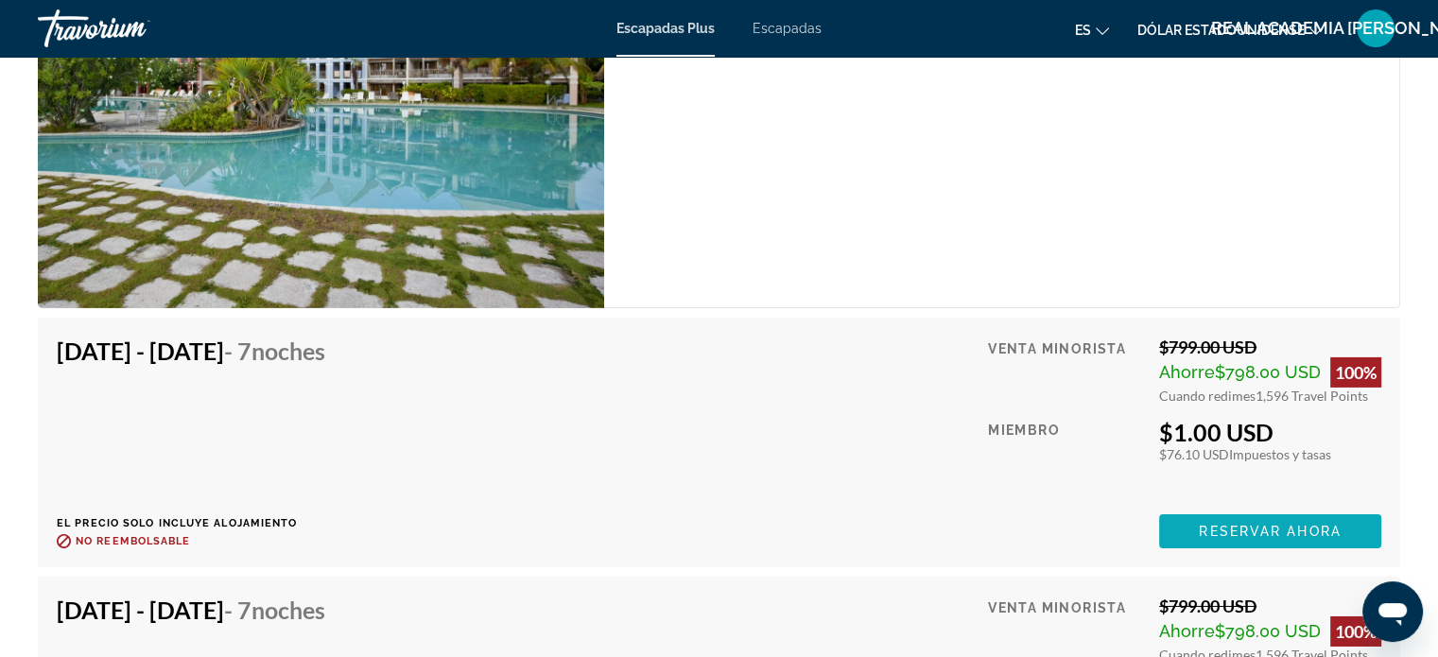
click at [1241, 524] on span "Reservar ahora" at bounding box center [1269, 531] width 142 height 15
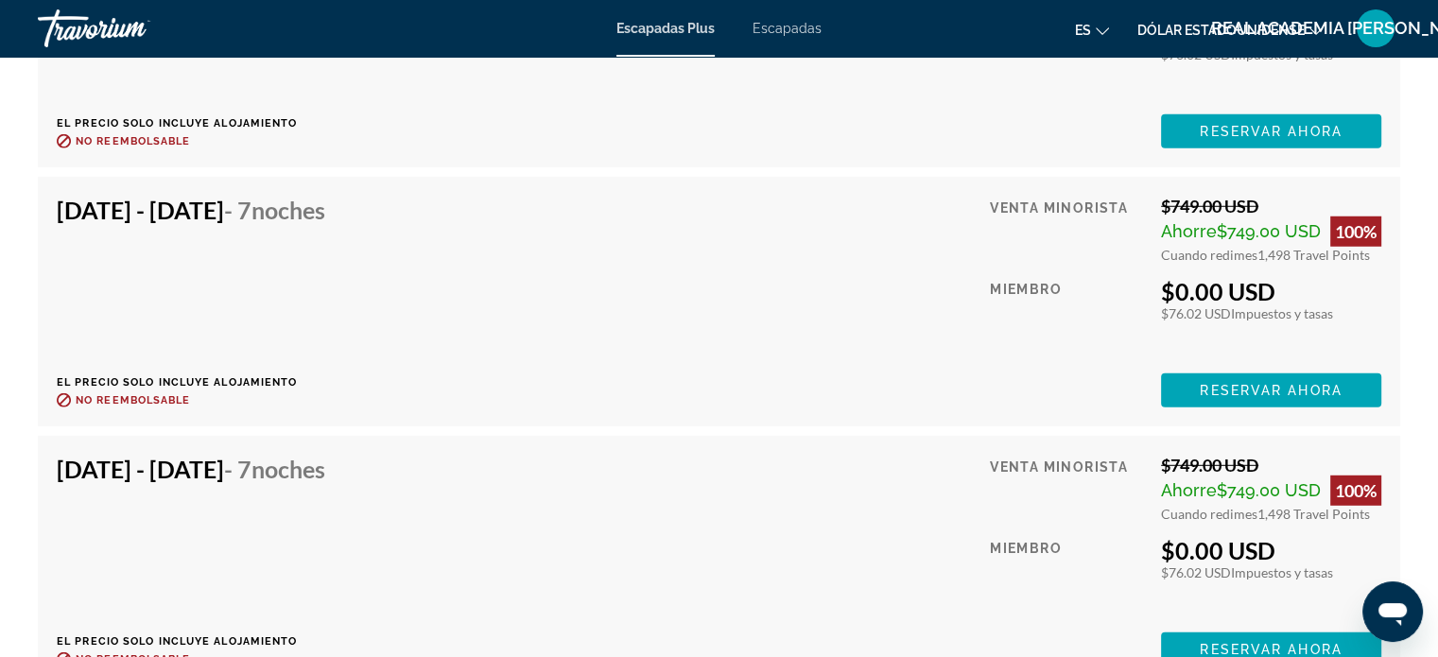
scroll to position [5387, 0]
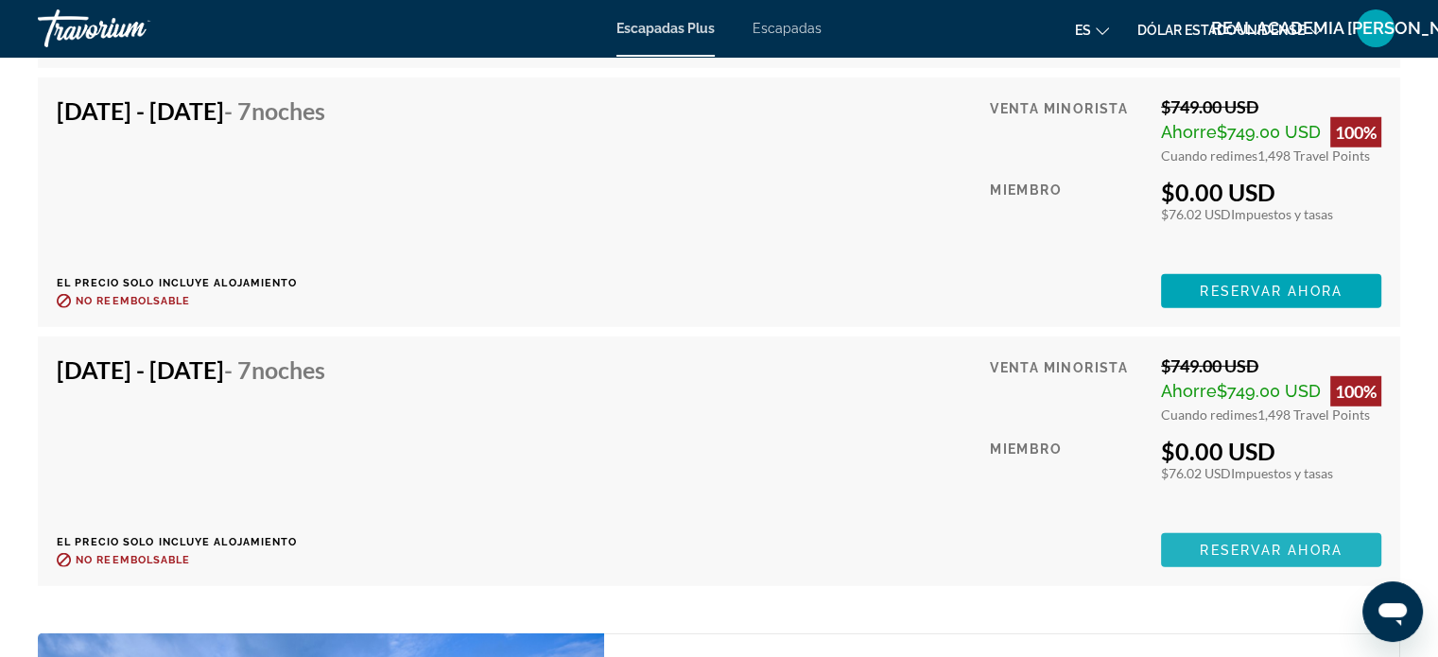
click at [1252, 543] on span "Reservar ahora" at bounding box center [1270, 550] width 142 height 15
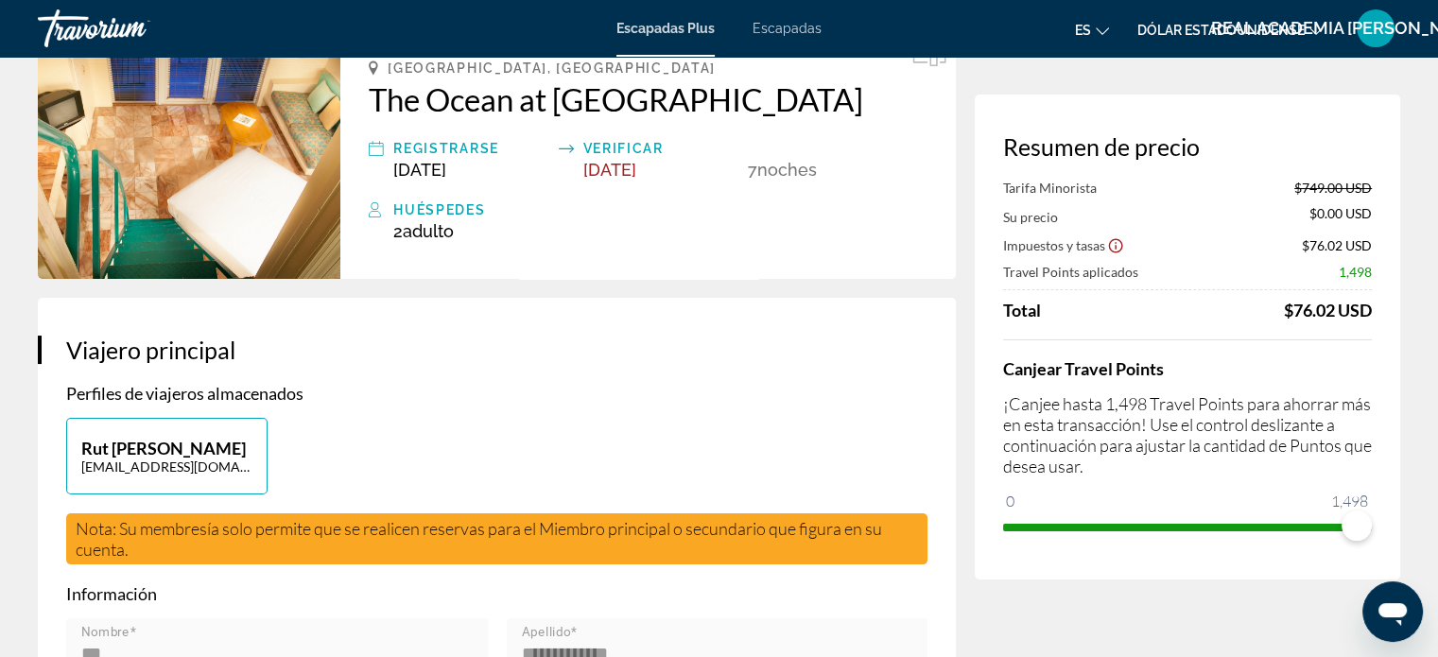
scroll to position [189, 0]
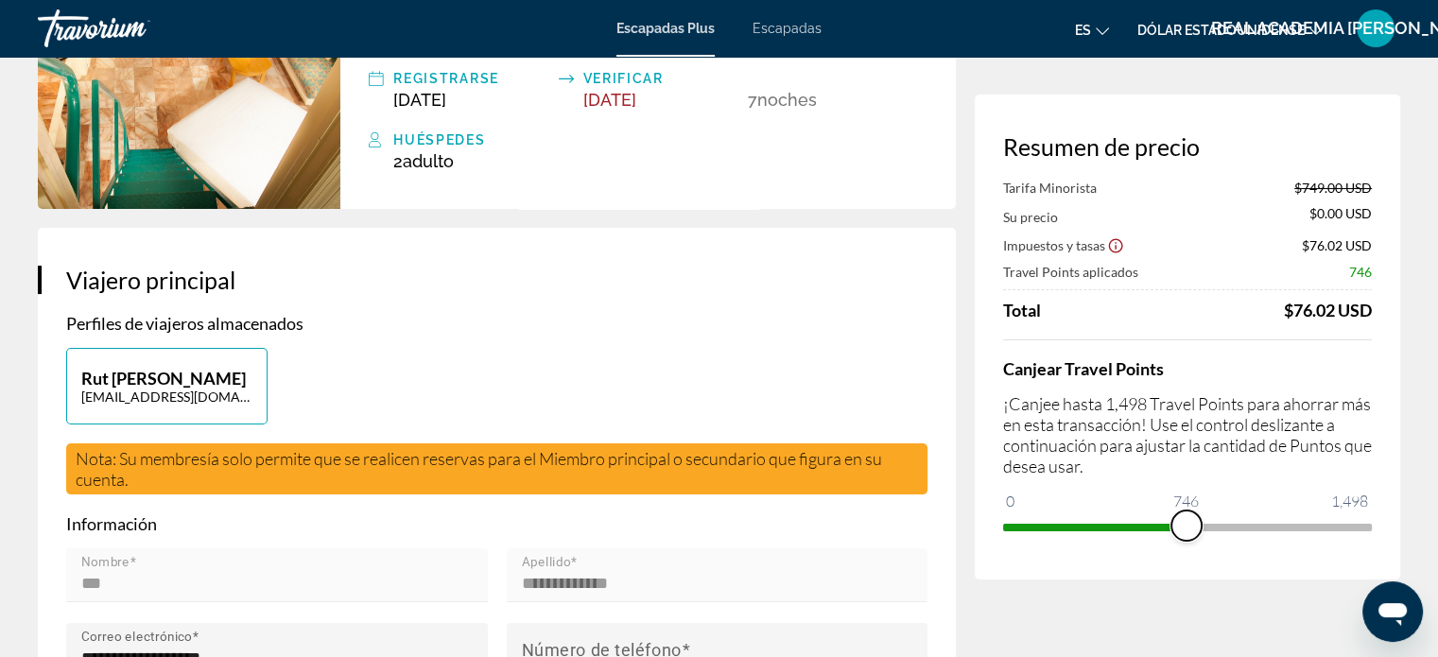
drag, startPoint x: 1354, startPoint y: 525, endPoint x: 1186, endPoint y: 517, distance: 168.4
click at [1186, 517] on span "ngx-slider" at bounding box center [1186, 525] width 30 height 30
drag, startPoint x: 1183, startPoint y: 522, endPoint x: 1130, endPoint y: 521, distance: 52.9
click at [1130, 521] on span "ngx-slider" at bounding box center [1130, 525] width 30 height 30
drag, startPoint x: 1130, startPoint y: 526, endPoint x: 1391, endPoint y: 529, distance: 260.9
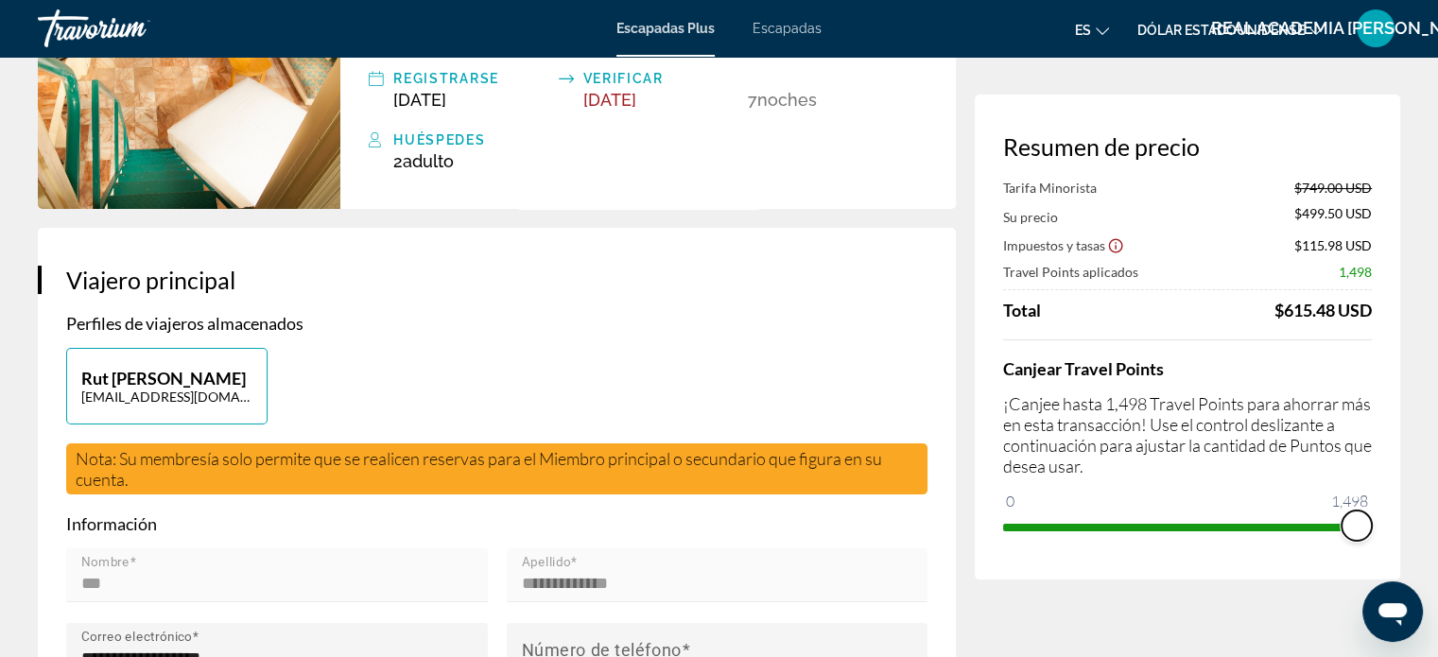
click at [1391, 529] on div "Resumen de precio Tarifa Minorista $749.00 USD Su precio $499.50 USD Impuestos …" at bounding box center [1186, 337] width 425 height 485
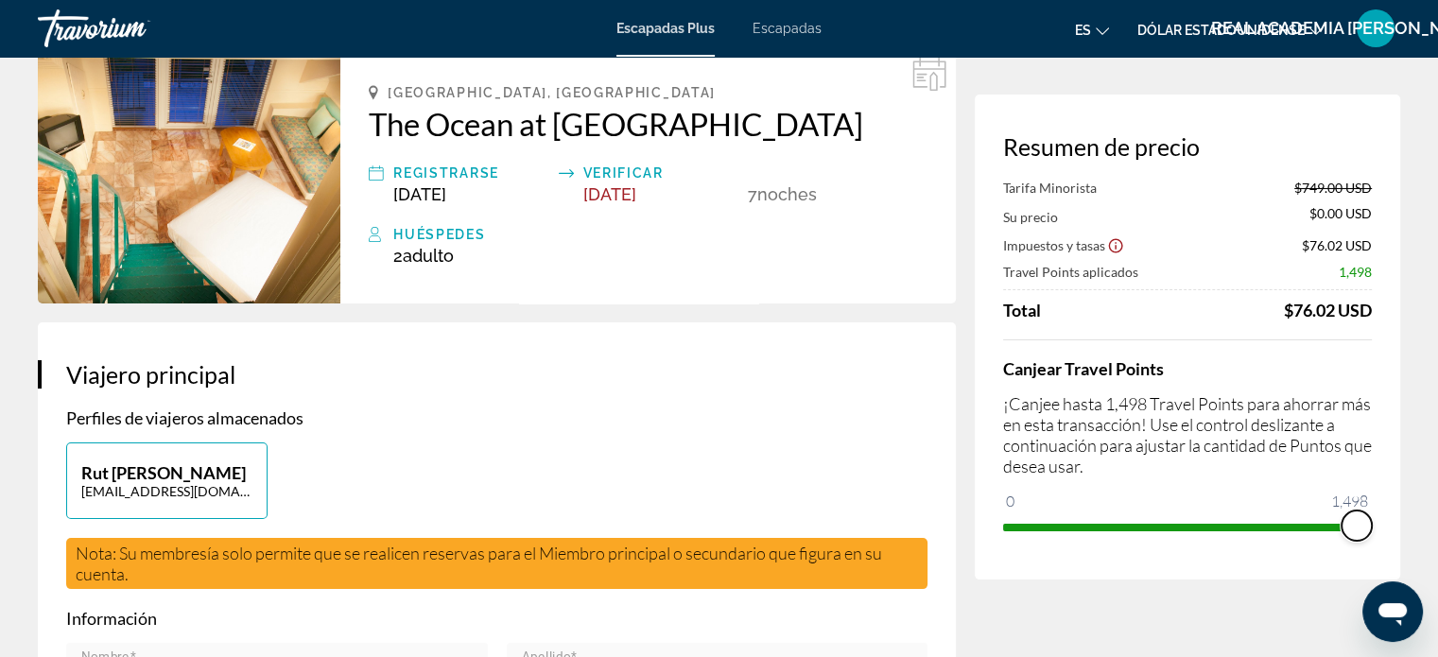
scroll to position [0, 0]
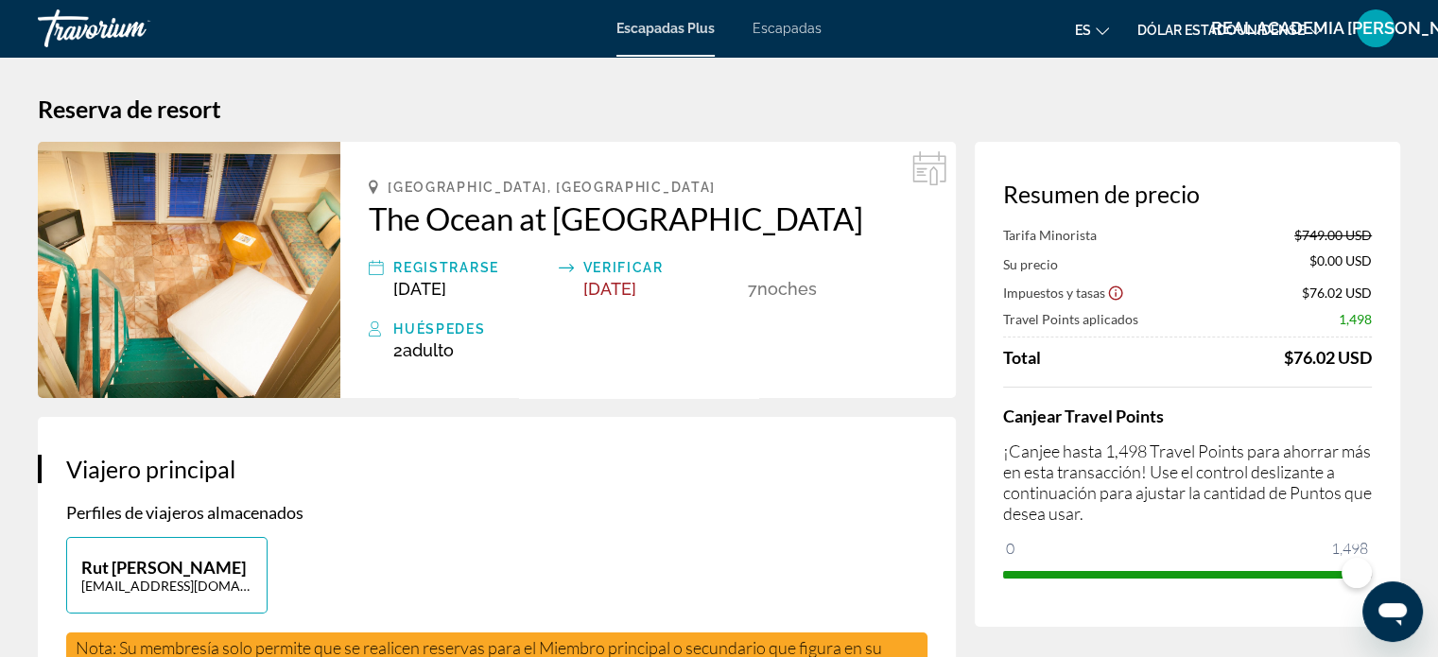
click at [926, 168] on icon "Contenido principal" at bounding box center [921, 169] width 10 height 2
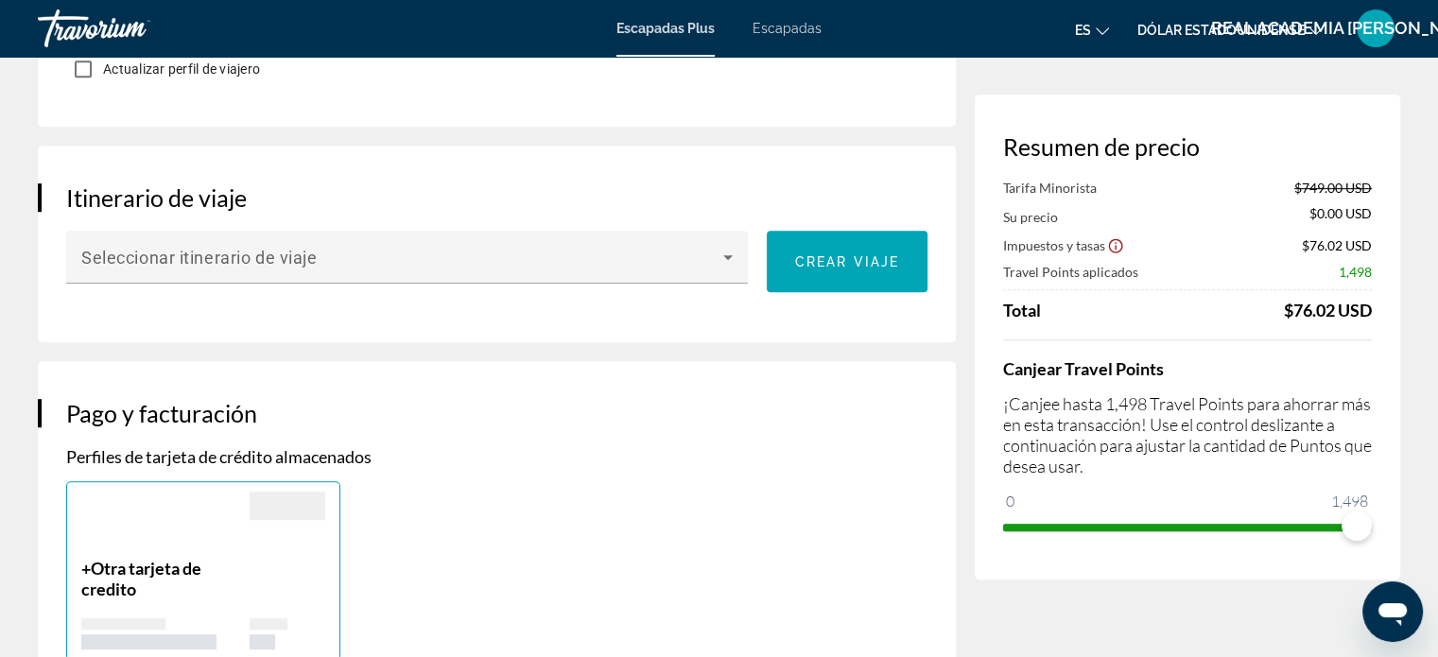
scroll to position [1040, 0]
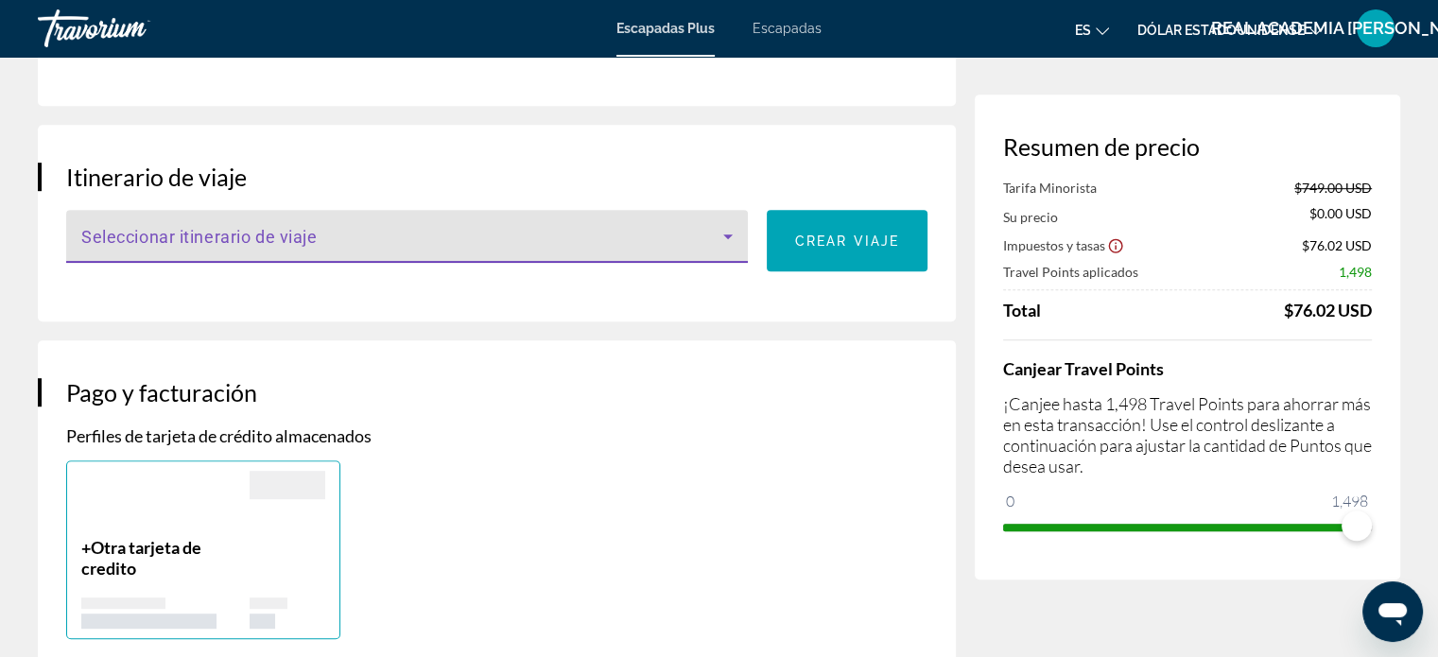
click at [722, 230] on icon "Contenido principal" at bounding box center [727, 236] width 23 height 23
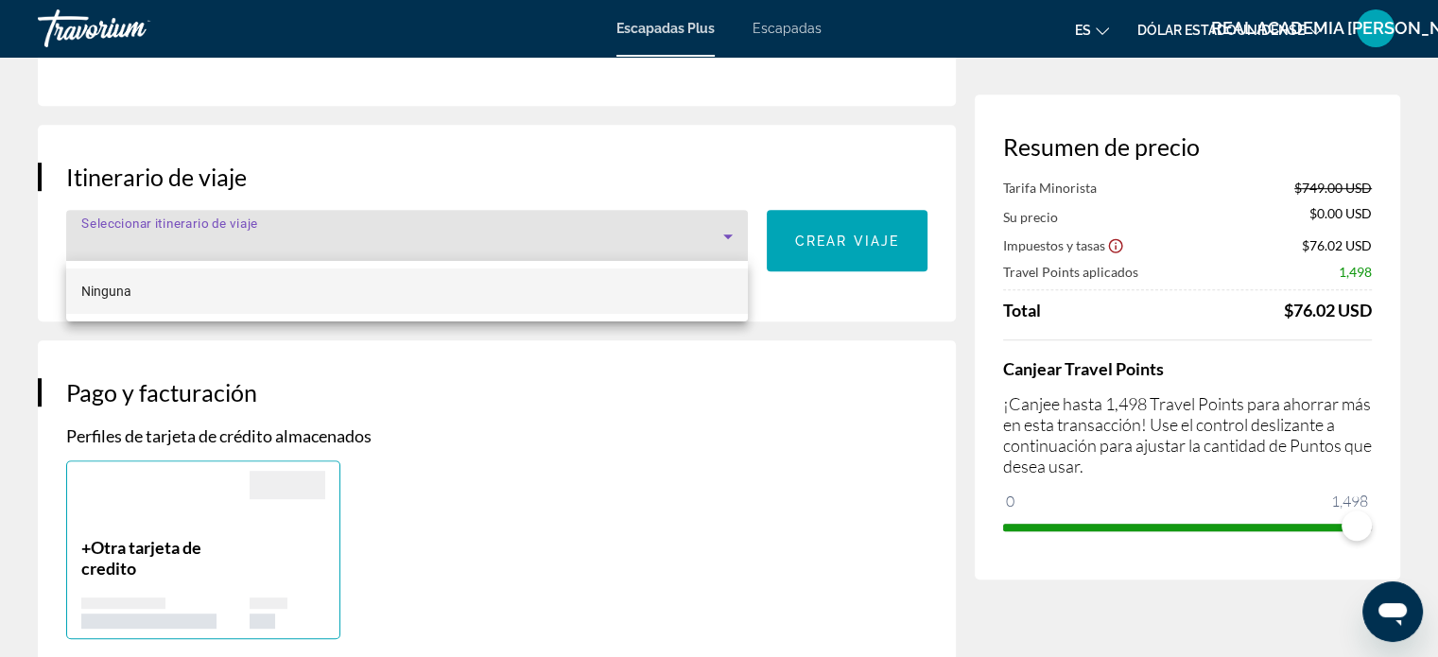
click at [722, 230] on div at bounding box center [719, 328] width 1438 height 657
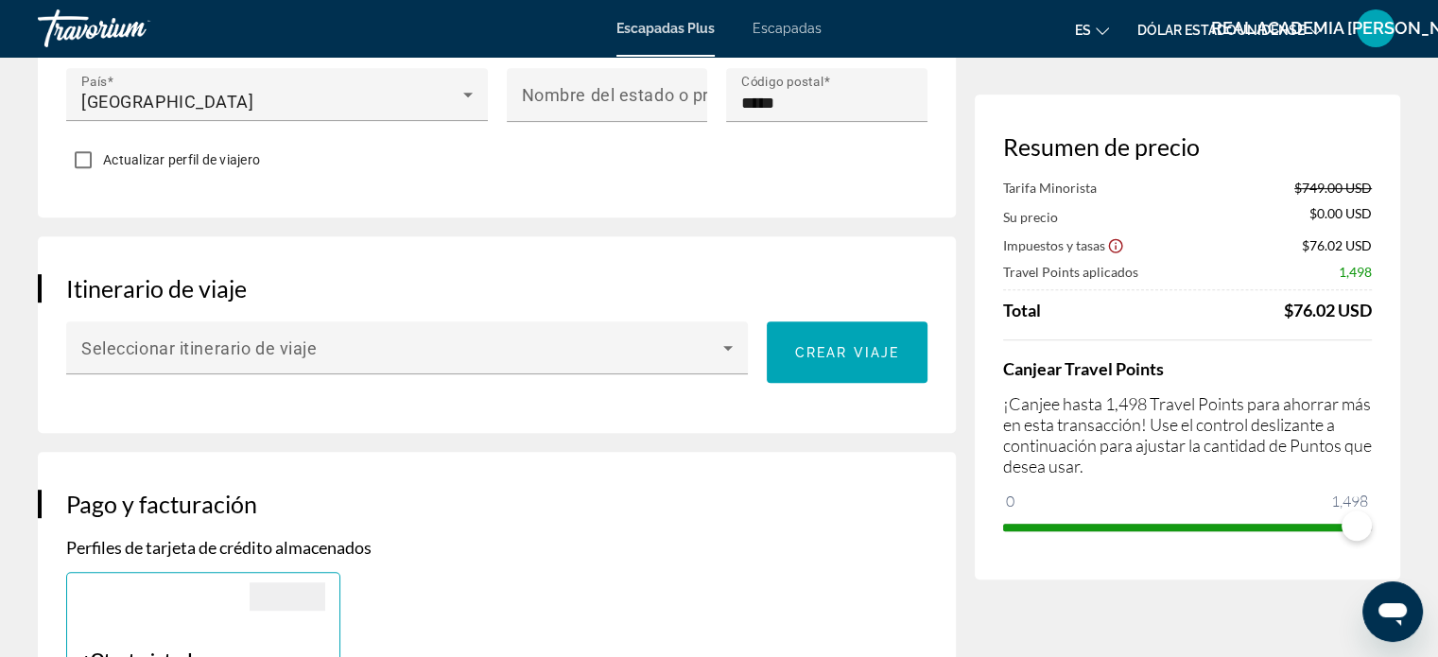
scroll to position [851, 0]
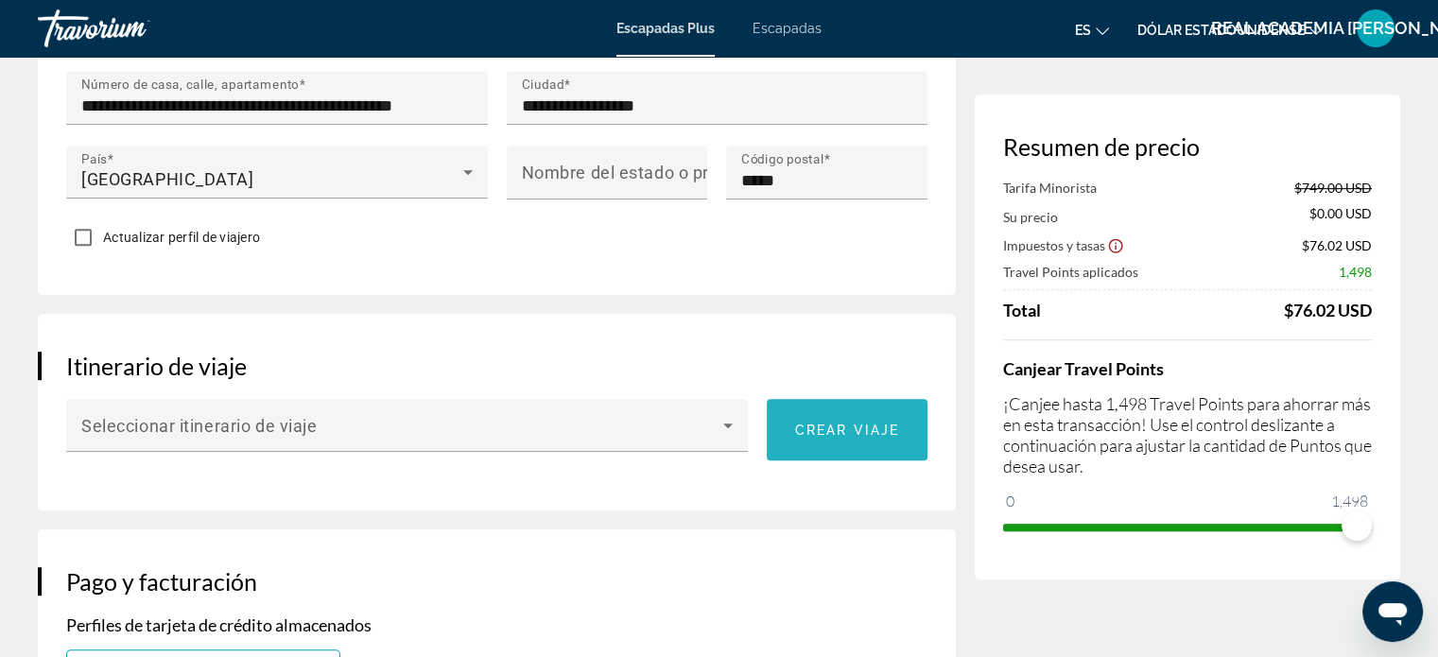
click at [832, 426] on span "Crear viaje" at bounding box center [847, 429] width 104 height 15
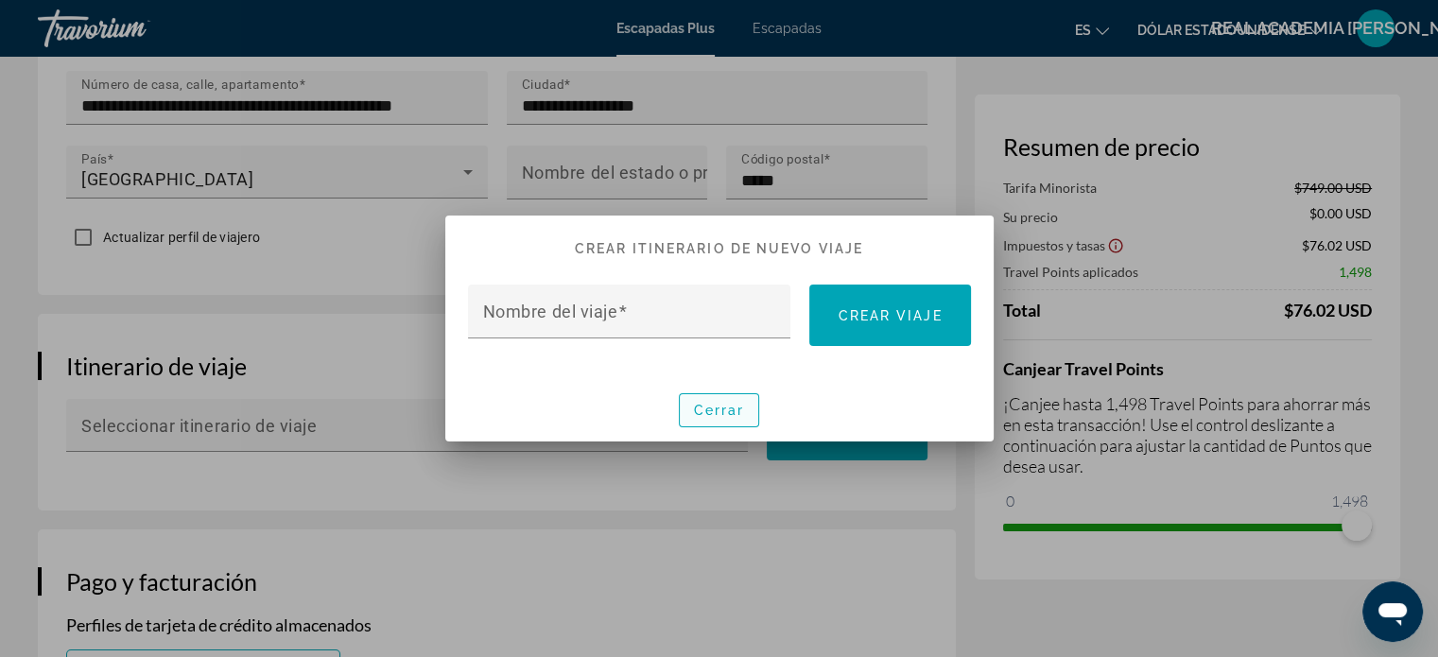
click at [726, 411] on font "Cerrar" at bounding box center [719, 410] width 51 height 15
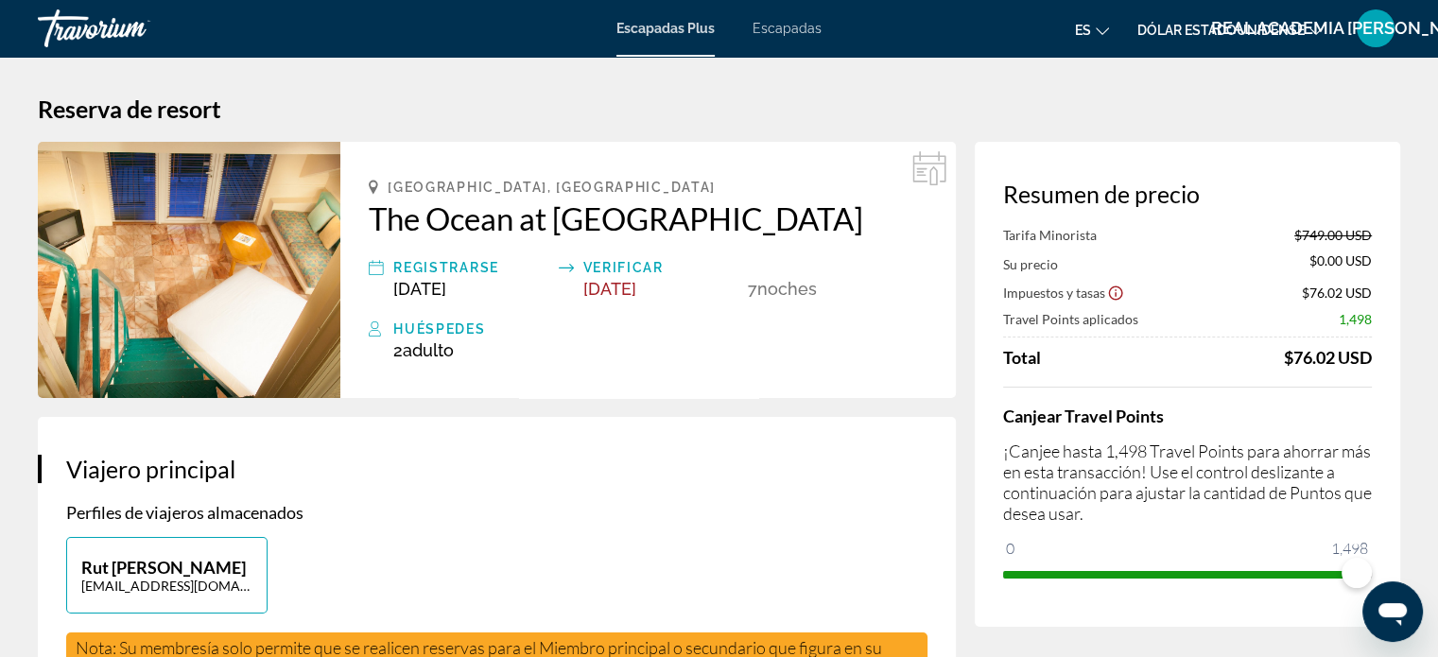
click at [627, 269] on div "Verificar" at bounding box center [660, 267] width 155 height 23
click at [629, 285] on span "[DATE]" at bounding box center [609, 289] width 53 height 20
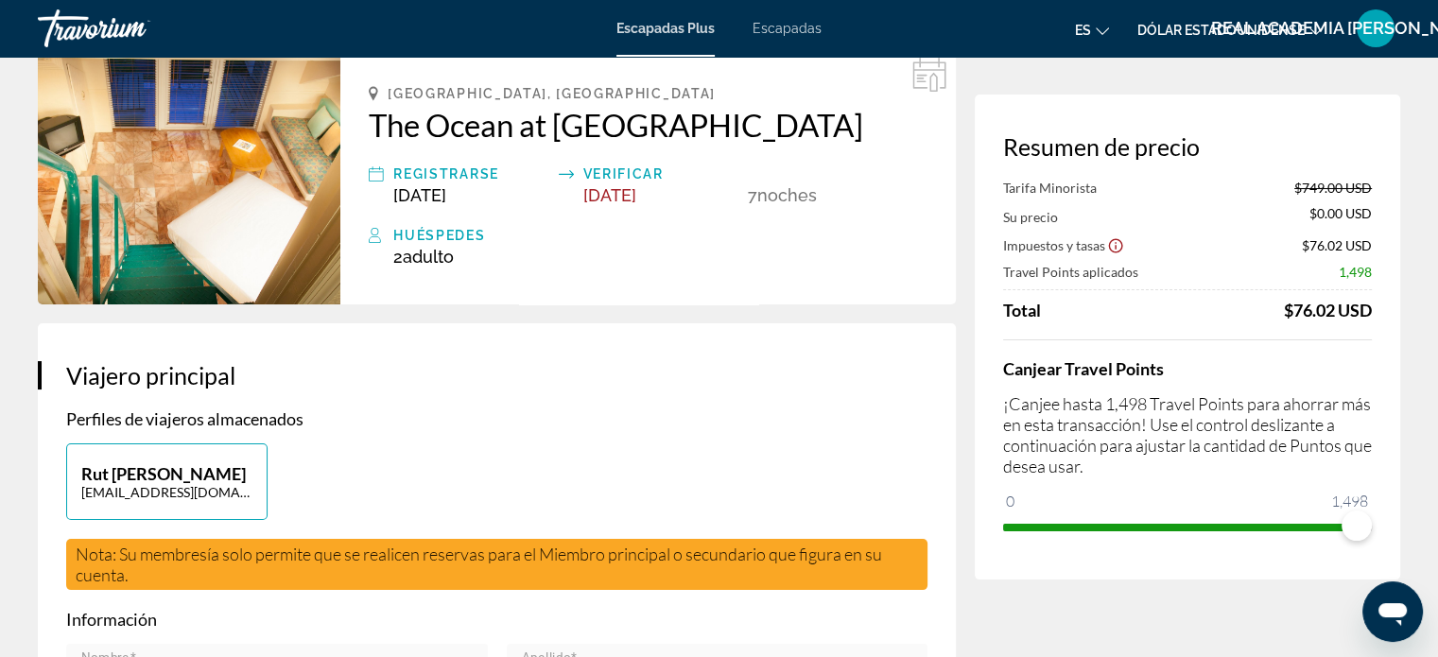
scroll to position [95, 0]
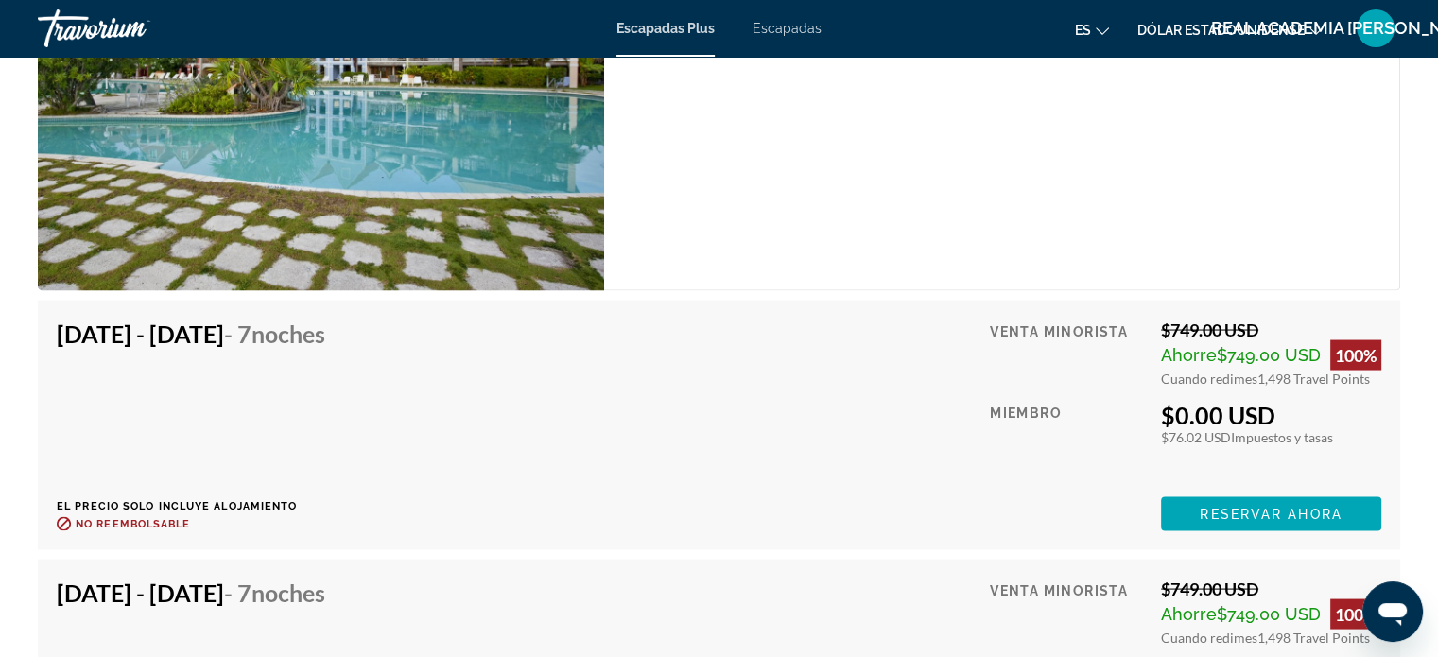
scroll to position [3875, 0]
